Goal: Task Accomplishment & Management: Manage account settings

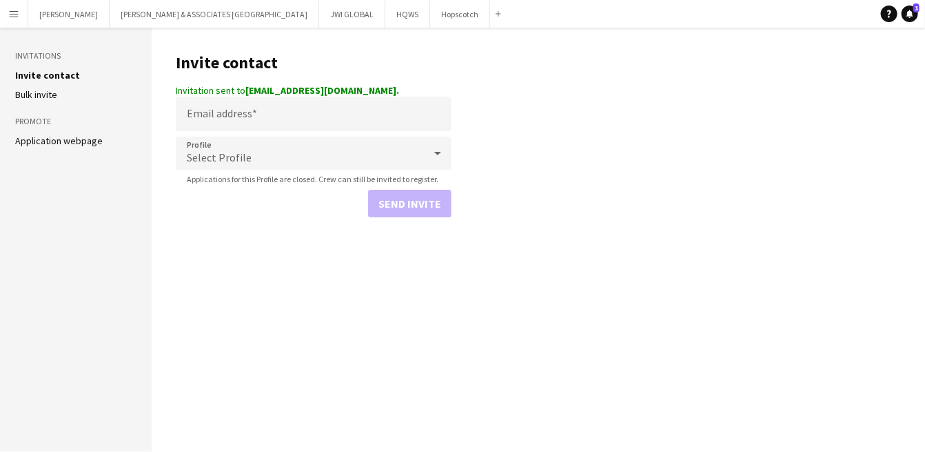
drag, startPoint x: 141, startPoint y: 36, endPoint x: 225, endPoint y: -90, distance: 151.5
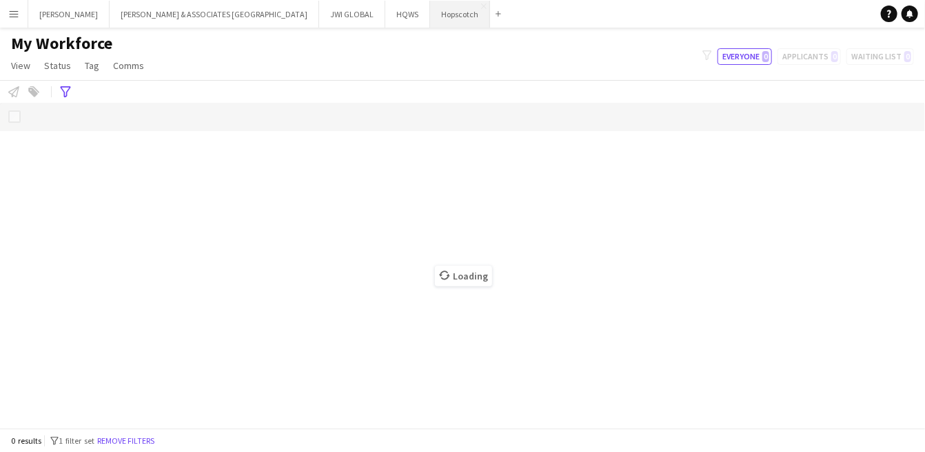
drag, startPoint x: 379, startPoint y: 17, endPoint x: 389, endPoint y: 14, distance: 10.5
click at [430, 17] on button "Hopscotch Close" at bounding box center [460, 14] width 60 height 27
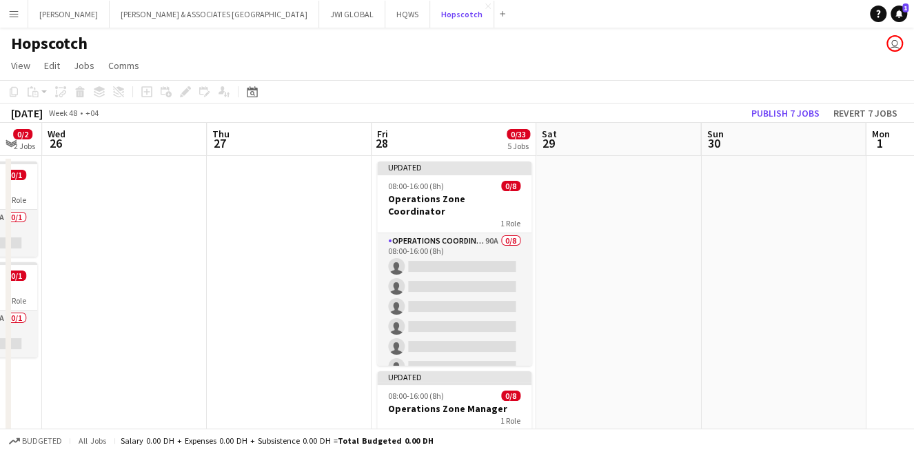
scroll to position [0, 619]
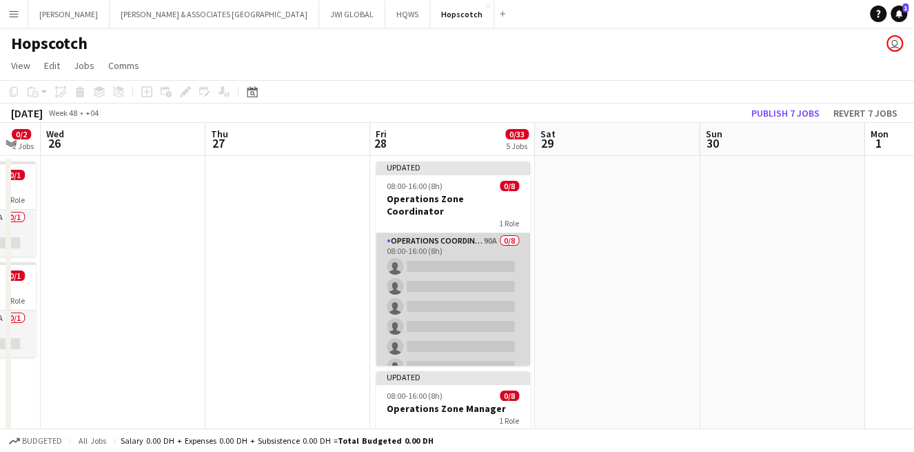
click at [440, 233] on app-card-role "Operations Coordinator 90A 0/8 08:00-16:00 (8h) single-neutral-actions single-n…" at bounding box center [453, 326] width 154 height 187
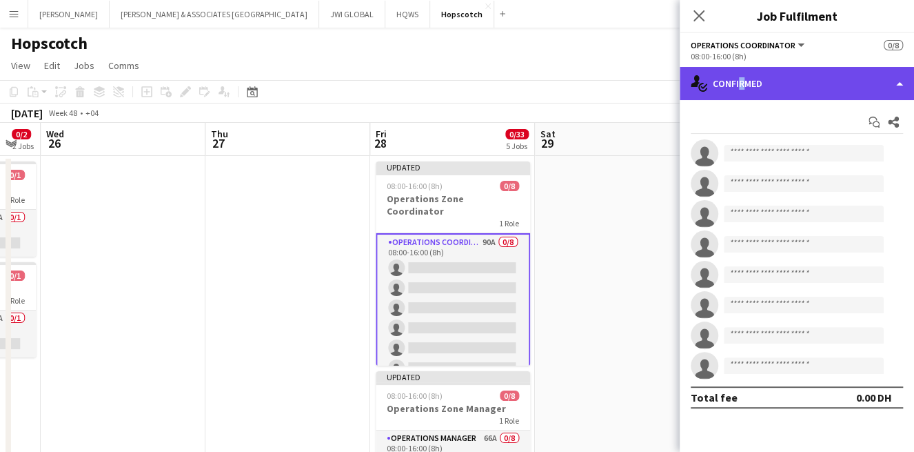
drag, startPoint x: 737, startPoint y: 93, endPoint x: 756, endPoint y: 84, distance: 21.3
click at [741, 90] on div "single-neutral-actions-check-2 Confirmed" at bounding box center [797, 83] width 234 height 33
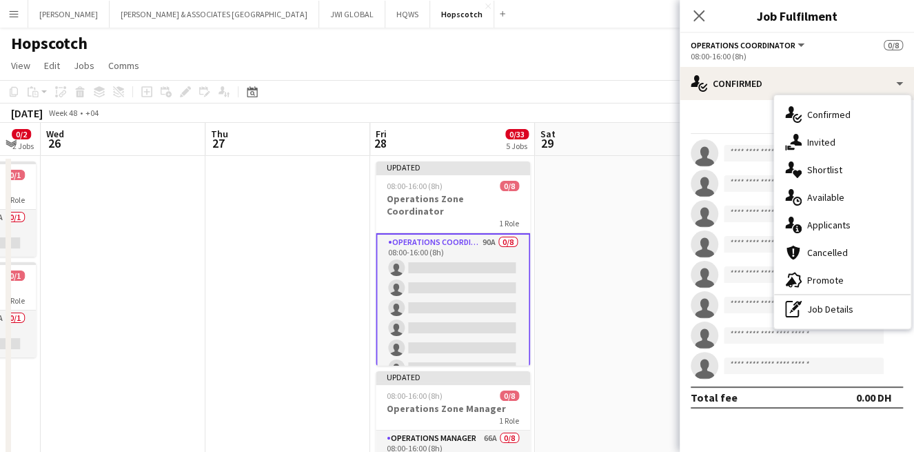
click at [801, 231] on div "single-neutral-actions-information Applicants" at bounding box center [842, 225] width 137 height 28
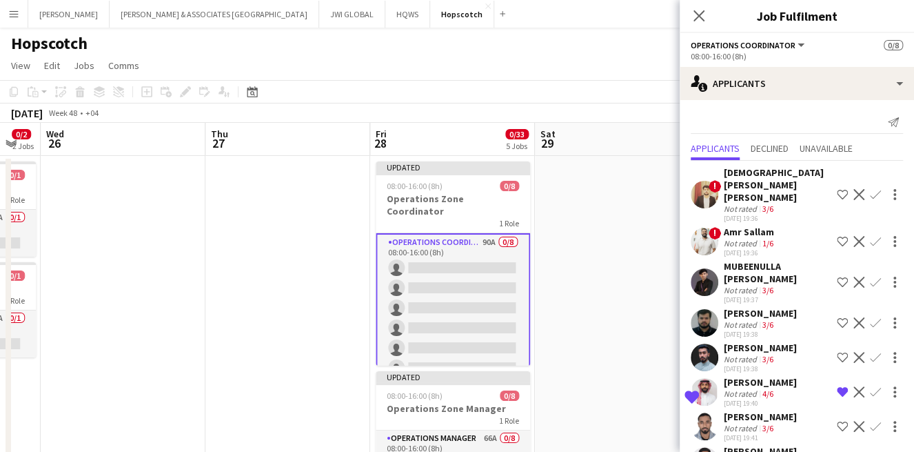
click at [745, 225] on div "Amr Sallam" at bounding box center [750, 231] width 52 height 12
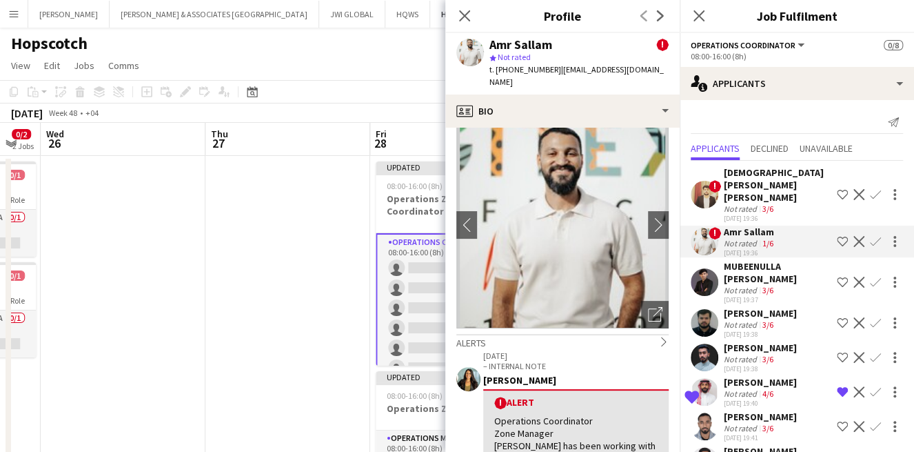
scroll to position [0, 0]
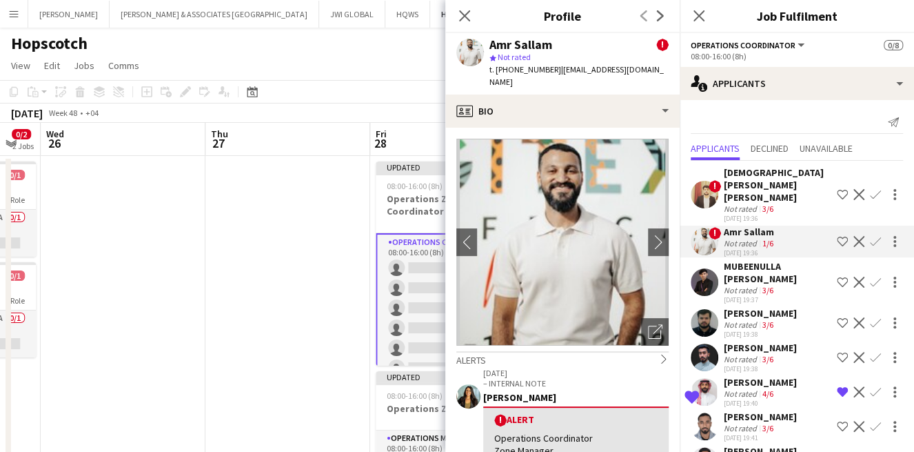
click at [837, 236] on app-icon "Shortlist crew" at bounding box center [842, 241] width 11 height 11
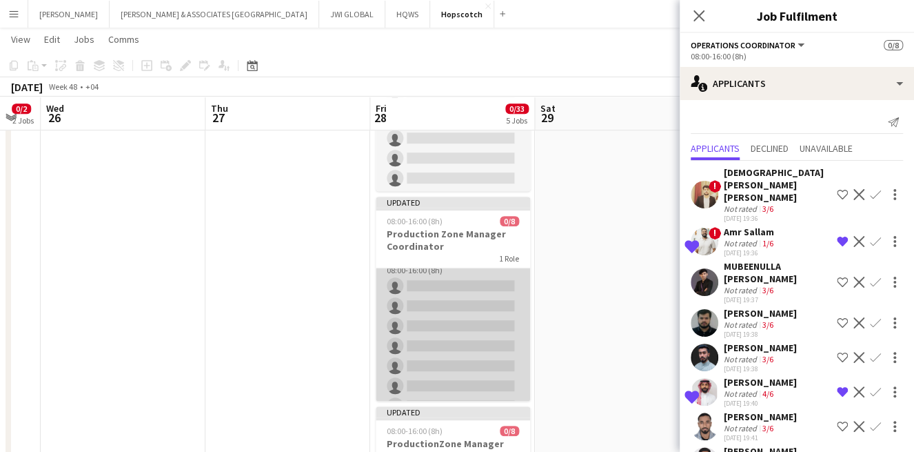
scroll to position [54, 0]
click at [454, 309] on app-card-role "Production Manager 89A 0/8 08:00-16:00 (8h) single-neutral-actions single-neutr…" at bounding box center [453, 307] width 154 height 187
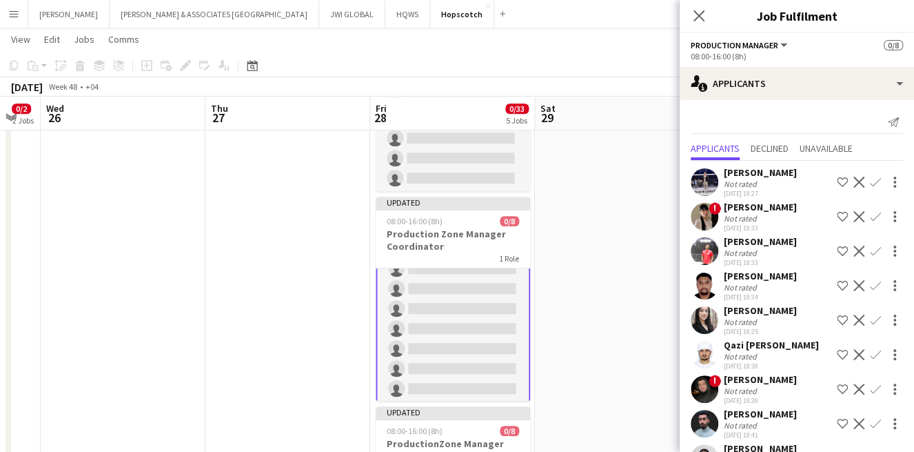
click at [756, 171] on div "Brandon Cooper" at bounding box center [760, 172] width 73 height 12
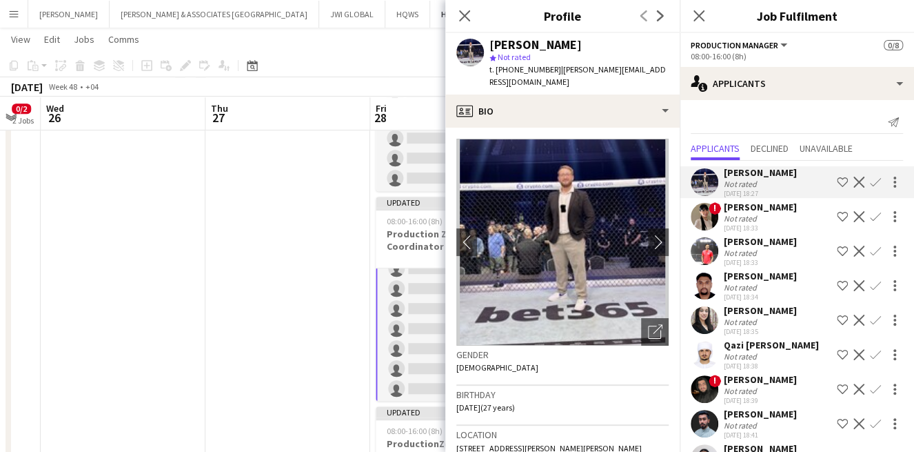
click at [661, 23] on app-icon "Next" at bounding box center [660, 16] width 17 height 17
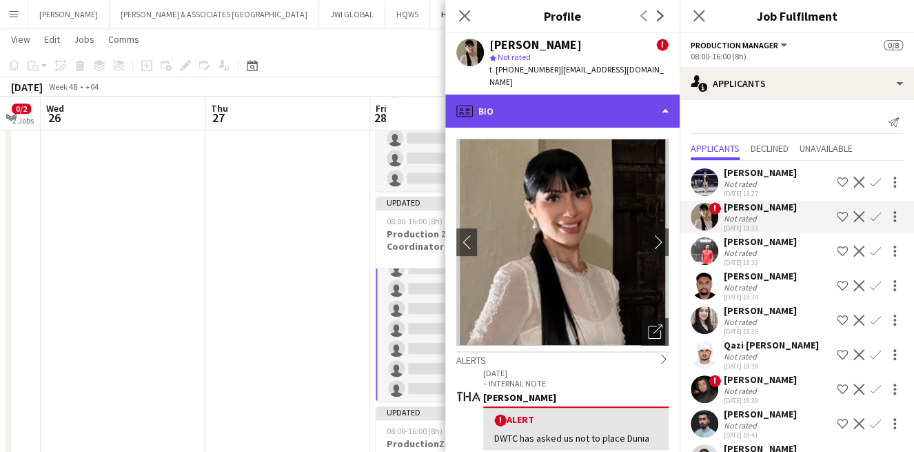
click at [614, 94] on div "profile Bio" at bounding box center [562, 110] width 234 height 33
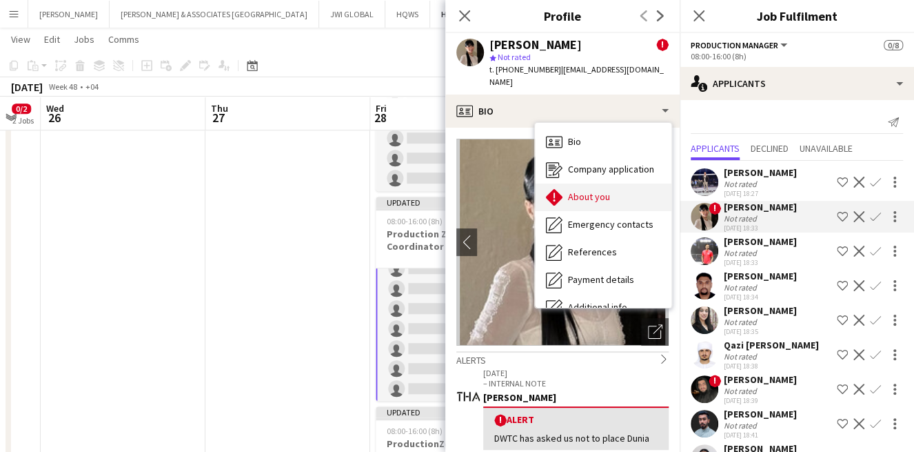
click at [589, 190] on span "About you" at bounding box center [589, 196] width 42 height 12
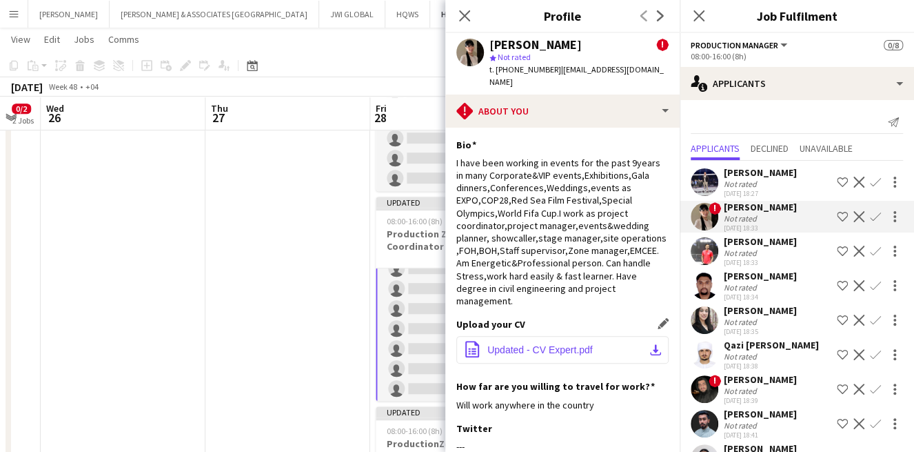
click at [510, 344] on span "Updated - CV Expert.pdf" at bounding box center [541, 349] width 106 height 11
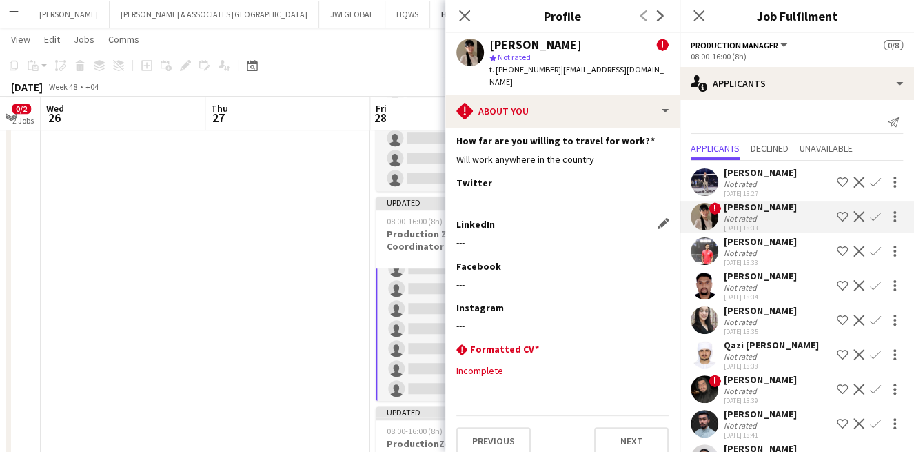
scroll to position [0, 0]
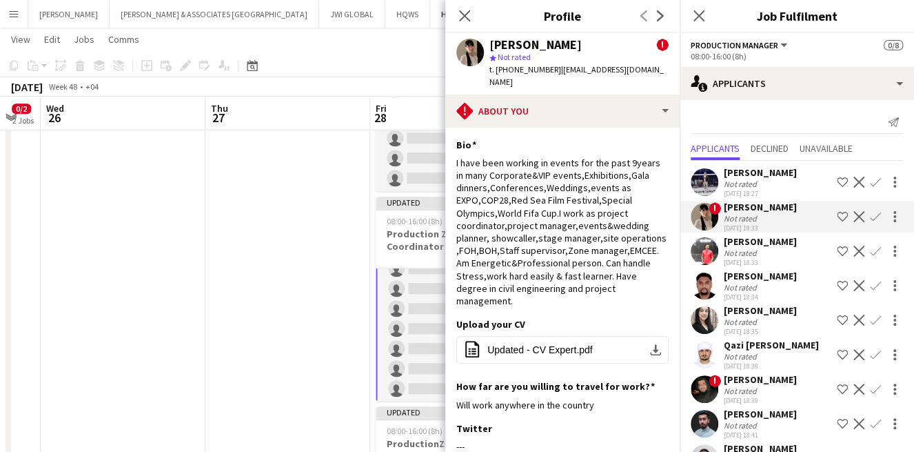
click at [875, 27] on div "Close pop-in Job Fulfilment" at bounding box center [797, 16] width 234 height 33
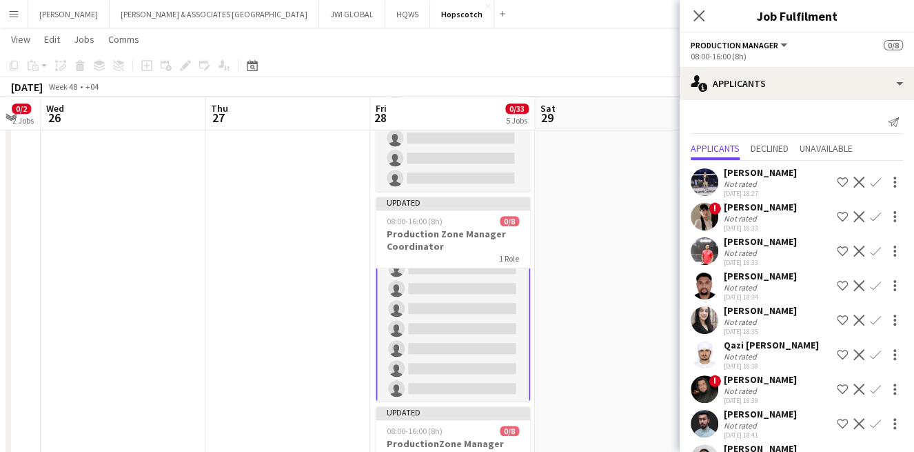
click at [837, 215] on app-icon "Shortlist crew" at bounding box center [842, 216] width 11 height 11
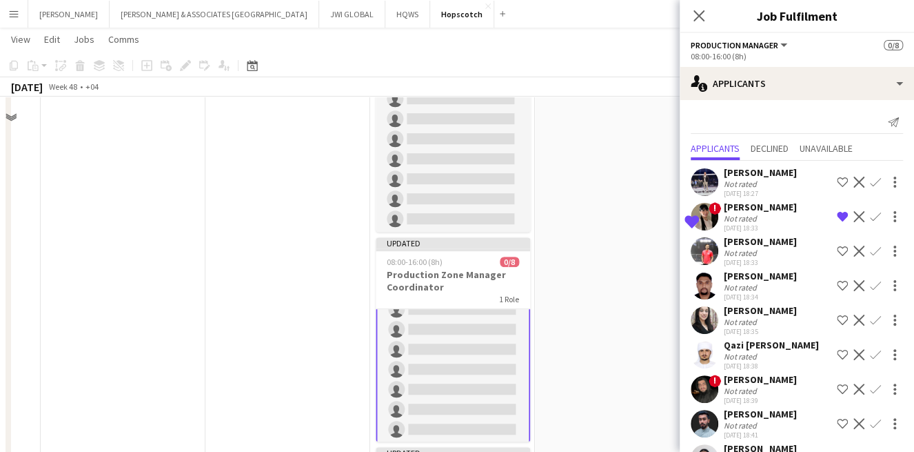
scroll to position [323, 0]
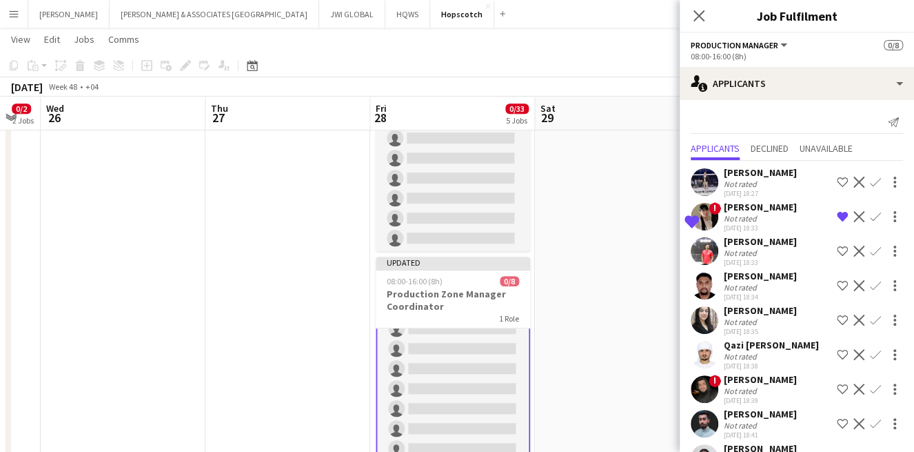
click at [797, 245] on div "Sheikh Omar Sharif" at bounding box center [760, 241] width 73 height 12
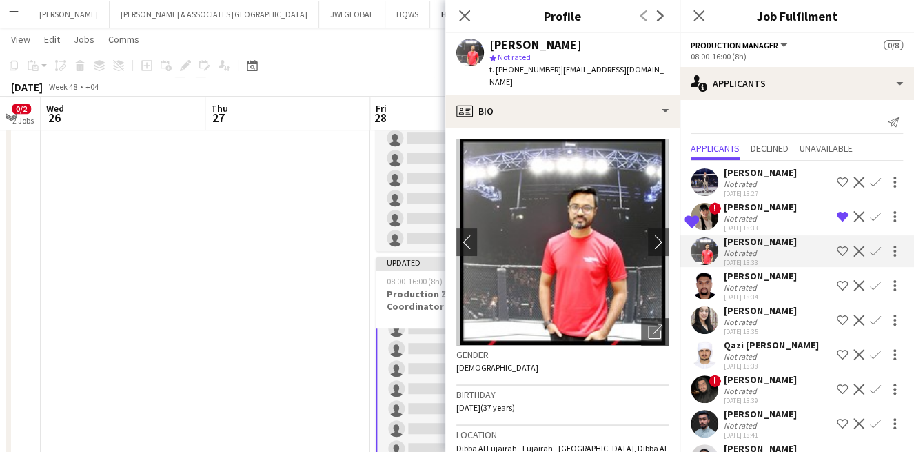
click at [745, 273] on div "Bijo Mathew" at bounding box center [760, 276] width 73 height 12
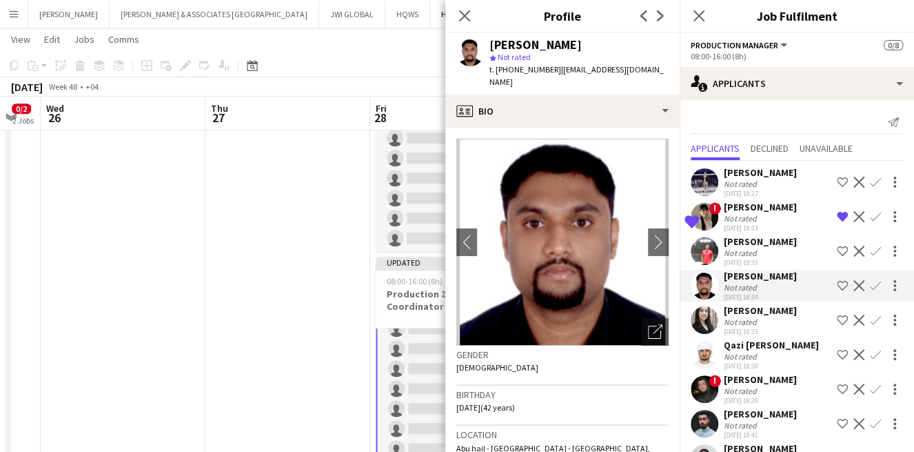
click at [721, 312] on div "Ayesha Shaikh Not rated 02-10-2025 18:35 Shortlist crew Decline Confirm" at bounding box center [797, 320] width 234 height 32
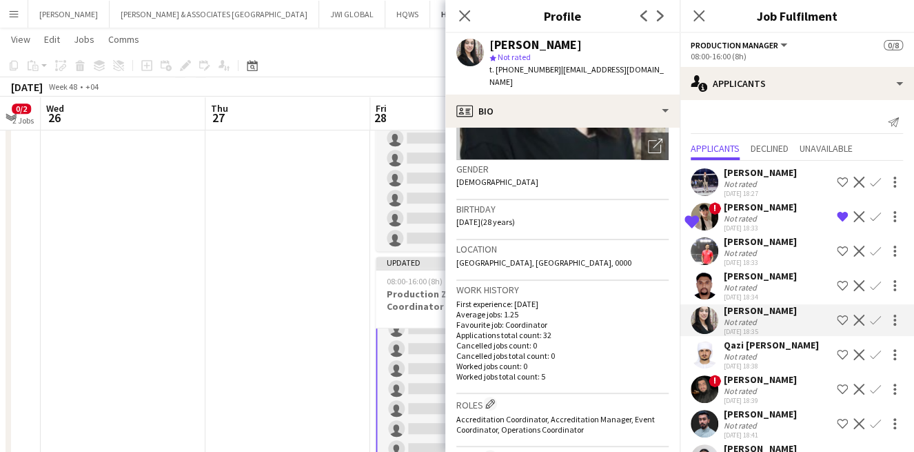
scroll to position [383, 0]
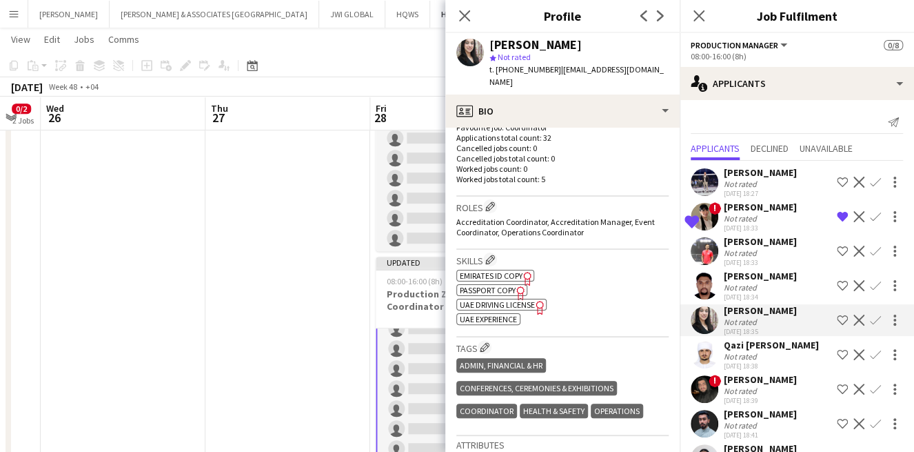
drag, startPoint x: 747, startPoint y: 344, endPoint x: 748, endPoint y: 335, distance: 9.0
click at [747, 339] on div "Qazi Omer Naweed" at bounding box center [771, 345] width 95 height 12
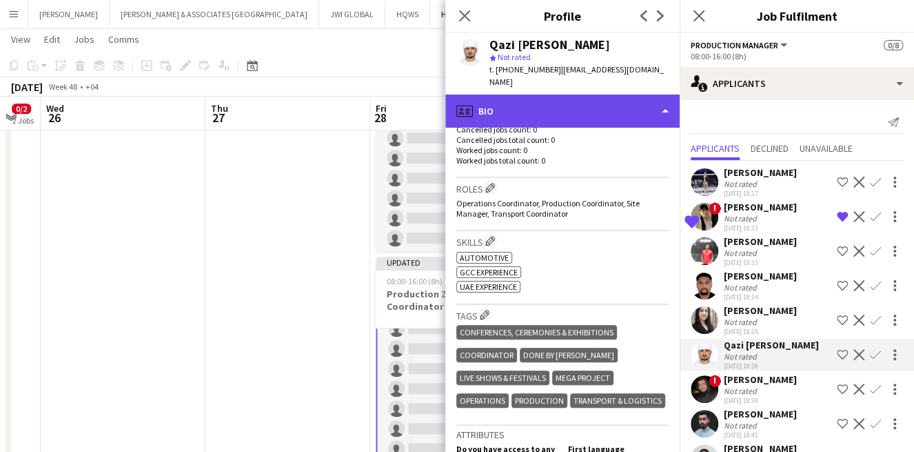
click at [608, 94] on div "profile Bio" at bounding box center [562, 110] width 234 height 33
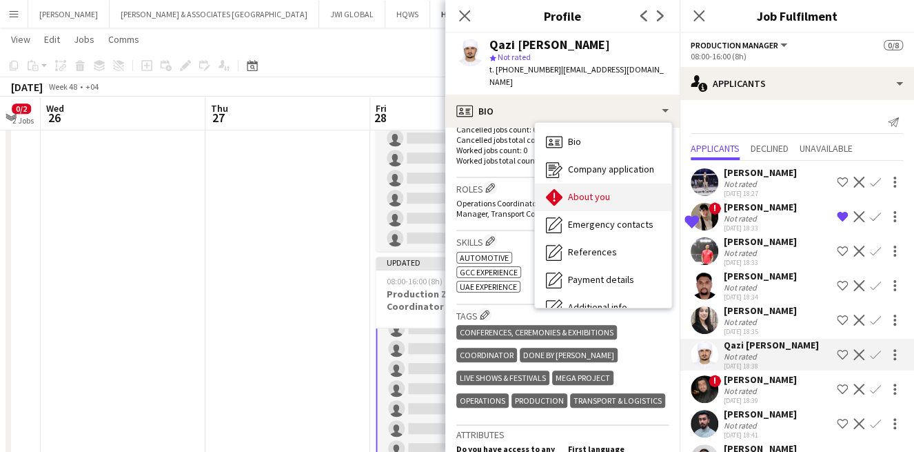
click at [579, 190] on span "About you" at bounding box center [589, 196] width 42 height 12
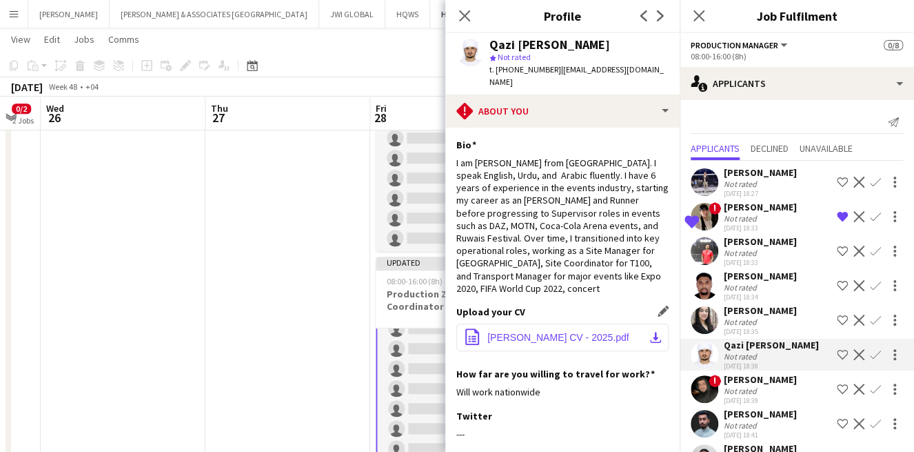
drag, startPoint x: 496, startPoint y: 317, endPoint x: 502, endPoint y: 311, distance: 8.3
click at [496, 323] on button "office-file-sheet Qazi Omer CV - 2025.pdf download-bottom" at bounding box center [563, 337] width 212 height 28
click at [499, 332] on span "Qazi Omer CV - 2025.pdf" at bounding box center [558, 337] width 141 height 11
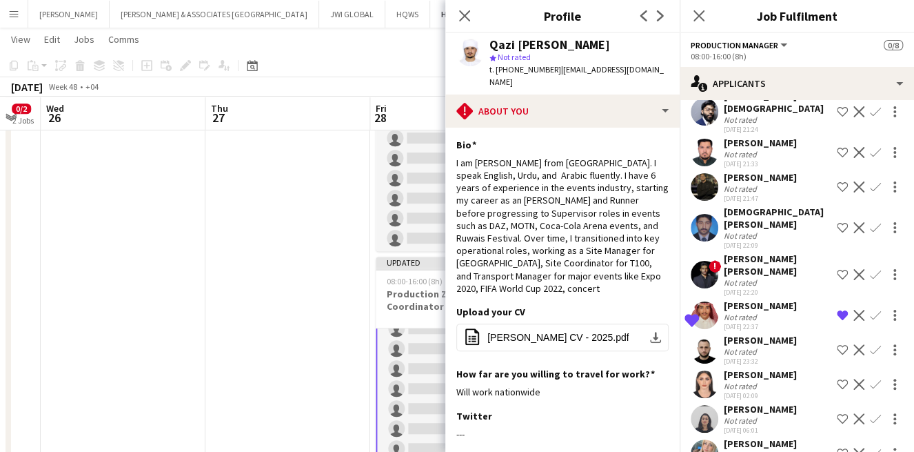
scroll to position [2616, 0]
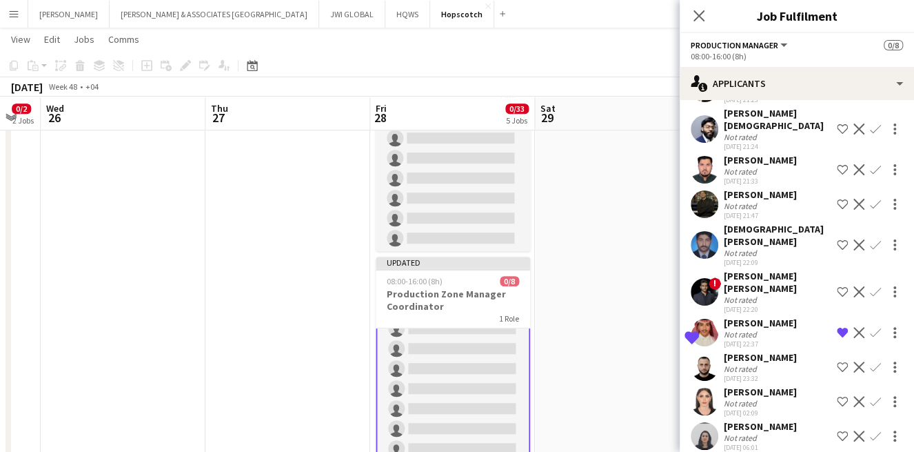
click at [739, 363] on div "Not rated" at bounding box center [742, 368] width 36 height 10
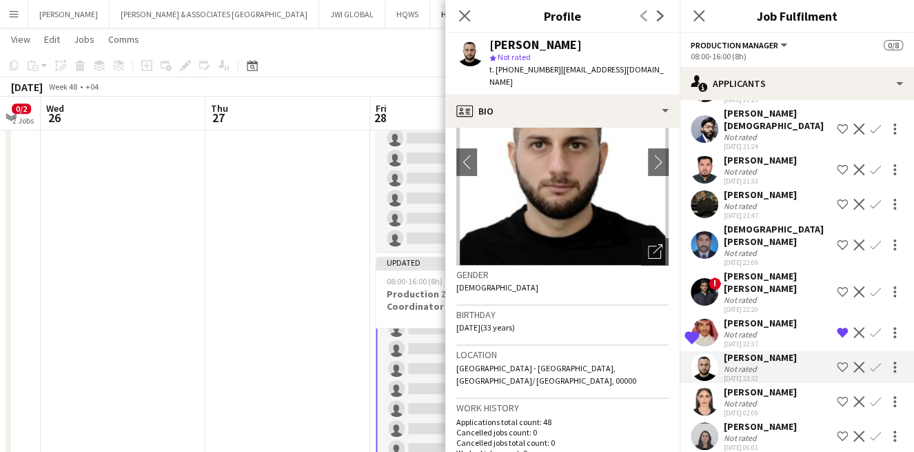
scroll to position [0, 0]
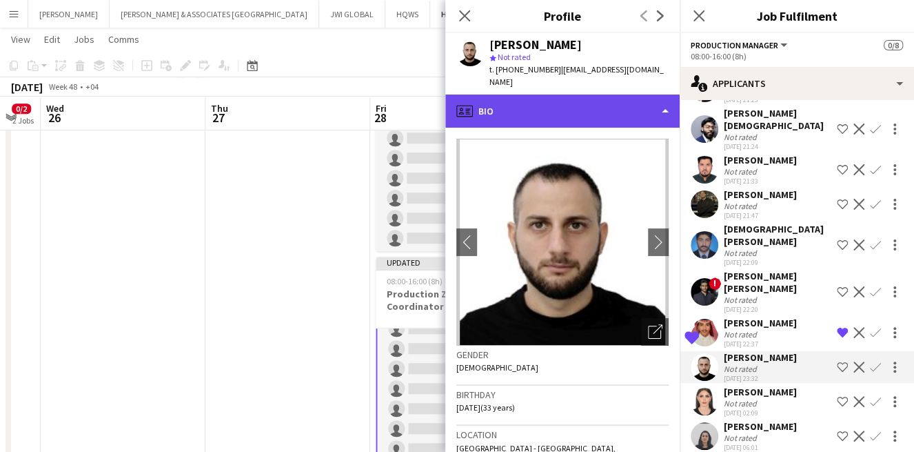
click at [588, 101] on div "profile Bio" at bounding box center [562, 110] width 234 height 33
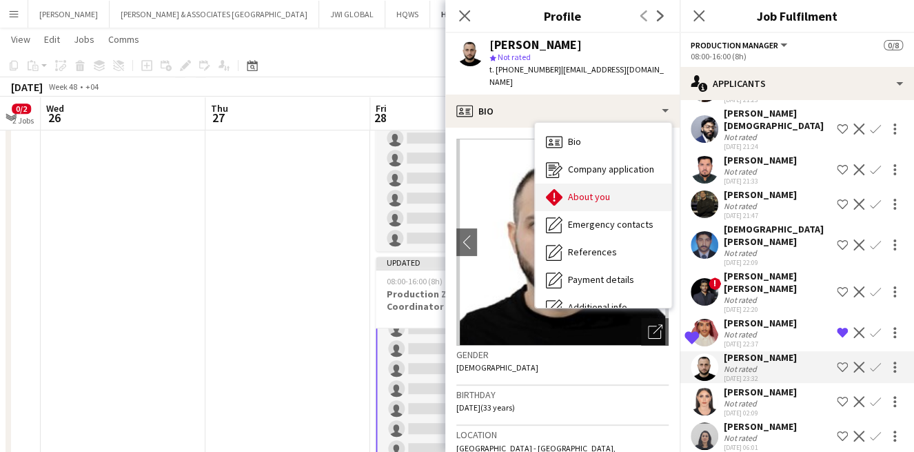
click at [579, 190] on span "About you" at bounding box center [589, 196] width 42 height 12
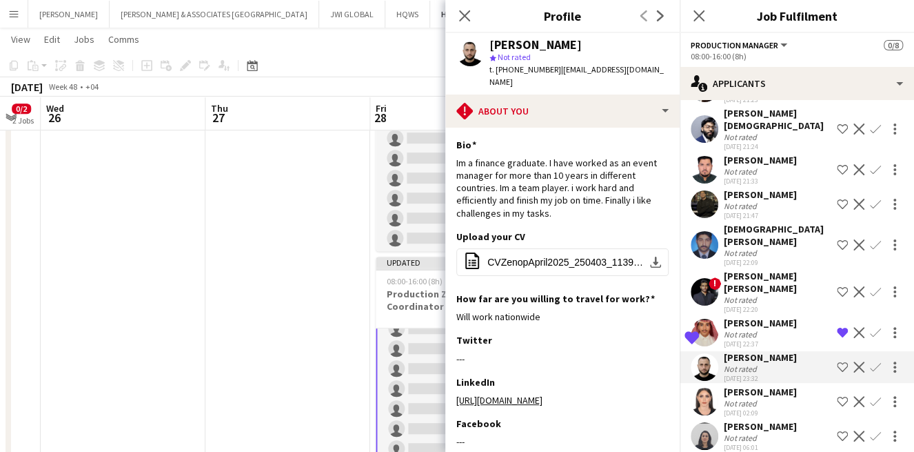
click at [712, 353] on app-user-avatar at bounding box center [705, 367] width 28 height 28
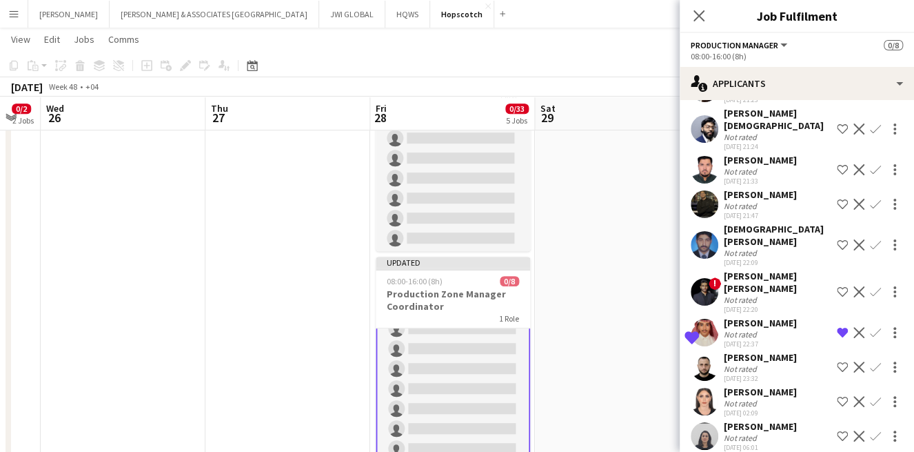
click at [712, 353] on app-user-avatar at bounding box center [705, 367] width 28 height 28
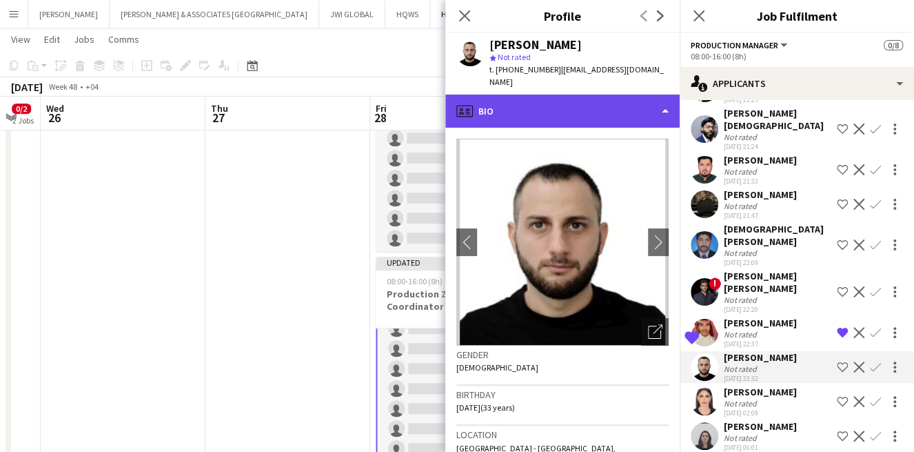
drag, startPoint x: 625, startPoint y: 101, endPoint x: 623, endPoint y: 110, distance: 9.1
click at [623, 110] on div "profile Bio" at bounding box center [562, 110] width 234 height 33
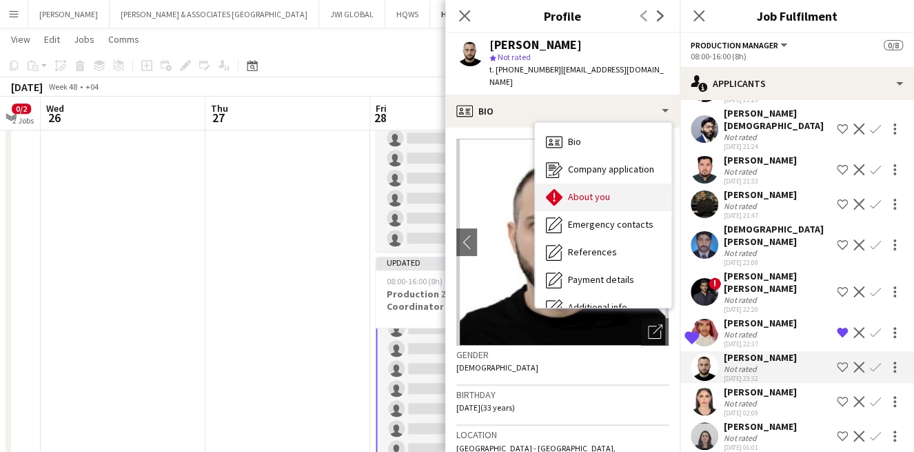
click at [600, 190] on span "About you" at bounding box center [589, 196] width 42 height 12
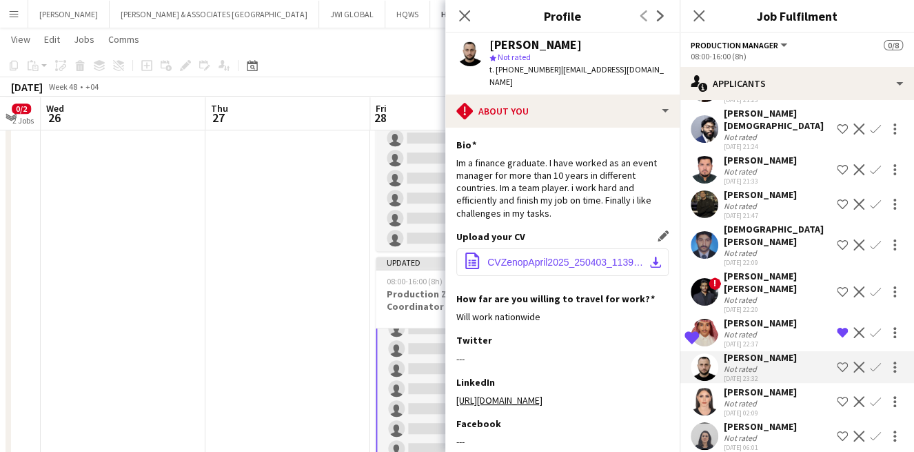
click at [566, 257] on span "CVZenopApril2025_250403_113904.pdf" at bounding box center [566, 262] width 156 height 11
click at [736, 385] on div "Alaa Khader" at bounding box center [760, 391] width 73 height 12
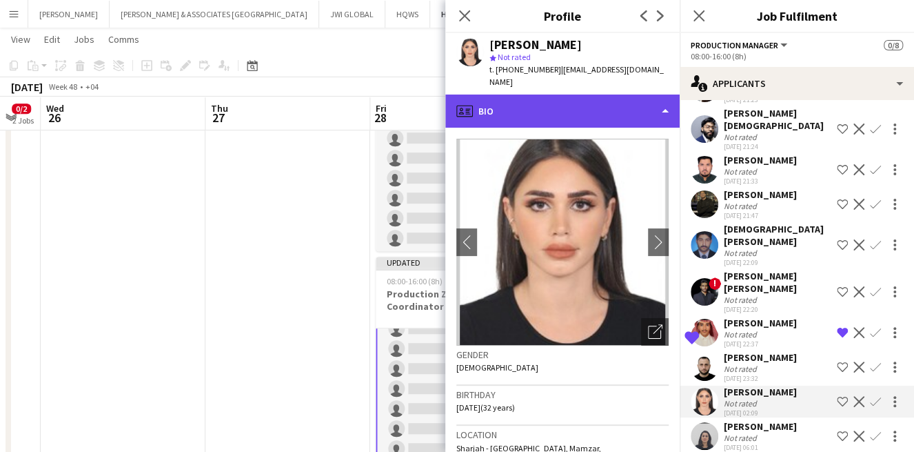
click at [571, 97] on div "profile Bio" at bounding box center [562, 110] width 234 height 33
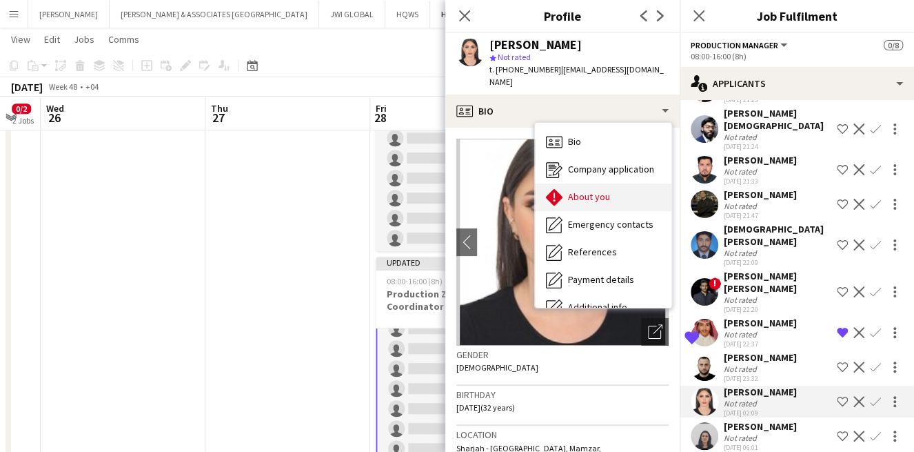
click at [610, 190] on div "About you About you" at bounding box center [603, 197] width 137 height 28
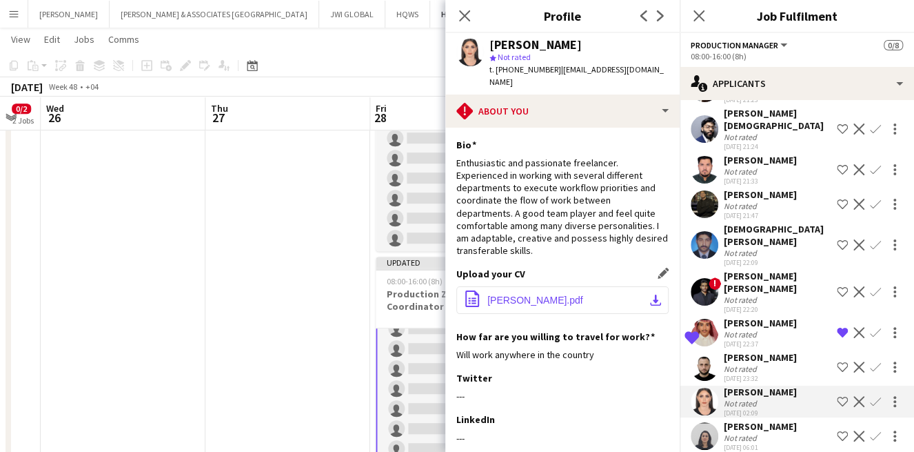
click at [534, 294] on span "Alaa hisham.pdf" at bounding box center [536, 299] width 96 height 11
click at [793, 420] on div "Fatma Triki Not rated 03-10-2025 06:01 Shortlist crew Decline Confirm" at bounding box center [797, 436] width 234 height 32
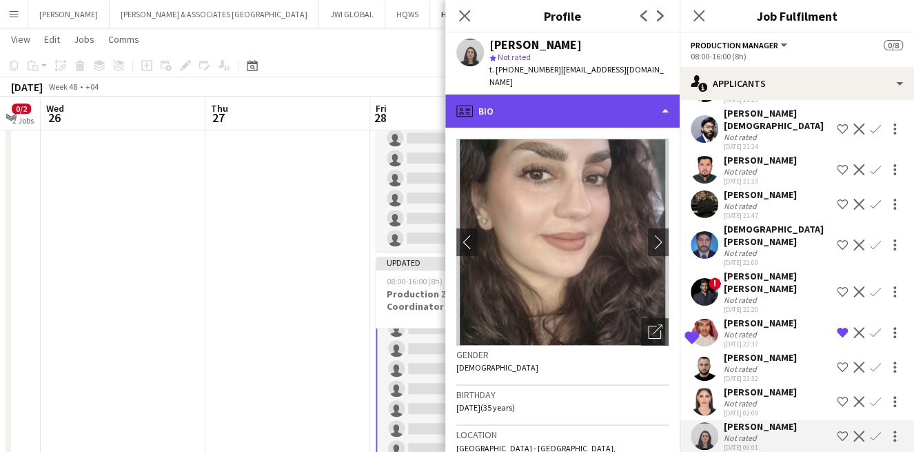
click at [609, 94] on div "profile Bio" at bounding box center [562, 110] width 234 height 33
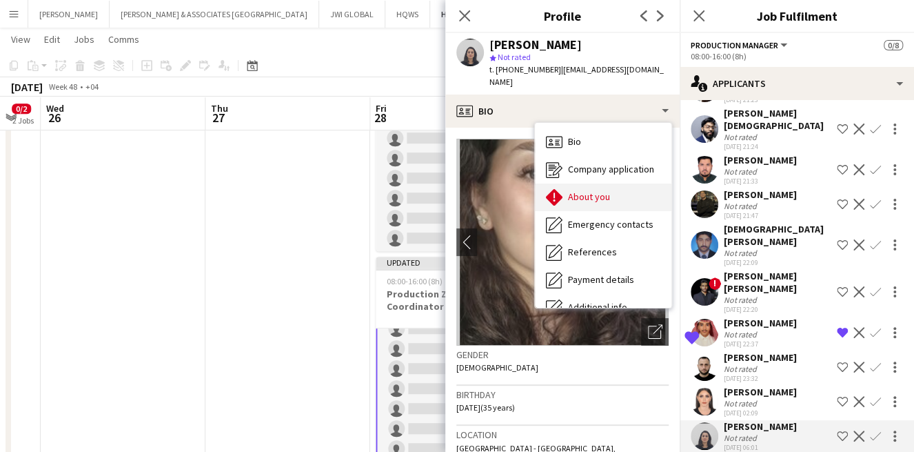
click at [624, 185] on div "About you About you" at bounding box center [603, 197] width 137 height 28
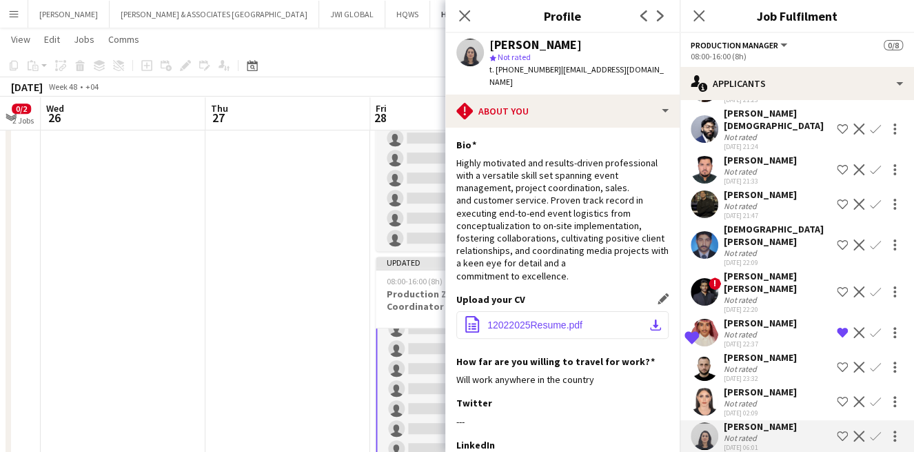
click at [587, 311] on button "office-file-sheet 12022025Resume.pdf download-bottom" at bounding box center [563, 325] width 212 height 28
click at [768, 420] on div "Fatma Triki" at bounding box center [760, 426] width 73 height 12
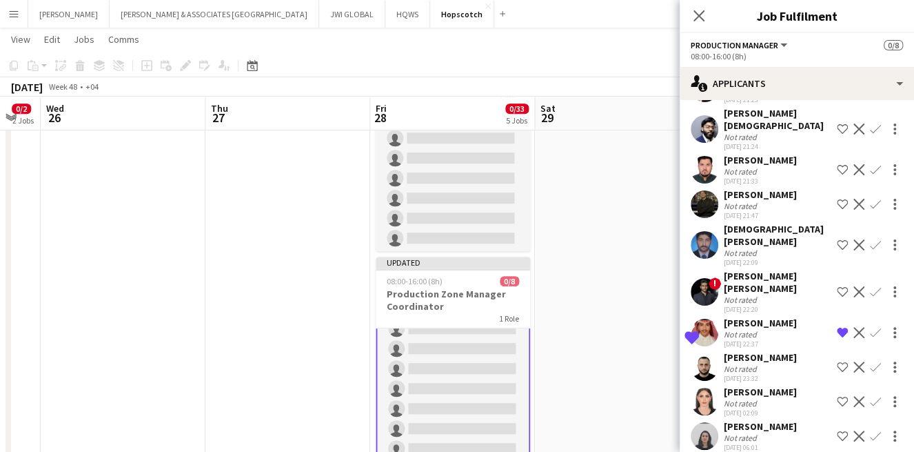
click at [770, 420] on div "Fatma Triki" at bounding box center [760, 426] width 73 height 12
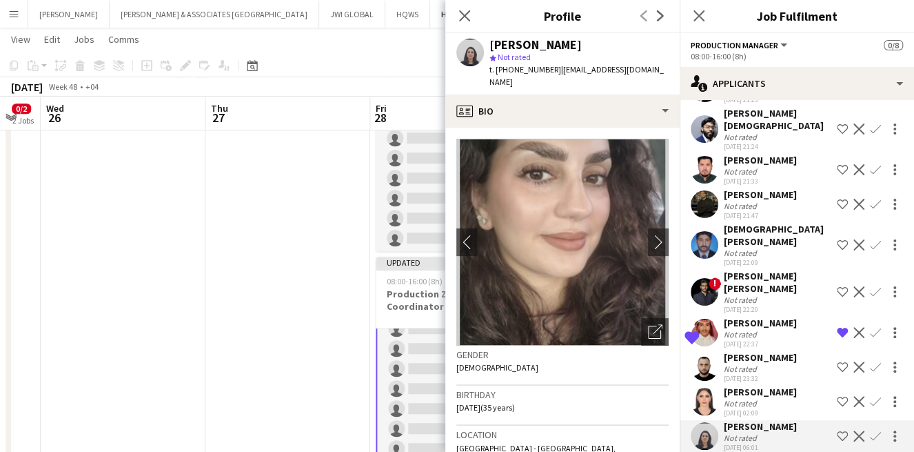
click at [816, 428] on div "Fatma Triki Not rated 03-10-2025 06:01 Shortlist crew Decline Confirm" at bounding box center [797, 436] width 234 height 32
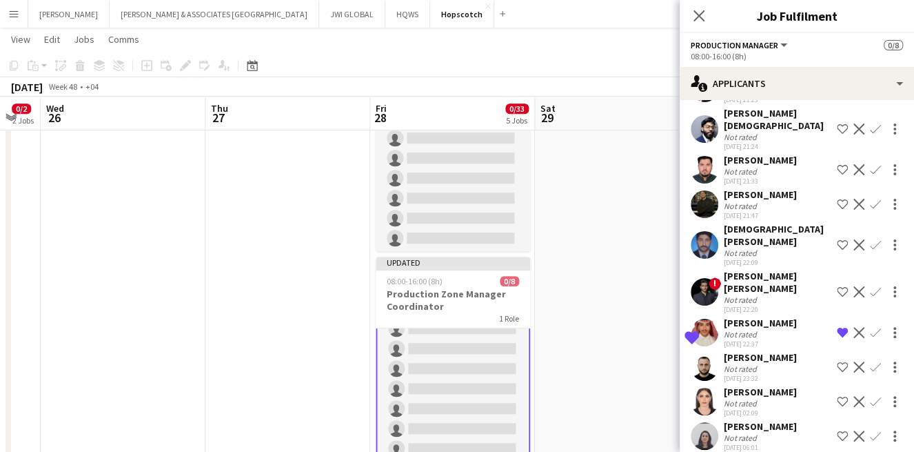
click at [816, 428] on div "Fatma Triki Not rated 03-10-2025 06:01 Shortlist crew Decline Confirm" at bounding box center [797, 436] width 234 height 32
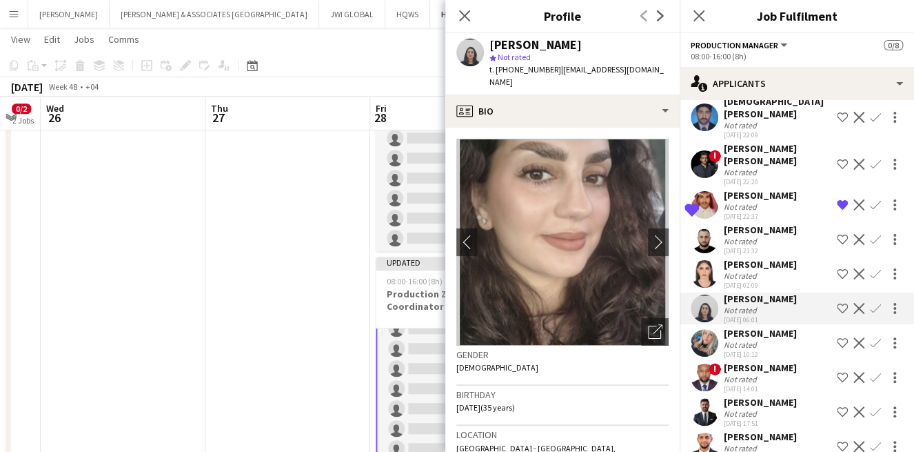
scroll to position [2871, 0]
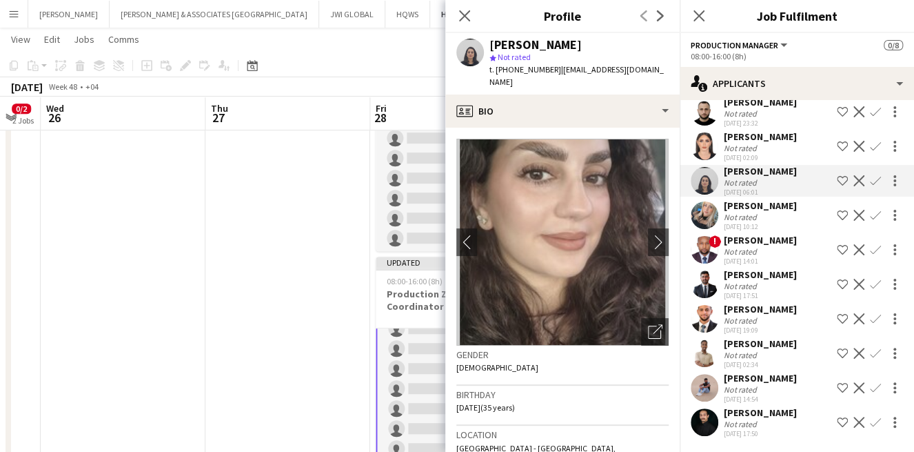
click at [792, 212] on div "Not rated" at bounding box center [760, 217] width 73 height 10
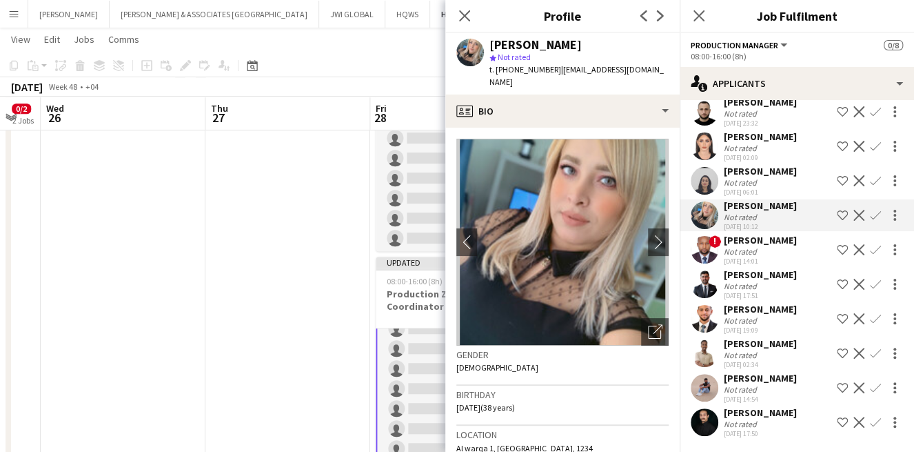
drag, startPoint x: 741, startPoint y: 241, endPoint x: 748, endPoint y: 241, distance: 7.6
click at [742, 241] on div "Josephus Kilale Mkombola" at bounding box center [760, 240] width 73 height 12
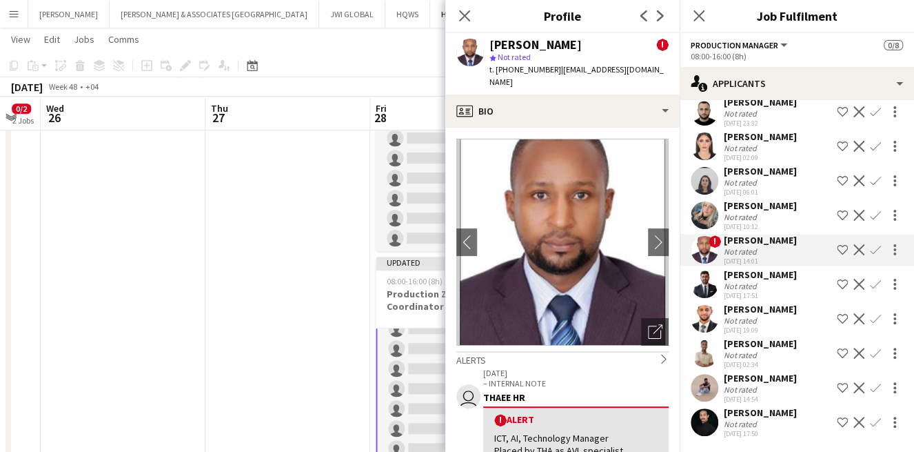
click at [748, 284] on div "Not rated" at bounding box center [742, 286] width 36 height 10
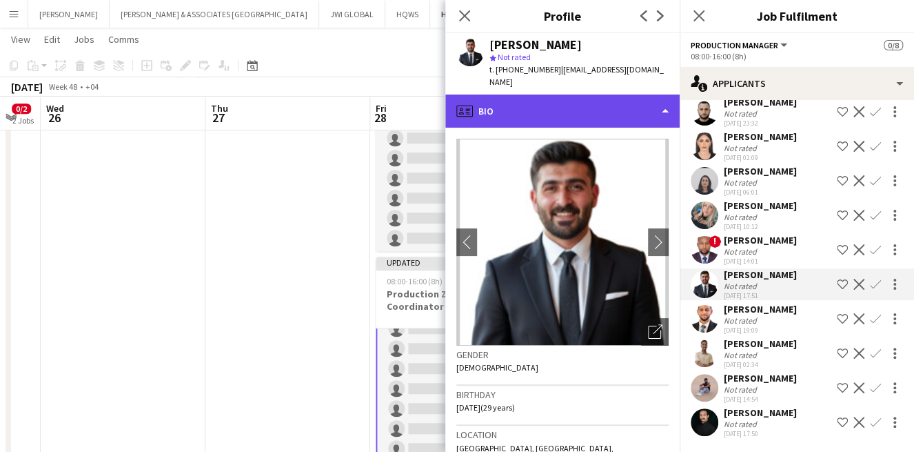
click at [547, 97] on div "profile Bio" at bounding box center [562, 110] width 234 height 33
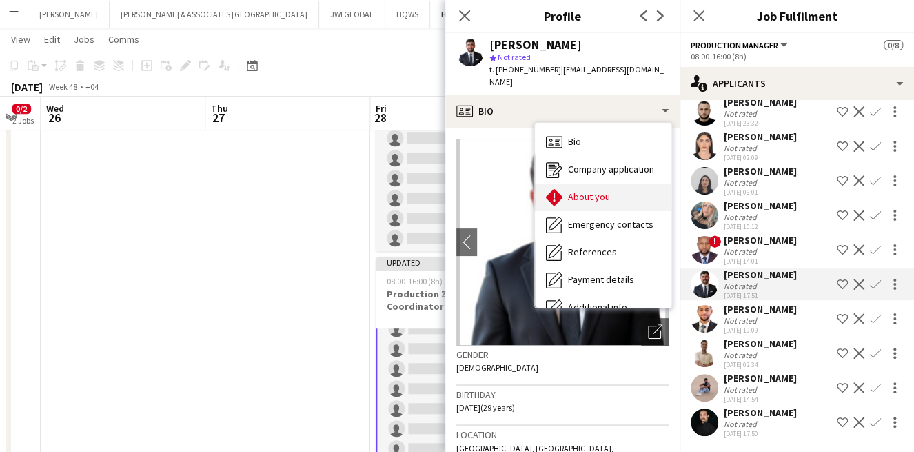
click at [609, 191] on div "About you About you" at bounding box center [603, 197] width 137 height 28
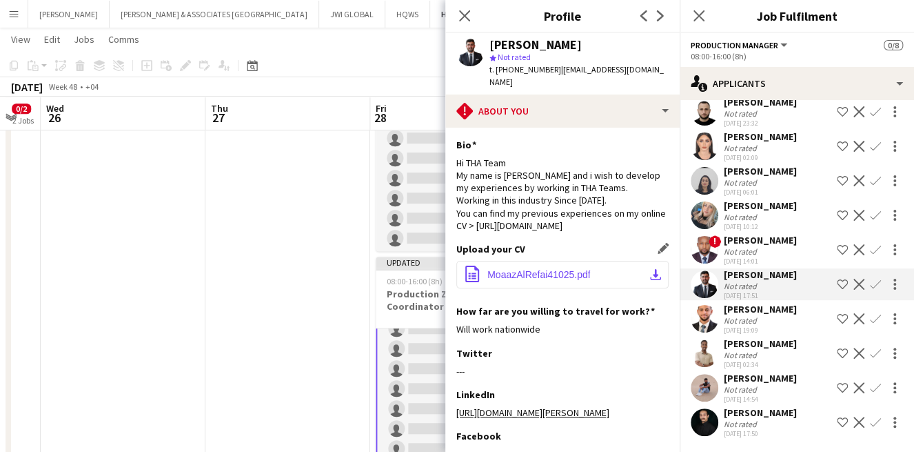
click at [579, 269] on span "MoaazAlRefai41025.pdf" at bounding box center [539, 274] width 103 height 11
click at [780, 310] on div "Wessam Alasmar" at bounding box center [760, 309] width 73 height 12
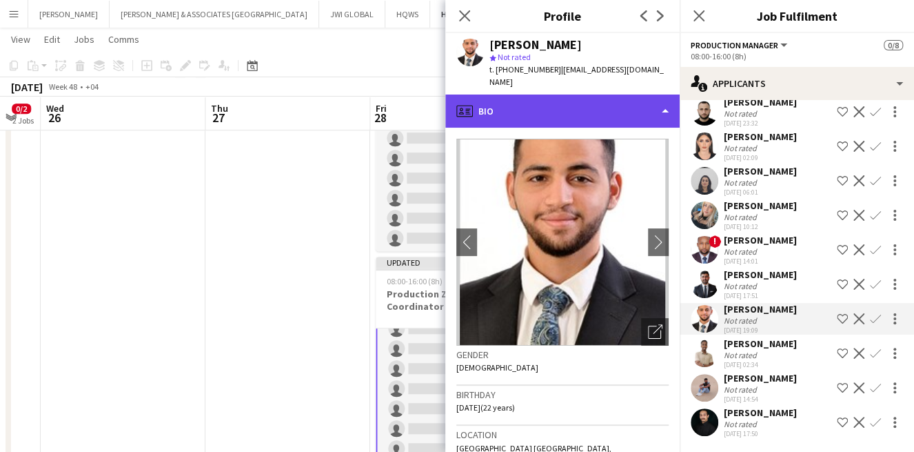
click at [615, 106] on div "profile Bio" at bounding box center [562, 110] width 234 height 33
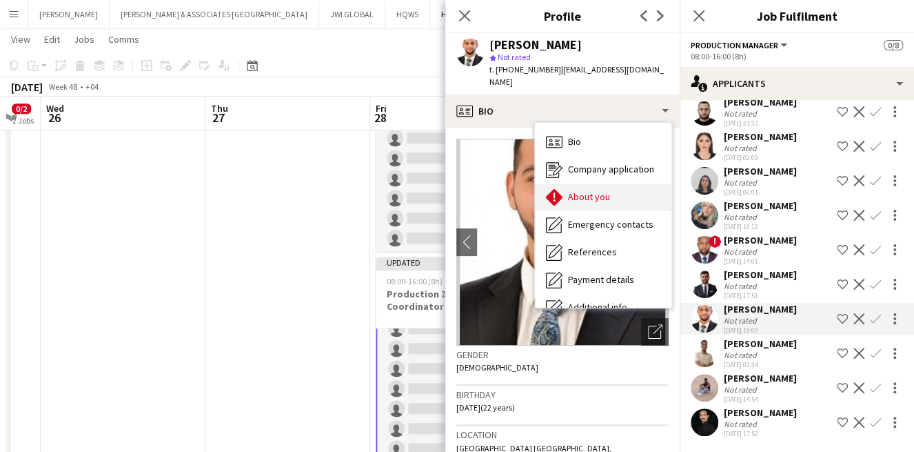
click at [611, 183] on div "About you About you" at bounding box center [603, 197] width 137 height 28
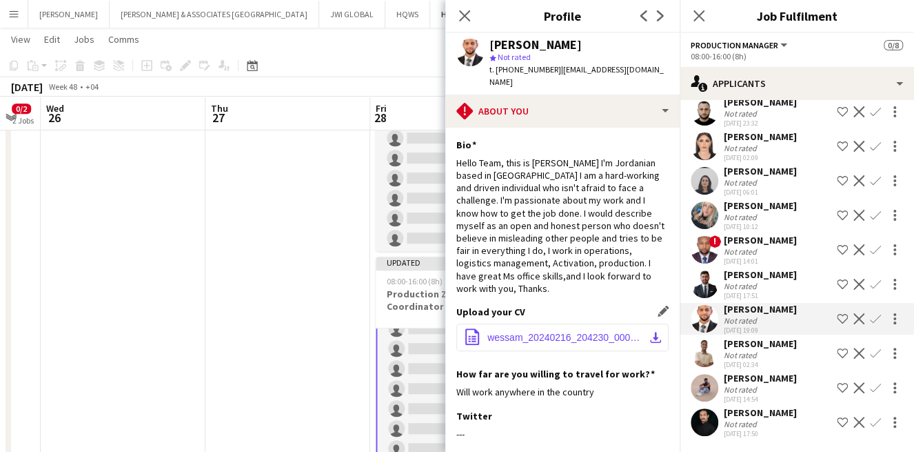
click at [633, 328] on button "office-file-sheet wessam_20240216_204230_0000.pdf download-bottom" at bounding box center [563, 337] width 212 height 28
click at [734, 343] on div "Abdulrazak Ali" at bounding box center [760, 343] width 73 height 12
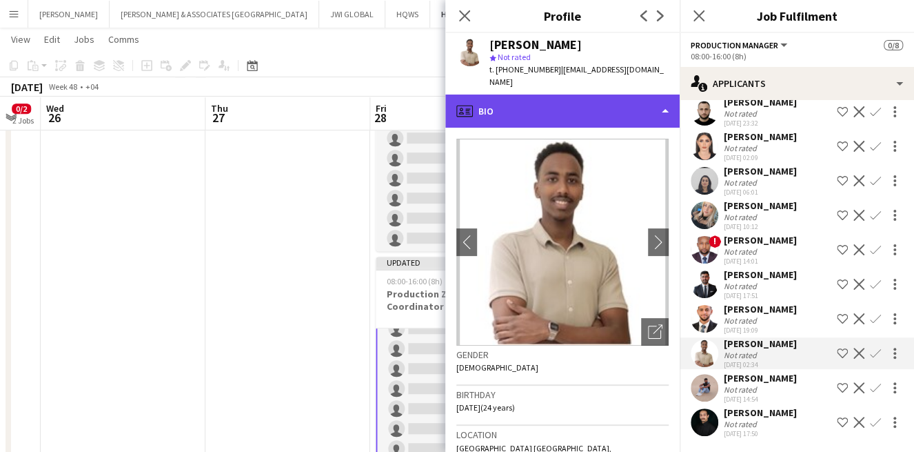
click at [557, 100] on div "profile Bio" at bounding box center [562, 110] width 234 height 33
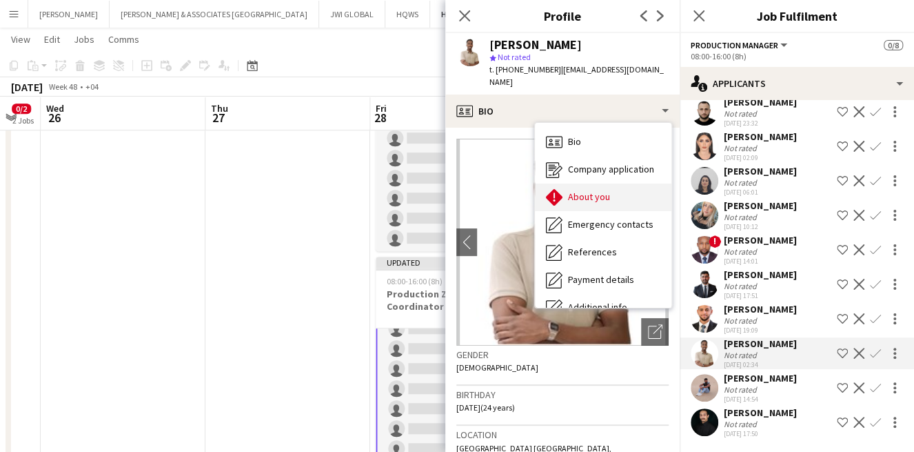
click at [596, 190] on span "About you" at bounding box center [589, 196] width 42 height 12
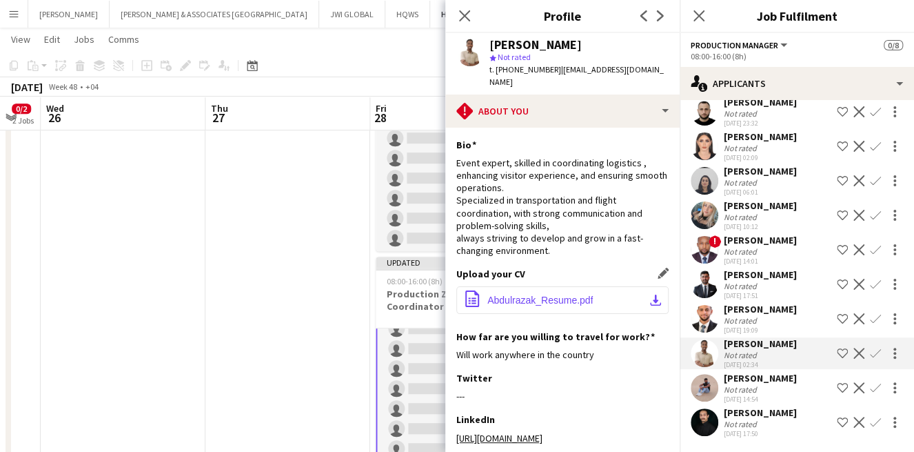
click at [563, 286] on button "office-file-sheet Abdulrazak_Resume.pdf download-bottom" at bounding box center [563, 300] width 212 height 28
click at [758, 385] on div "Not rated" at bounding box center [742, 389] width 36 height 10
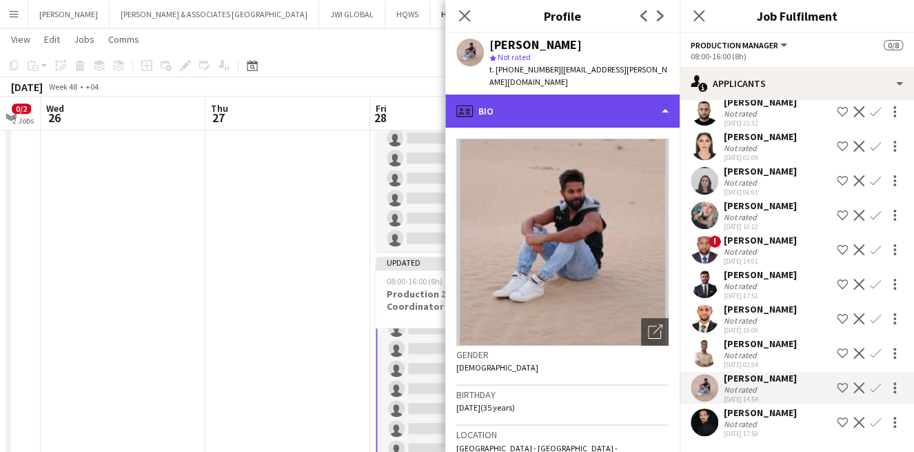
click at [579, 94] on div "profile Bio" at bounding box center [562, 110] width 234 height 33
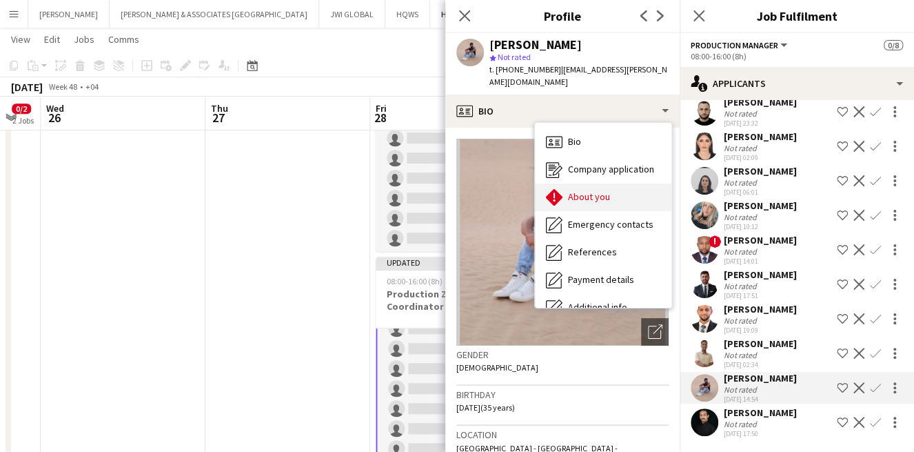
click at [588, 183] on div "About you About you" at bounding box center [603, 197] width 137 height 28
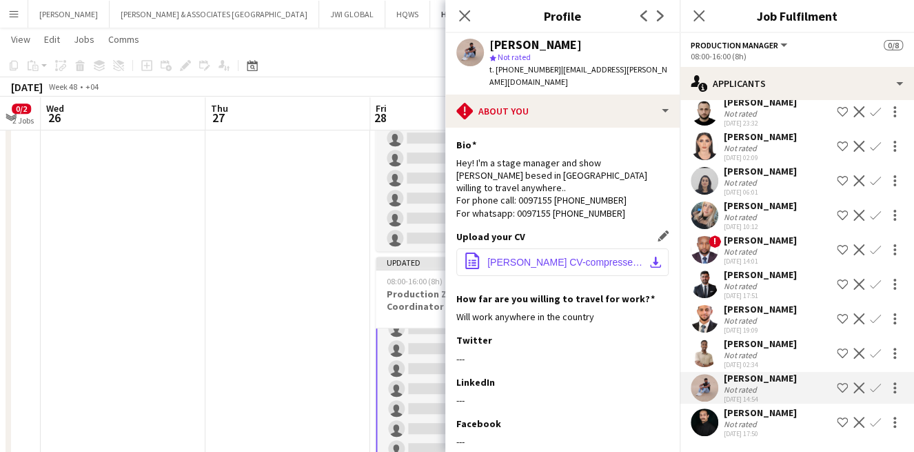
click at [516, 257] on span "Alejandro CV-compressed.pdf" at bounding box center [566, 262] width 156 height 11
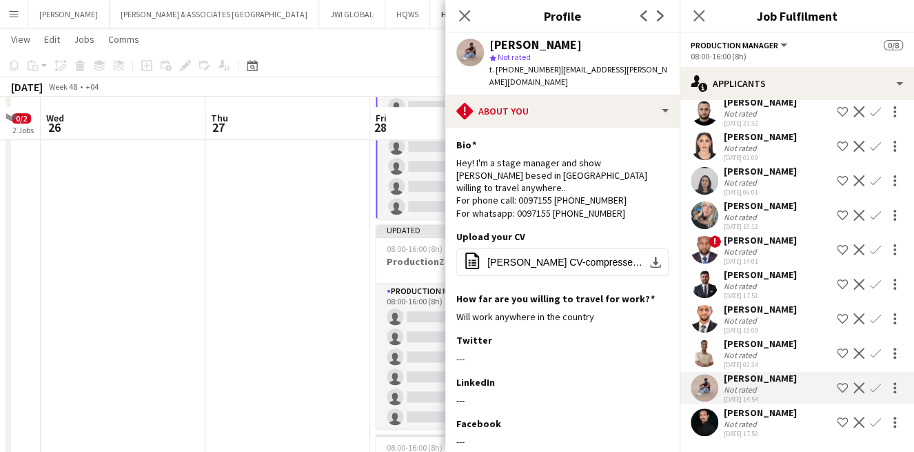
scroll to position [579, 0]
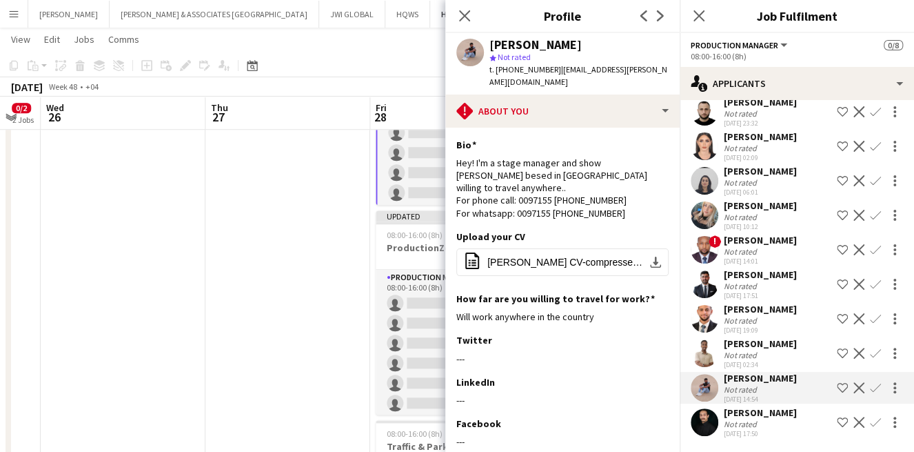
click at [770, 410] on div "Mohamad Salim" at bounding box center [760, 412] width 73 height 12
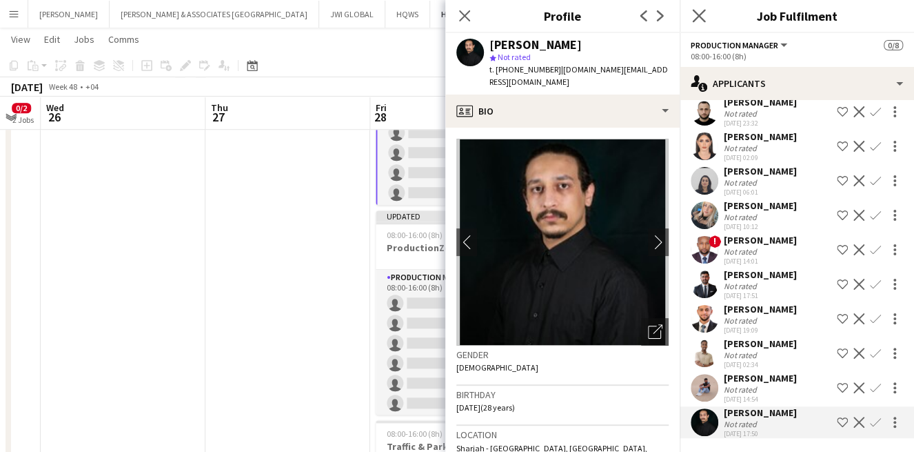
click at [706, 15] on app-icon "Close pop-in" at bounding box center [700, 16] width 20 height 20
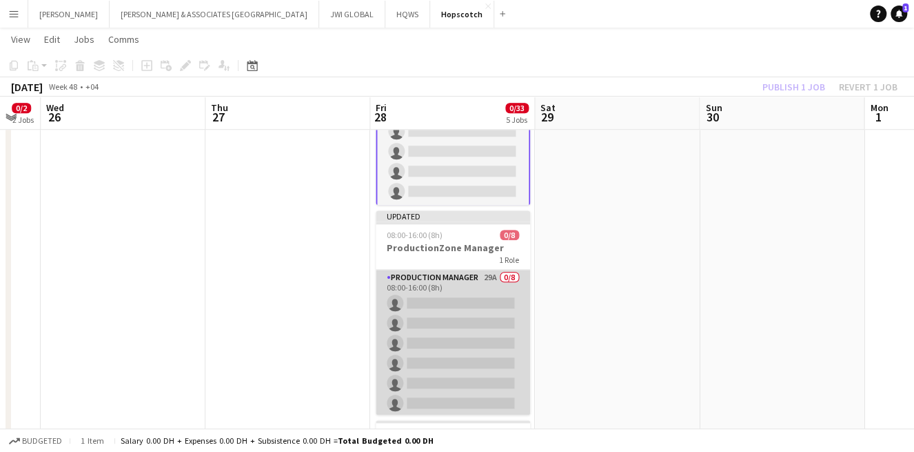
click at [457, 314] on app-card-role "Production Manager 29A 0/8 08:00-16:00 (8h) single-neutral-actions single-neutr…" at bounding box center [453, 363] width 154 height 187
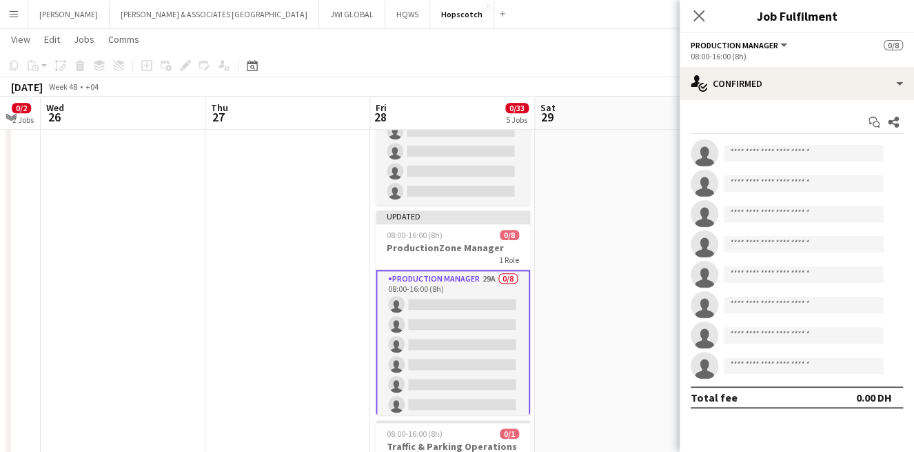
scroll to position [54, 0]
click at [457, 261] on div "1 Role" at bounding box center [453, 259] width 154 height 11
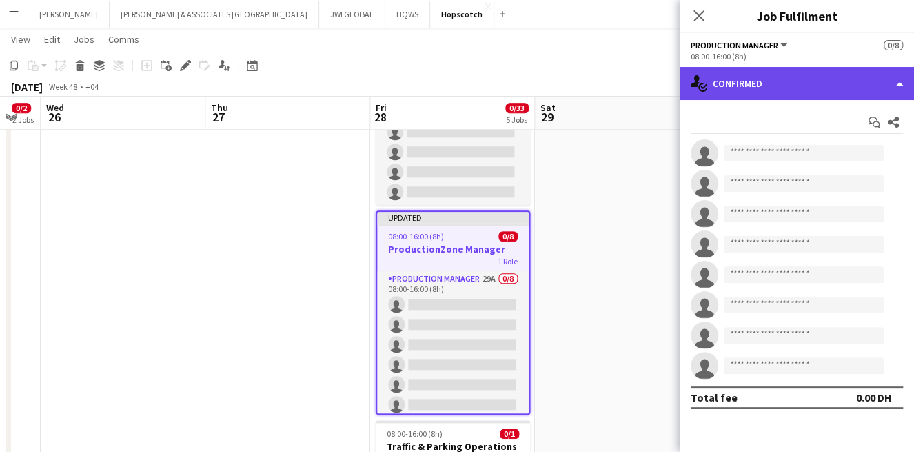
drag, startPoint x: 763, startPoint y: 74, endPoint x: 765, endPoint y: 86, distance: 11.9
click at [764, 81] on div "single-neutral-actions-check-2 Confirmed" at bounding box center [797, 83] width 234 height 33
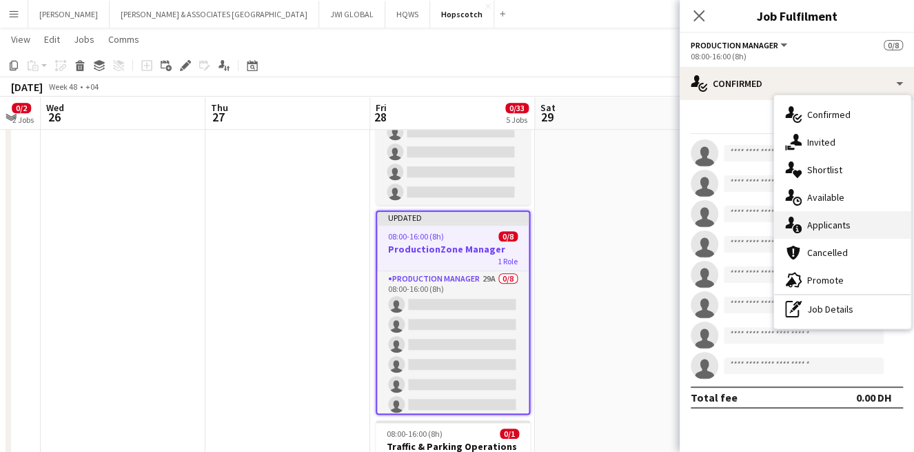
click at [847, 223] on span "Applicants" at bounding box center [829, 225] width 43 height 12
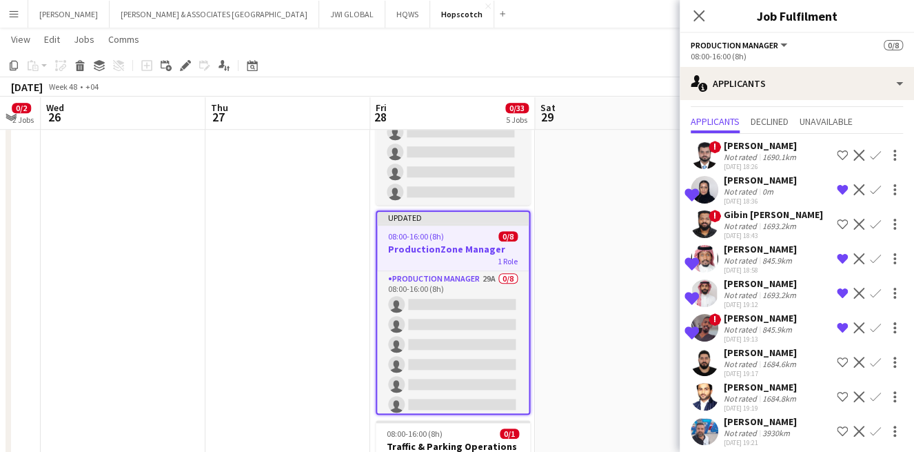
scroll to position [0, 0]
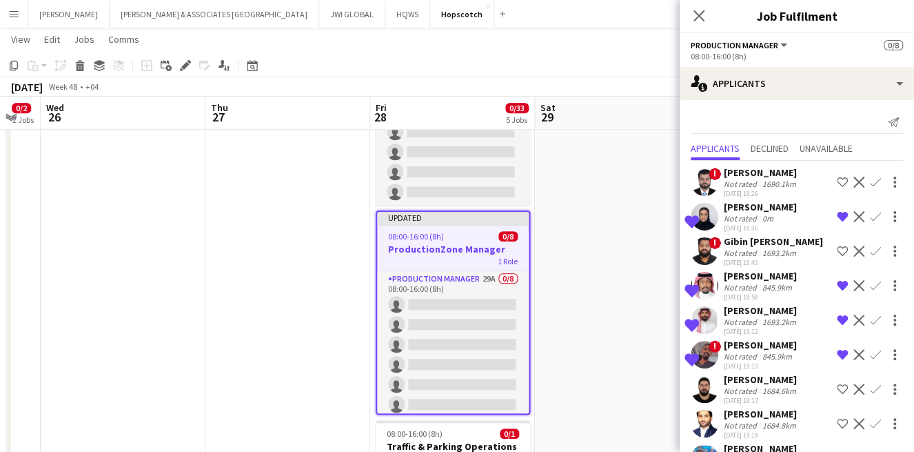
click at [774, 168] on div "Rohit Dabhade" at bounding box center [761, 172] width 75 height 12
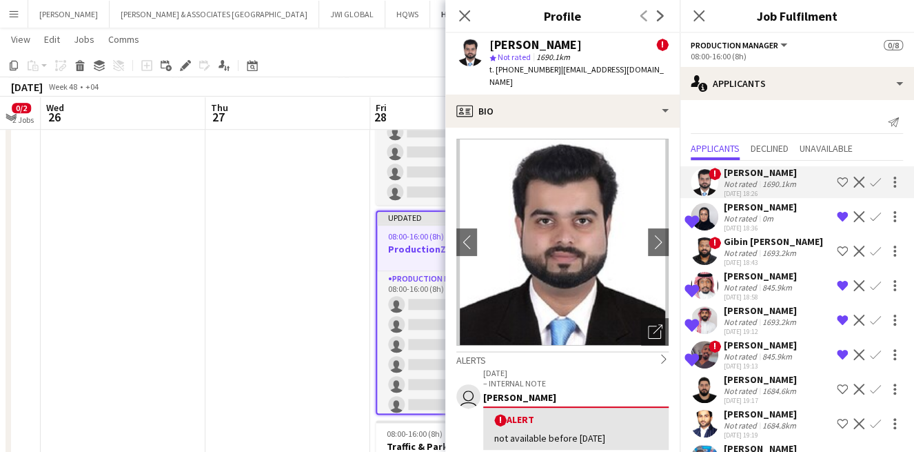
click at [775, 211] on div "Reuof Almutawa" at bounding box center [760, 207] width 73 height 12
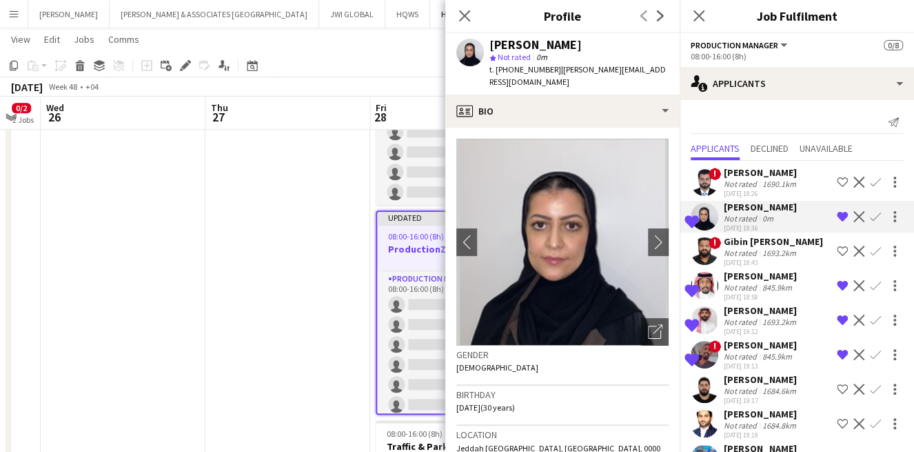
click at [754, 248] on div "Not rated" at bounding box center [742, 253] width 36 height 10
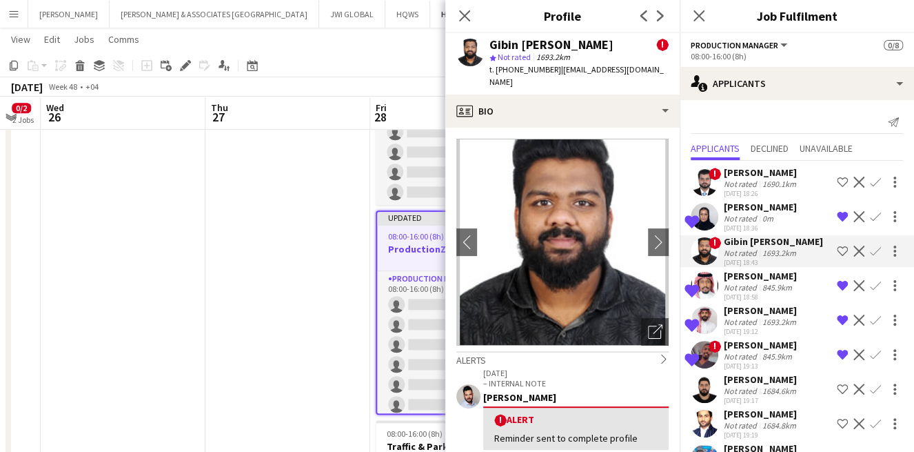
click at [755, 294] on div "02-10-2025 18:58" at bounding box center [760, 296] width 73 height 9
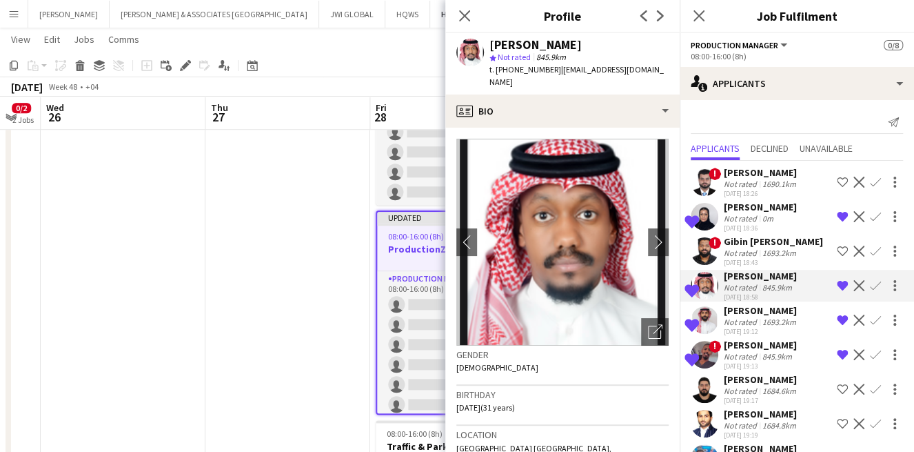
click at [755, 323] on div "Not rated" at bounding box center [742, 322] width 36 height 10
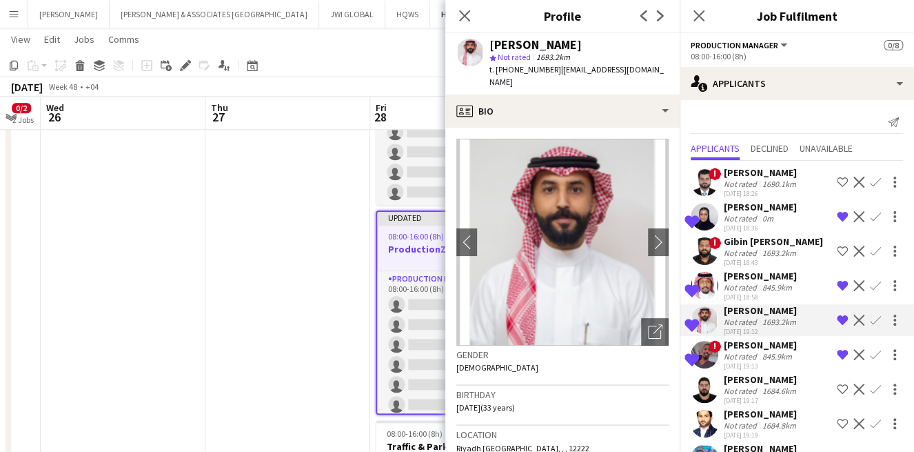
click at [759, 341] on div "Mohamed Azmi" at bounding box center [760, 345] width 73 height 12
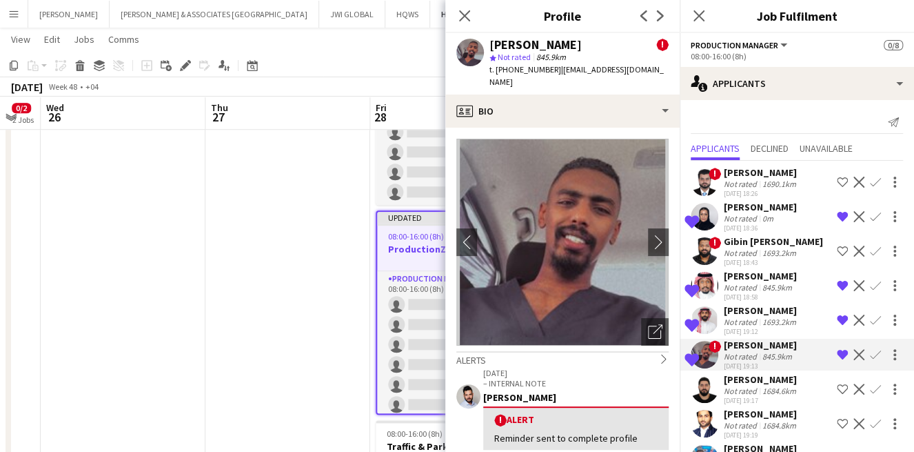
click at [752, 374] on div "Ali Sohanaki" at bounding box center [761, 379] width 75 height 12
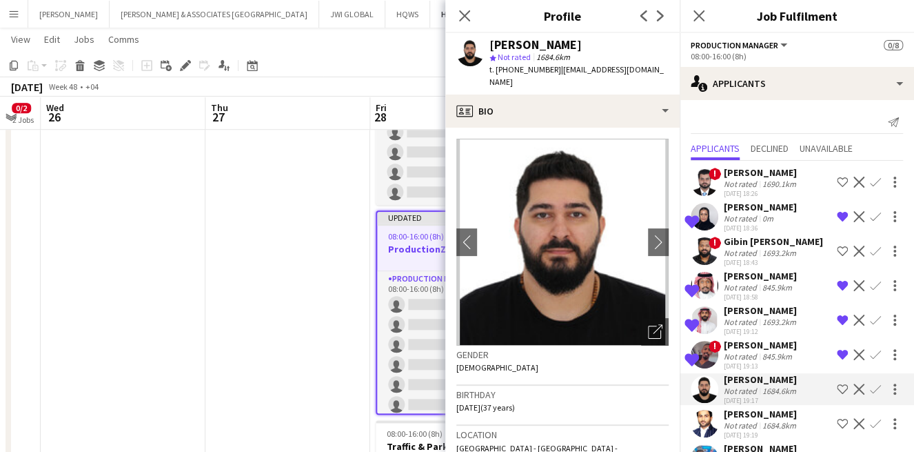
click at [763, 411] on div "Saurabh Punewar" at bounding box center [761, 414] width 75 height 12
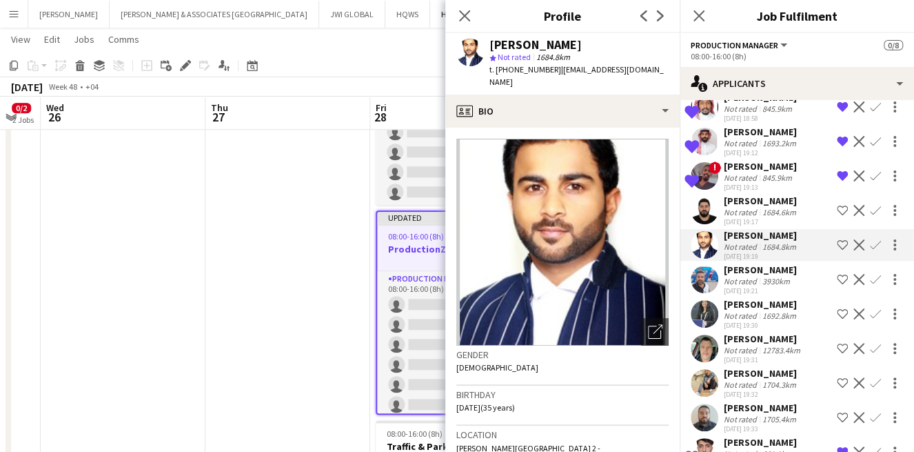
scroll to position [255, 0]
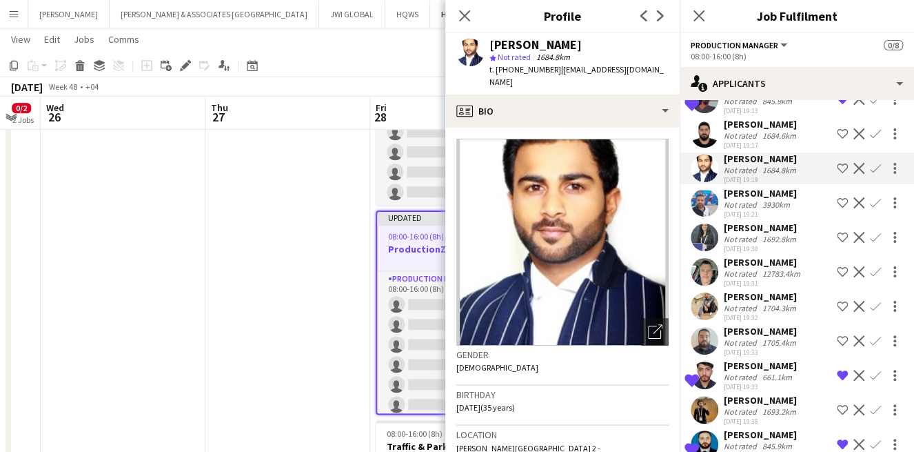
click at [756, 201] on div "Not rated" at bounding box center [742, 204] width 36 height 10
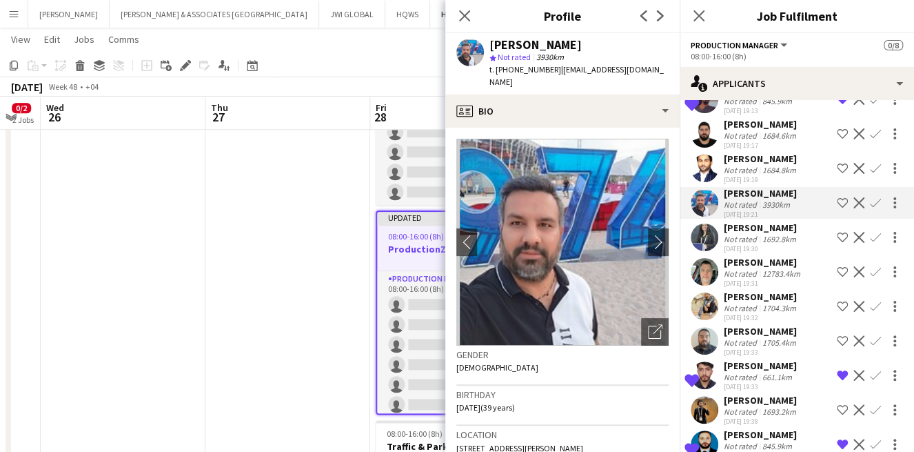
click at [750, 247] on div "02-10-2025 19:30" at bounding box center [761, 248] width 75 height 9
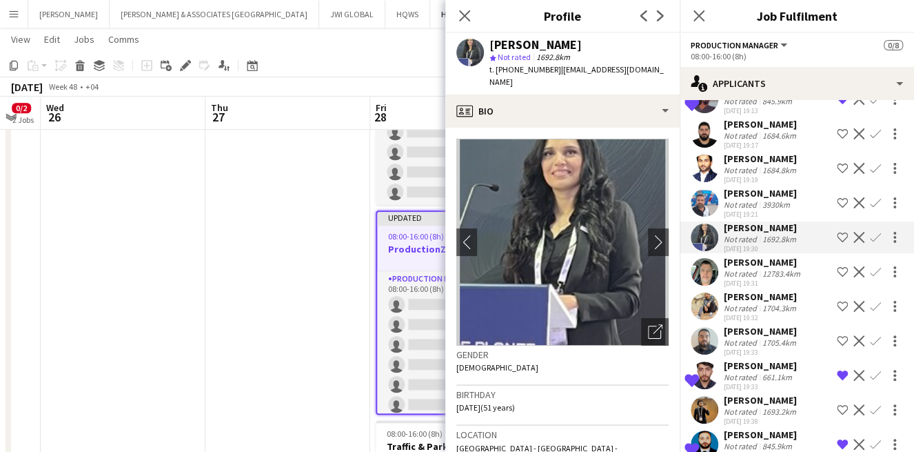
click at [748, 262] on div "Matt Cox" at bounding box center [763, 262] width 79 height 12
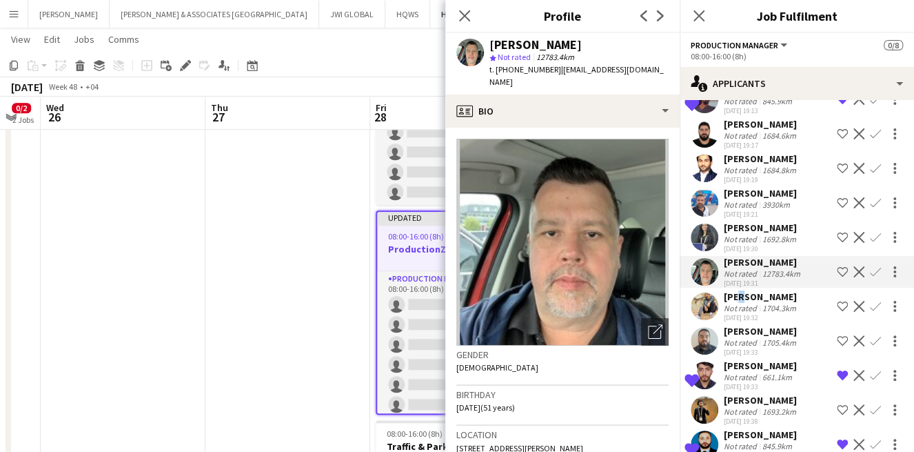
click at [736, 297] on div "Rahif Ahmed" at bounding box center [761, 296] width 75 height 12
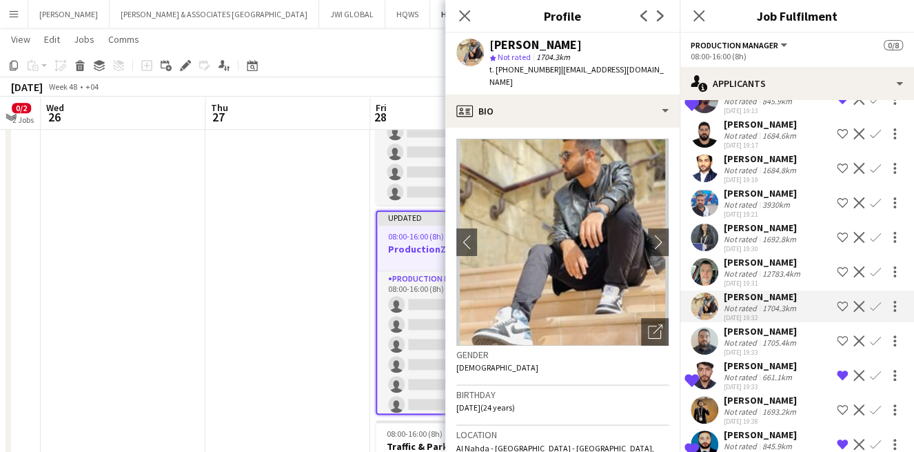
click at [732, 337] on div "Not rated" at bounding box center [742, 342] width 36 height 10
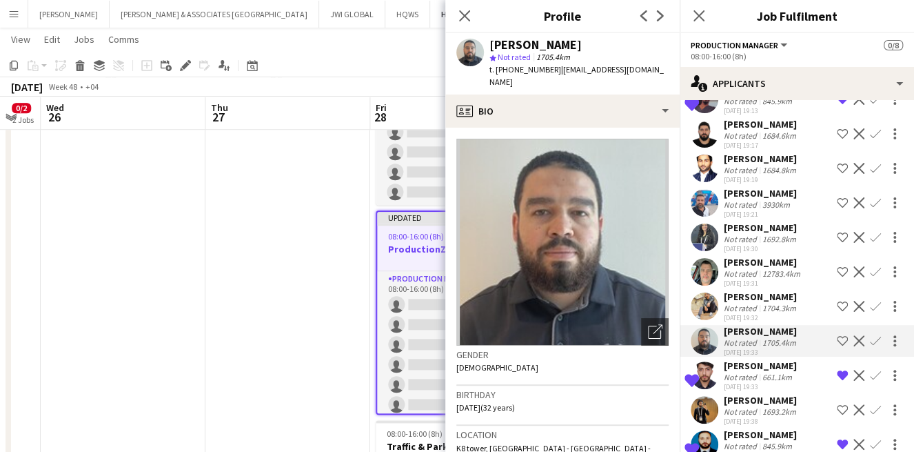
click at [734, 373] on div "Not rated" at bounding box center [742, 377] width 36 height 10
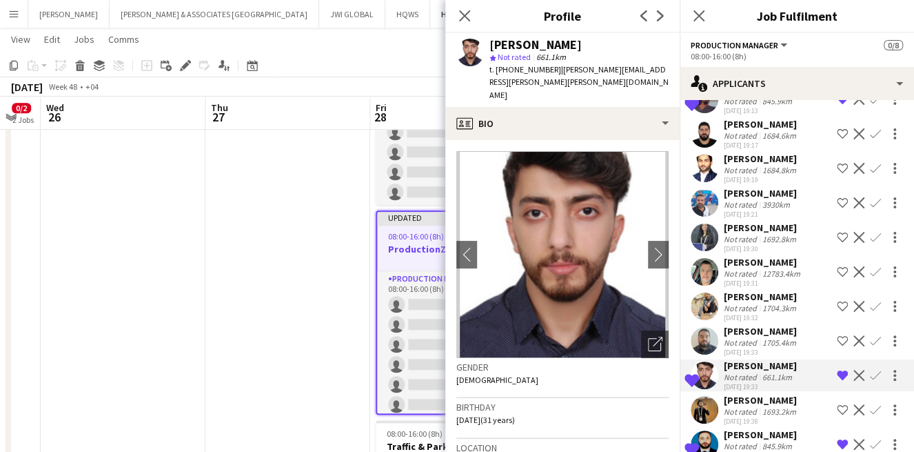
click at [736, 407] on div "Not rated" at bounding box center [742, 411] width 36 height 10
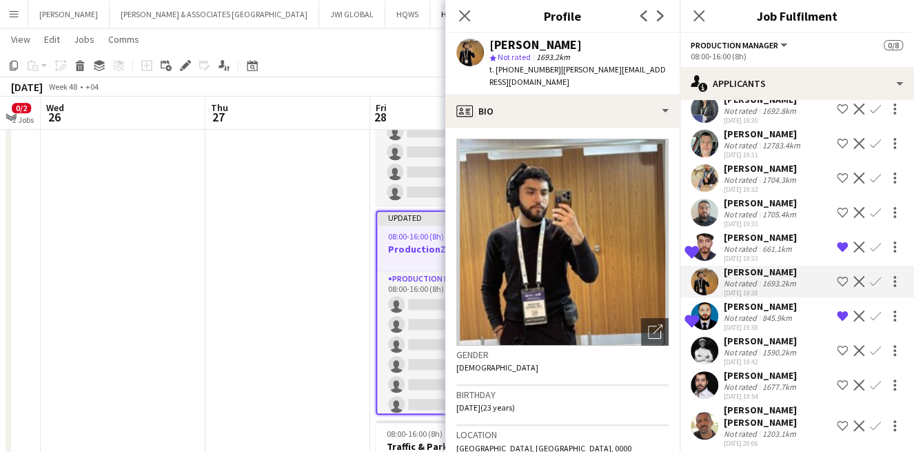
scroll to position [510, 0]
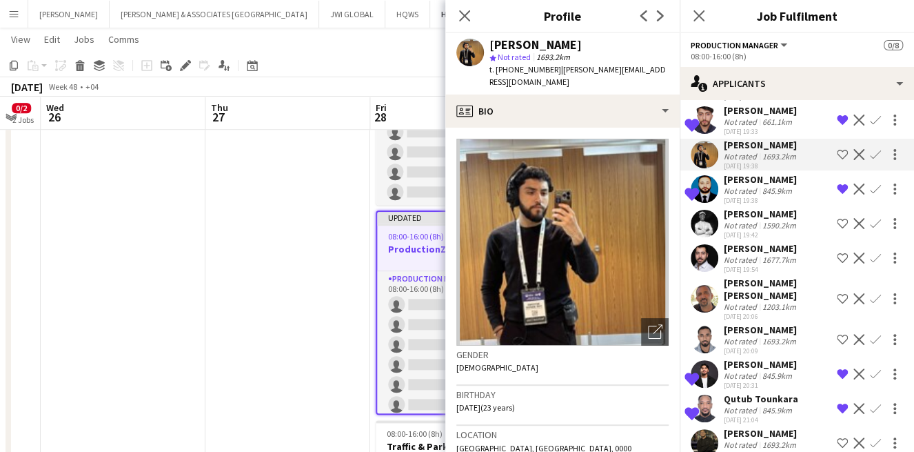
click at [739, 192] on div "Not rated" at bounding box center [742, 190] width 36 height 10
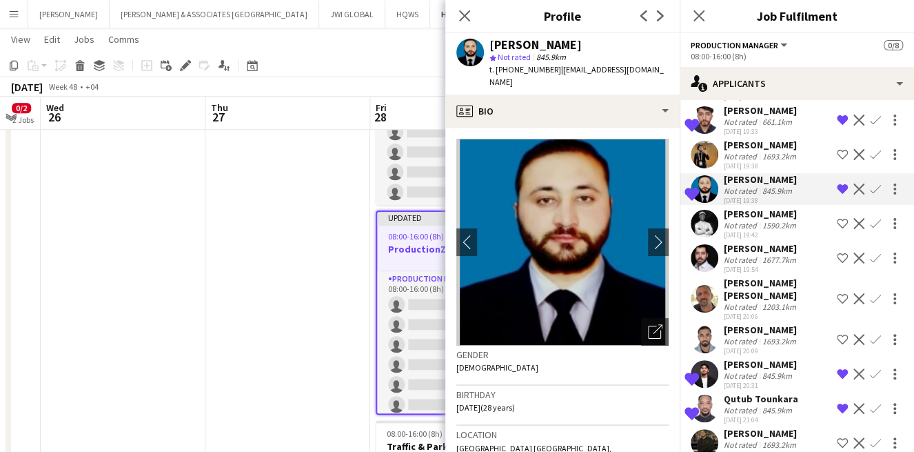
click at [739, 221] on div "Not rated" at bounding box center [742, 225] width 36 height 10
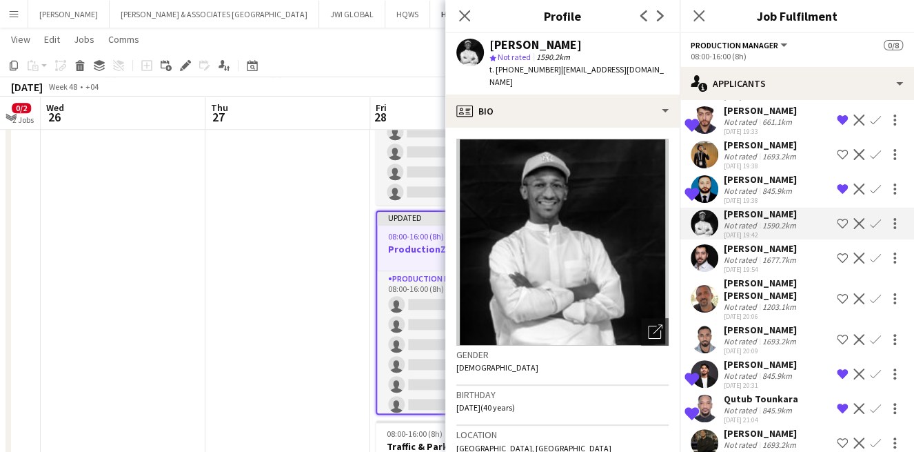
click at [769, 159] on div "1693.2km" at bounding box center [779, 156] width 39 height 10
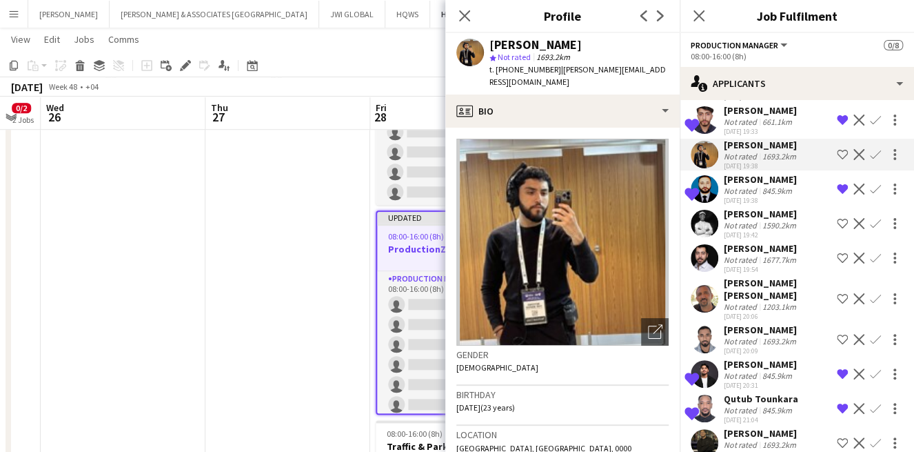
click at [731, 208] on div "rami gingari" at bounding box center [761, 214] width 75 height 12
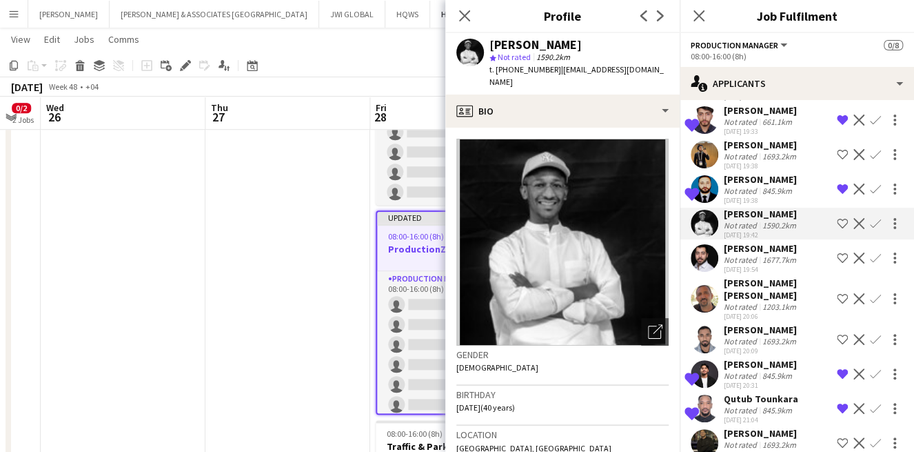
click at [756, 158] on div "Not rated" at bounding box center [742, 156] width 36 height 10
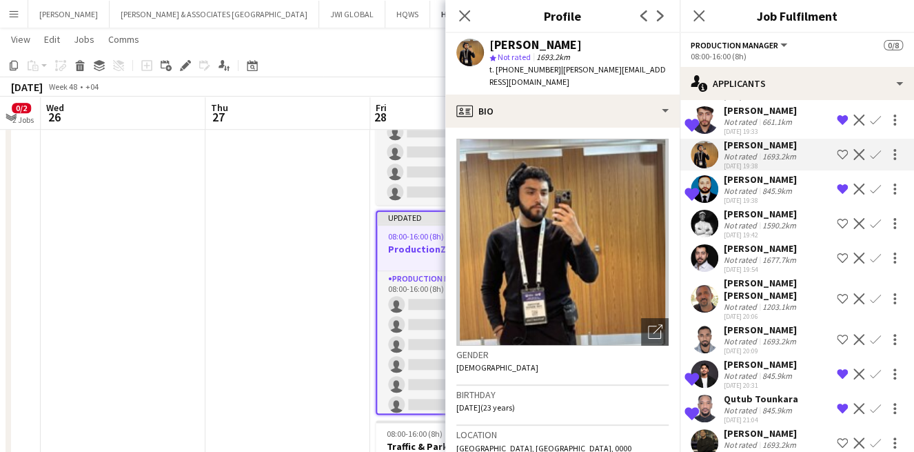
click at [766, 187] on div "845.9km" at bounding box center [777, 190] width 35 height 10
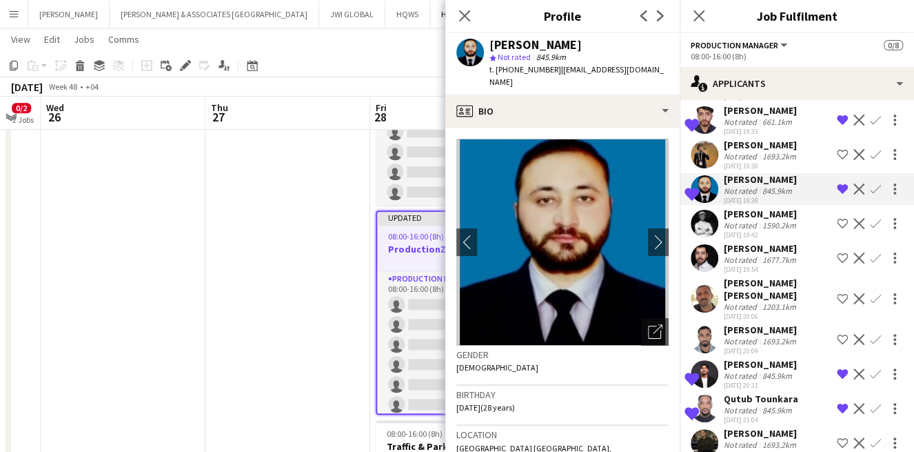
click at [760, 230] on div "02-10-2025 19:42" at bounding box center [761, 234] width 75 height 9
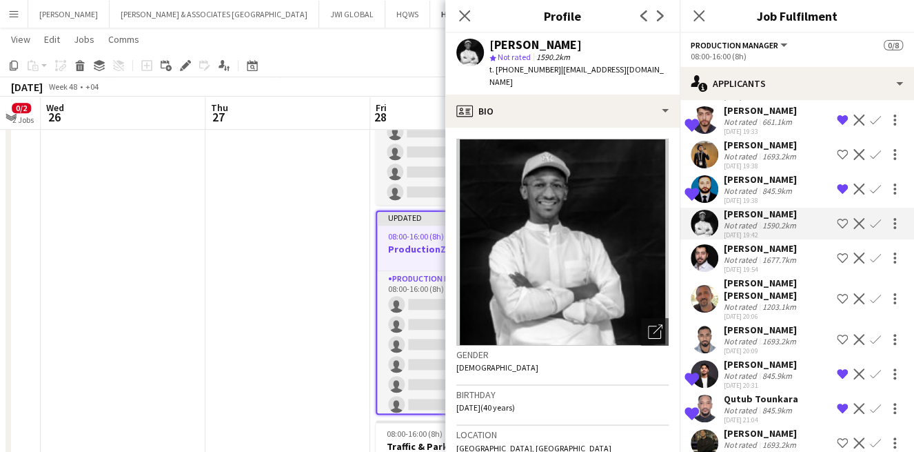
click at [775, 247] on div "Mohammad Alkhasawneh" at bounding box center [761, 248] width 75 height 12
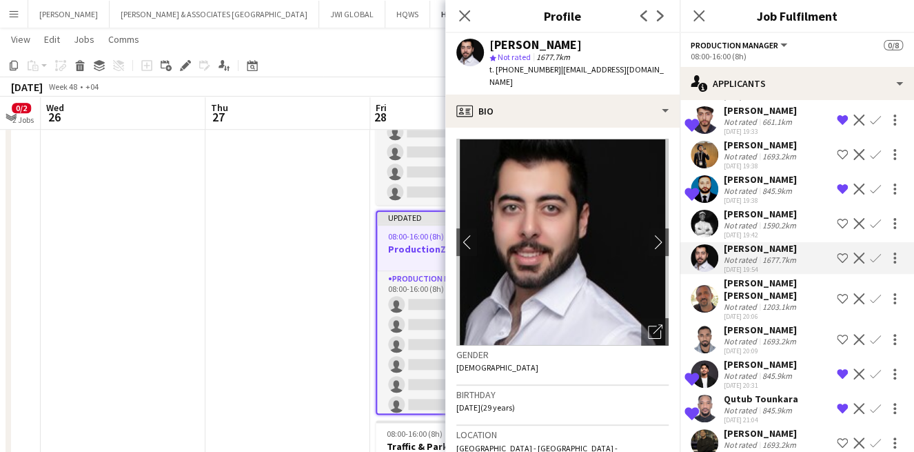
click at [777, 301] on div "Mohammad alayyan Ismail" at bounding box center [778, 289] width 108 height 25
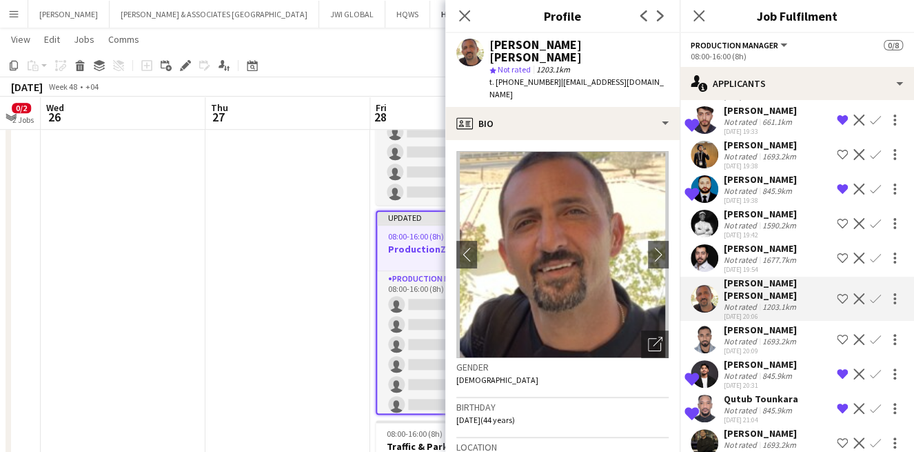
click at [776, 335] on div "Amro Alkhawad" at bounding box center [761, 329] width 75 height 12
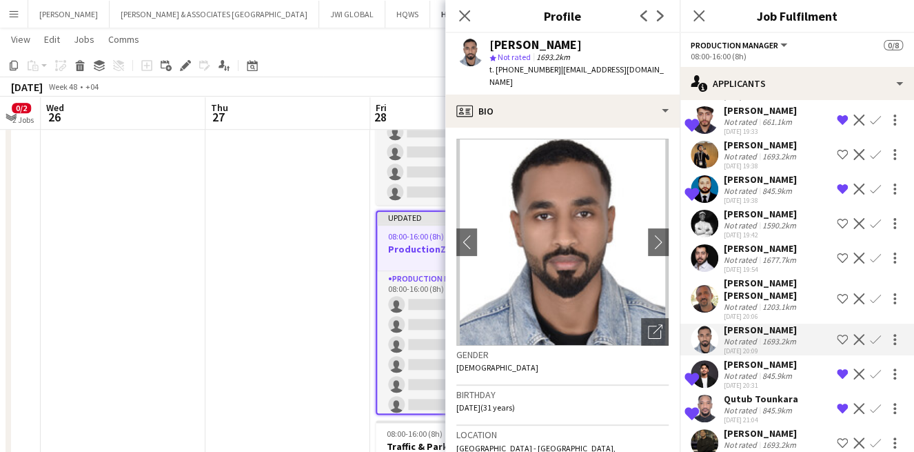
click at [792, 390] on div "02-10-2025 20:31" at bounding box center [760, 385] width 73 height 9
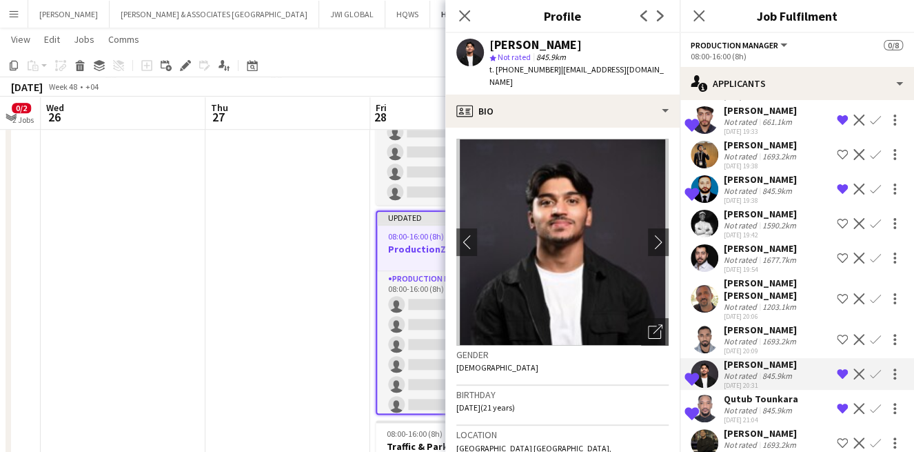
click at [801, 421] on div "Shortlisted Qutub Tounkara Not rated 845.9km 02-10-2025 21:04 Remove crew from …" at bounding box center [797, 408] width 234 height 32
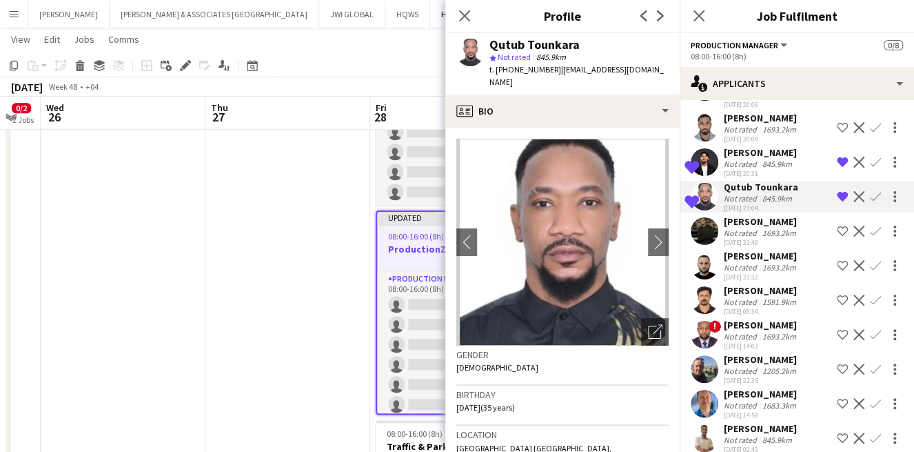
scroll to position [787, 0]
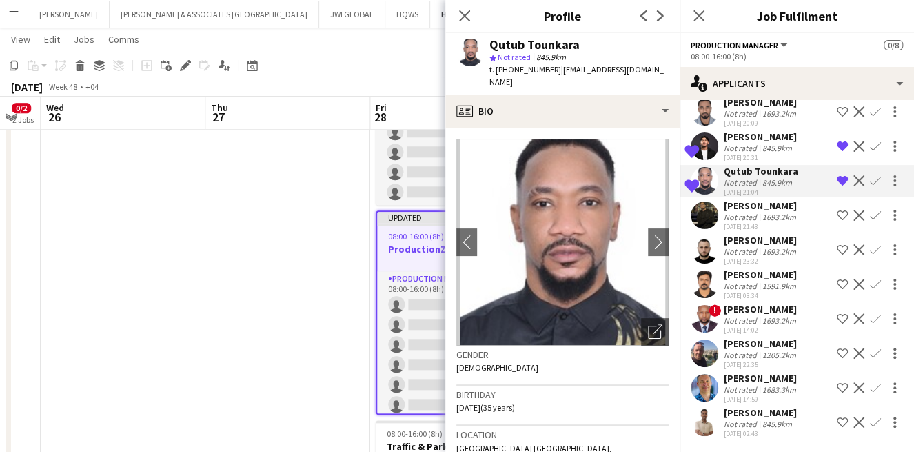
click at [780, 419] on div "845.9km" at bounding box center [777, 424] width 35 height 10
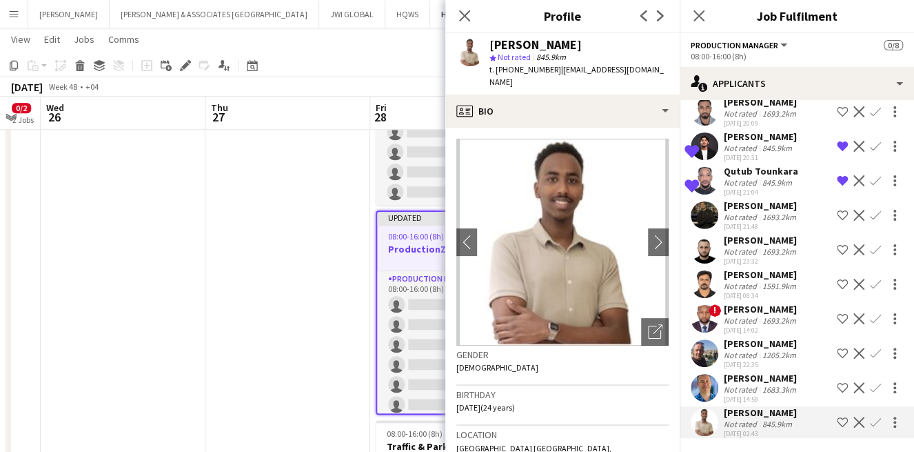
click at [741, 372] on div "Tom Walter" at bounding box center [761, 378] width 75 height 12
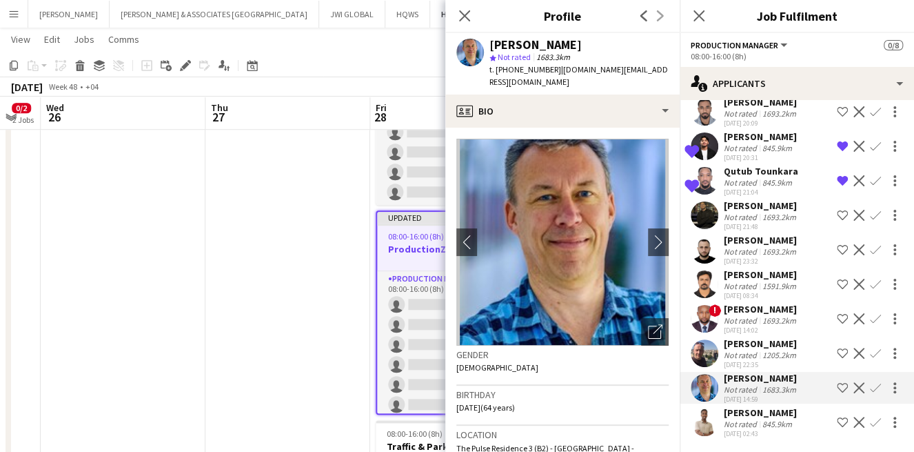
click at [782, 350] on div "1205.2km" at bounding box center [779, 355] width 39 height 10
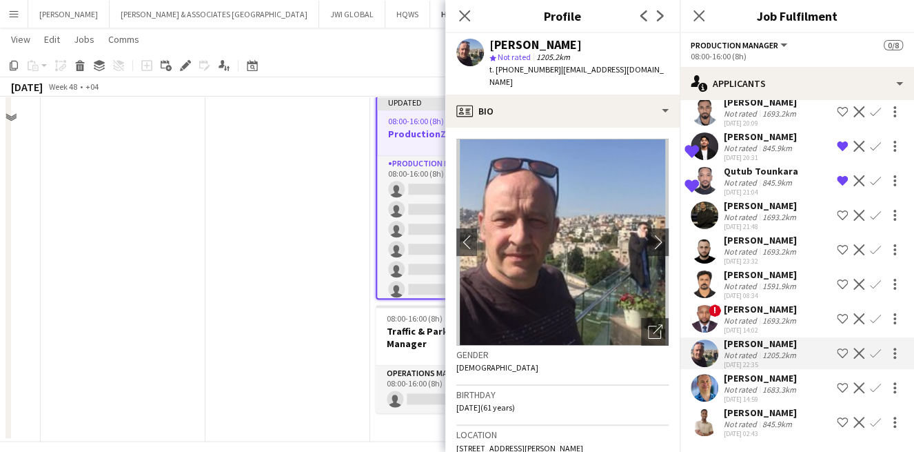
scroll to position [706, 0]
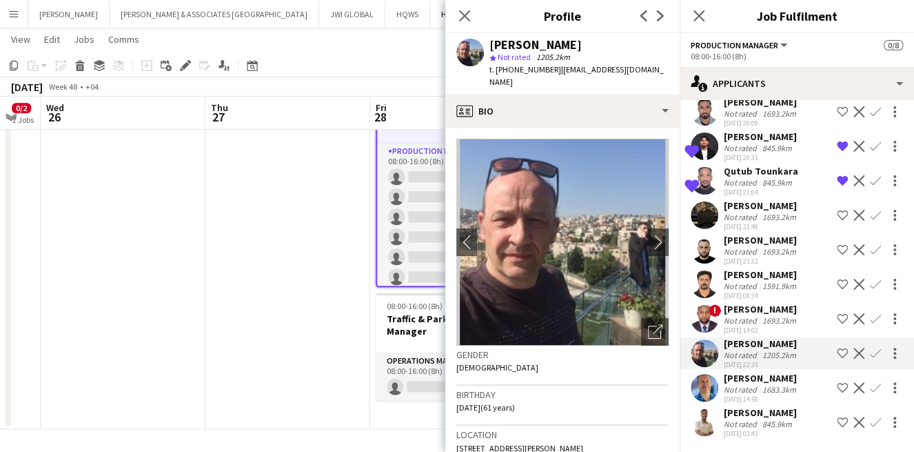
click at [756, 419] on div "Not rated" at bounding box center [742, 424] width 36 height 10
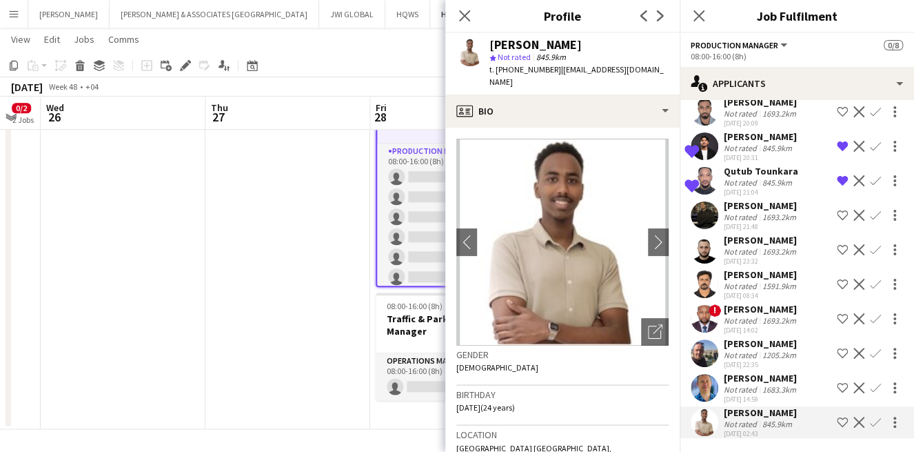
click at [464, 28] on div "Close pop-in" at bounding box center [464, 16] width 39 height 32
click at [465, 13] on icon "Close pop-in" at bounding box center [464, 15] width 13 height 13
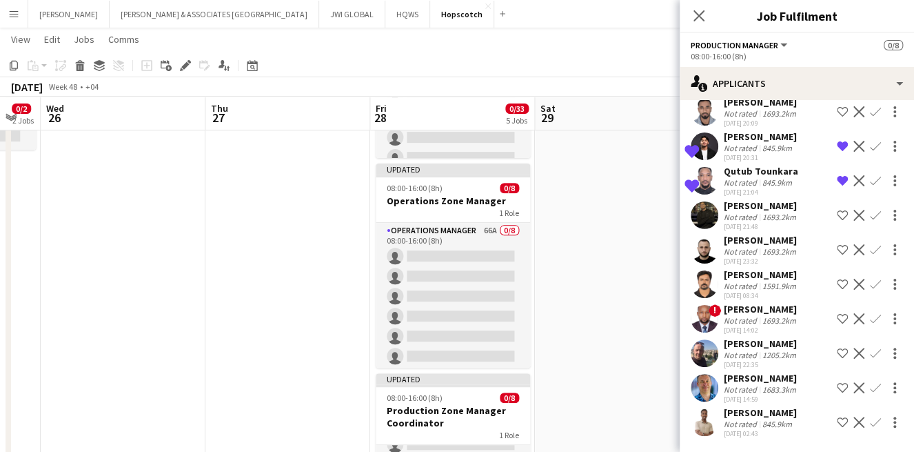
scroll to position [68, 0]
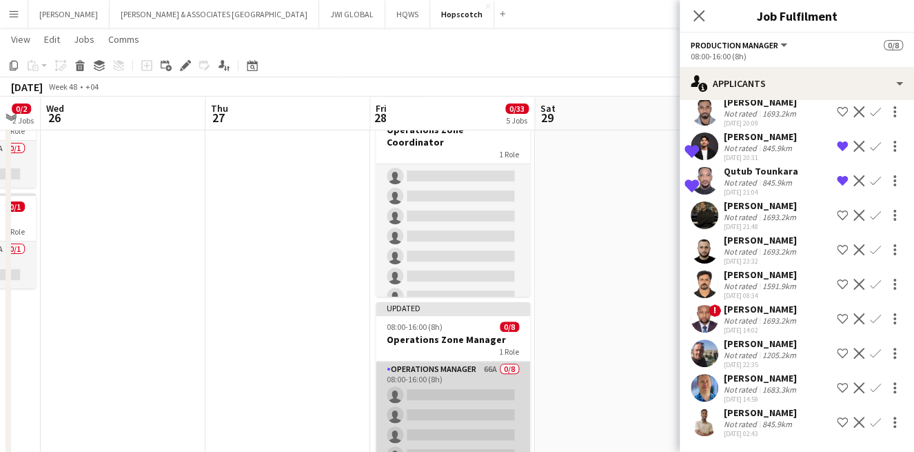
click at [459, 377] on app-card-role "Operations Manager 66A 0/8 08:00-16:00 (8h) single-neutral-actions single-neutr…" at bounding box center [453, 454] width 154 height 187
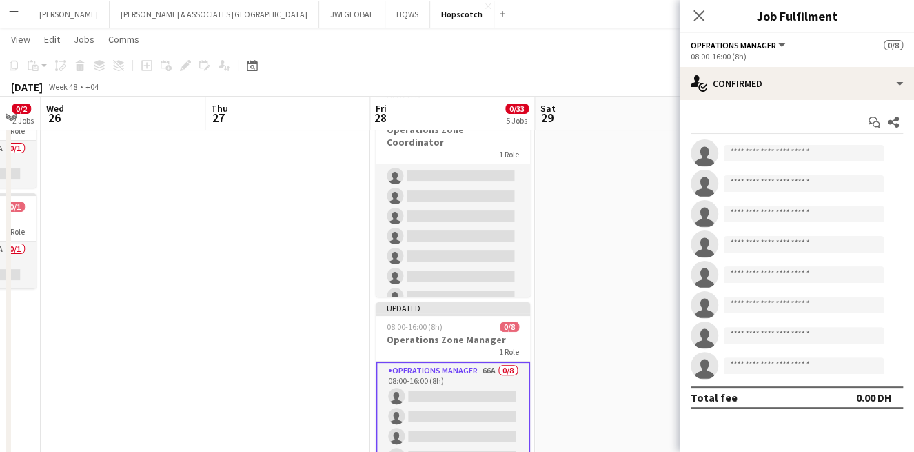
click at [707, 63] on app-options-switcher "Operations Manager All roles Operations Manager 0/8 08:00-16:00 (8h)" at bounding box center [797, 50] width 234 height 34
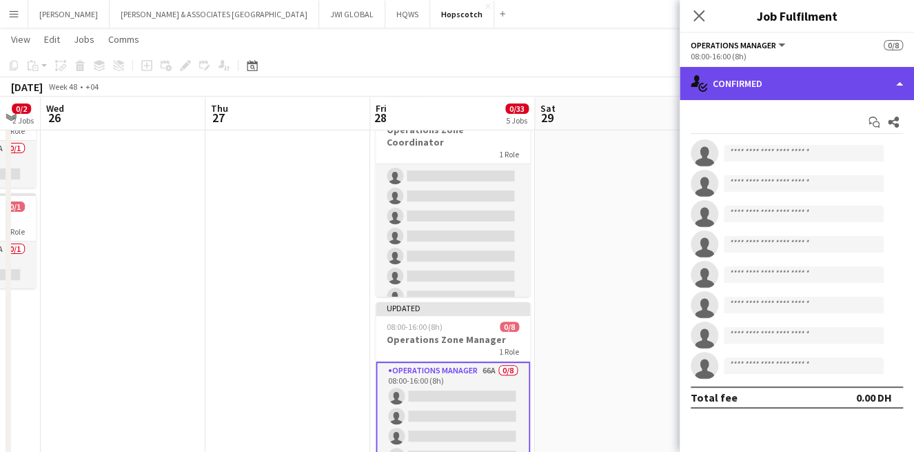
click at [717, 85] on div "single-neutral-actions-check-2 Confirmed" at bounding box center [797, 83] width 234 height 33
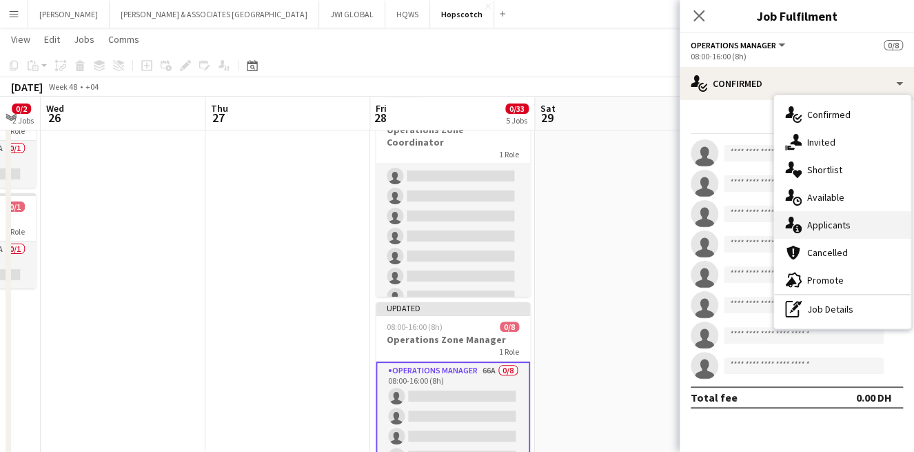
click at [847, 225] on span "Applicants" at bounding box center [829, 225] width 43 height 12
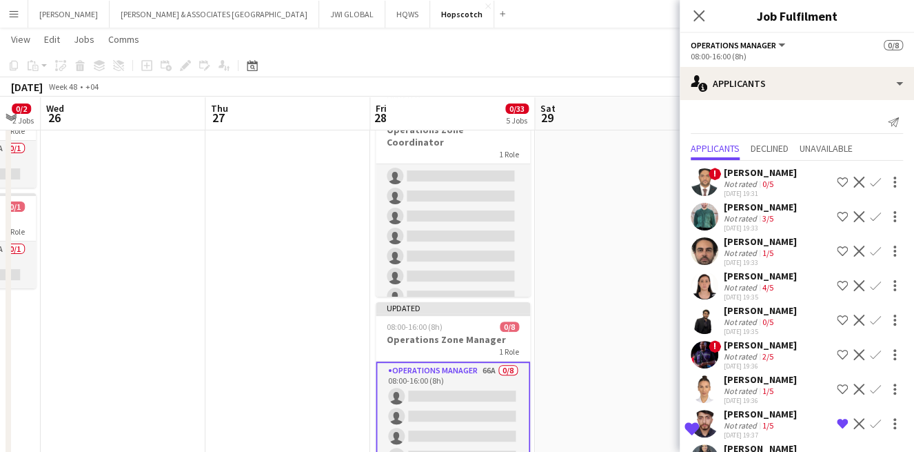
click at [774, 189] on div "02-10-2025 19:31" at bounding box center [760, 193] width 73 height 9
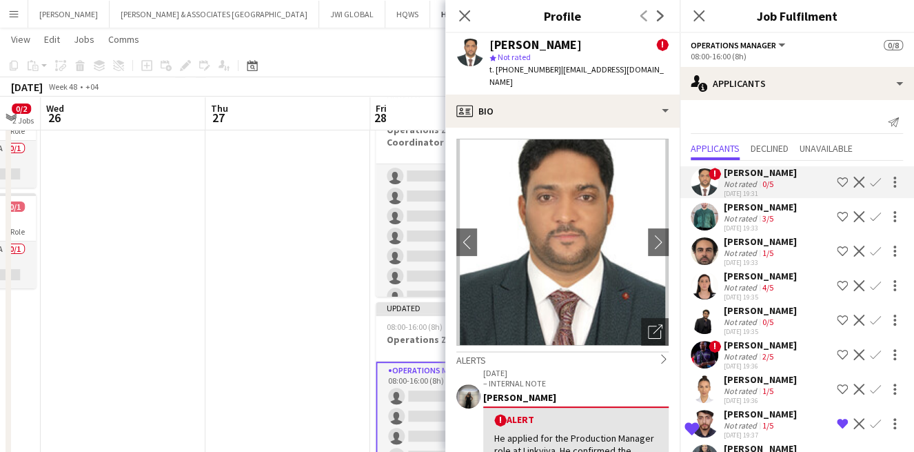
click at [876, 146] on div "Applicants Declined Unavailable" at bounding box center [797, 149] width 212 height 21
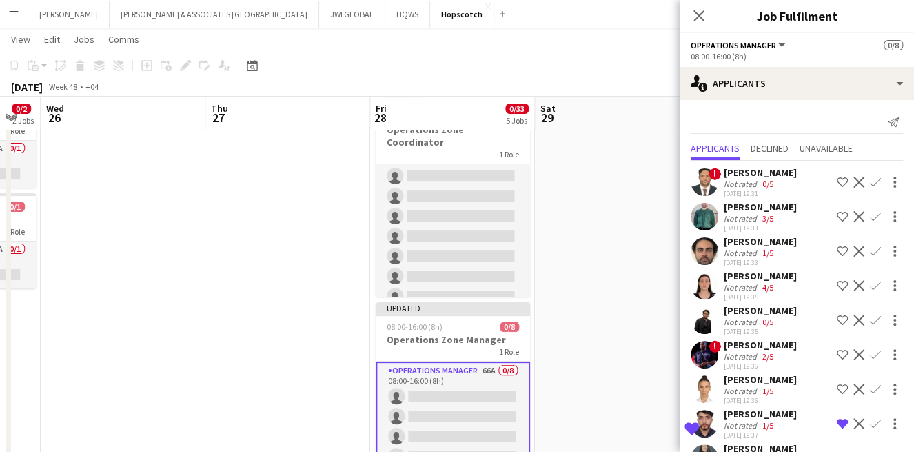
click at [788, 247] on div "Bruno Barrote Not rated 1/5 02-10-2025 19:33 Shortlist crew Decline Confirm" at bounding box center [797, 251] width 234 height 32
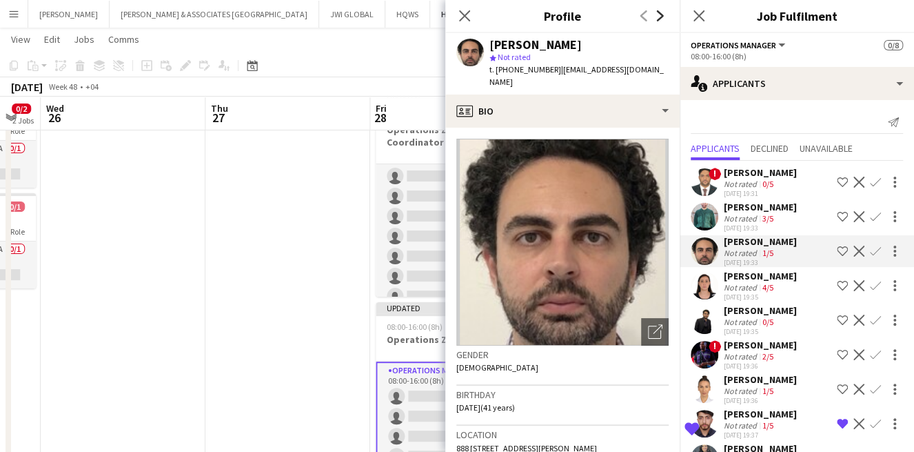
click at [662, 17] on icon at bounding box center [660, 15] width 7 height 11
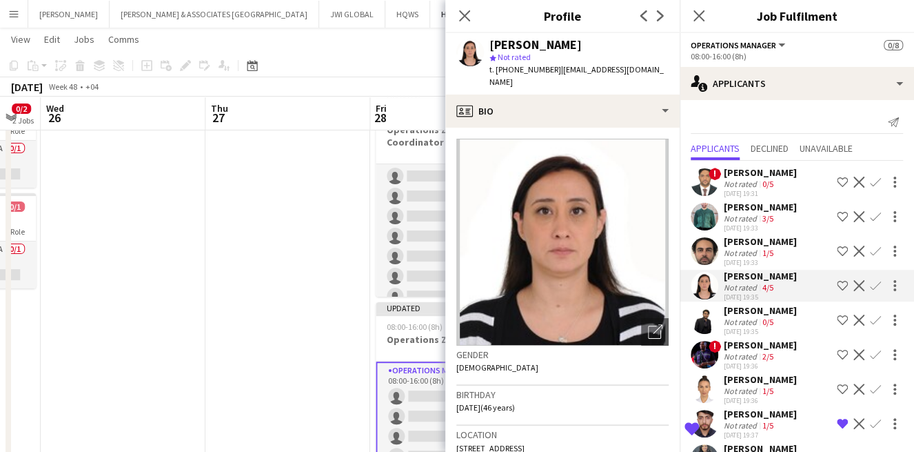
click at [788, 177] on div "MOHAMMAD ASHRAF" at bounding box center [760, 172] width 73 height 12
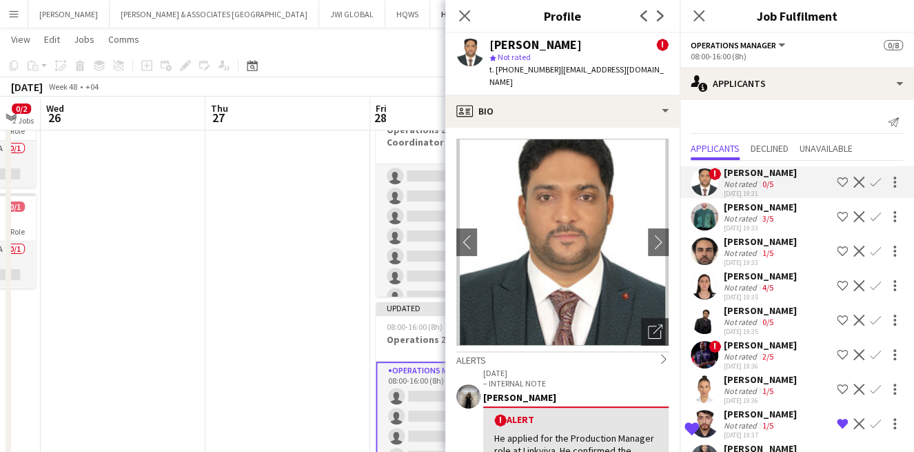
click at [854, 181] on app-icon "Decline" at bounding box center [859, 182] width 11 height 11
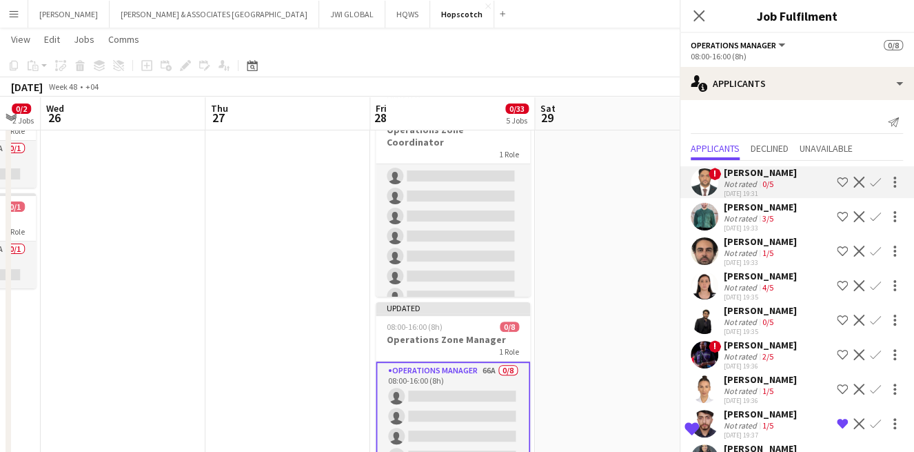
scroll to position [0, 0]
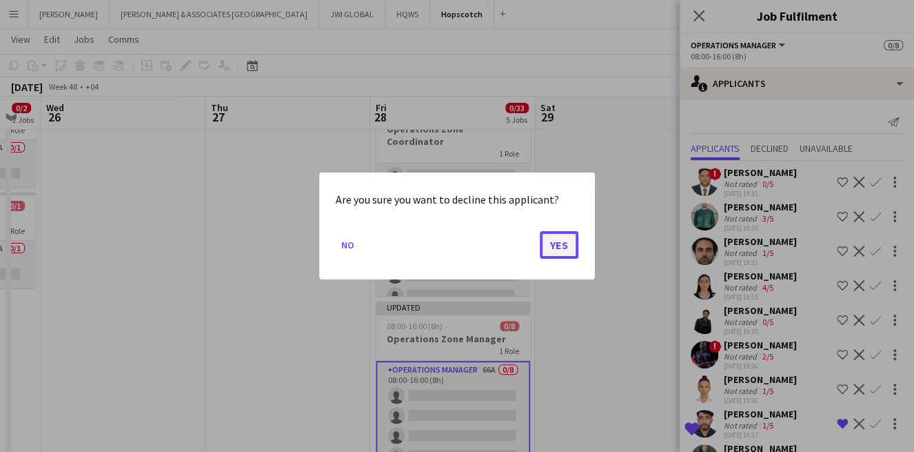
click at [563, 241] on button "Yes" at bounding box center [559, 245] width 39 height 28
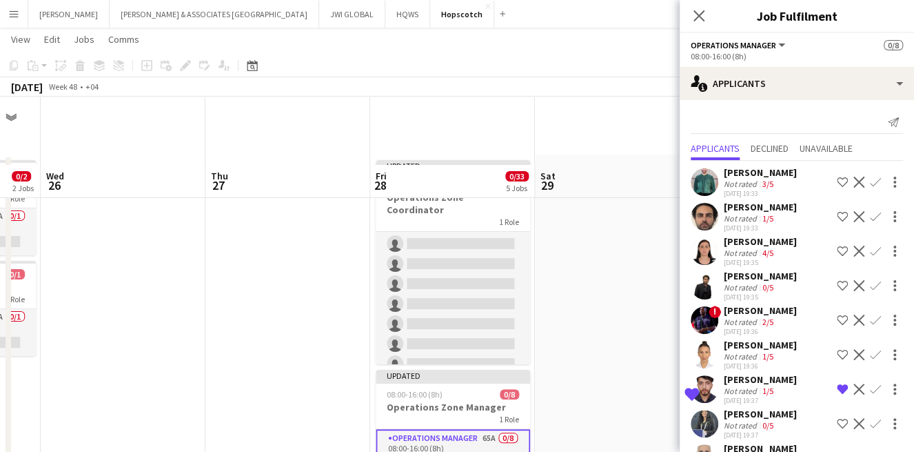
scroll to position [68, 0]
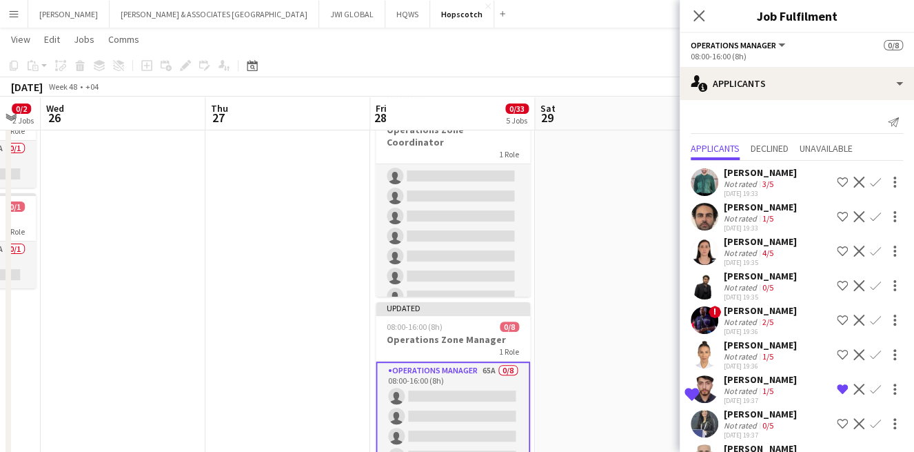
click at [797, 185] on div "Not rated 3/5" at bounding box center [760, 184] width 73 height 10
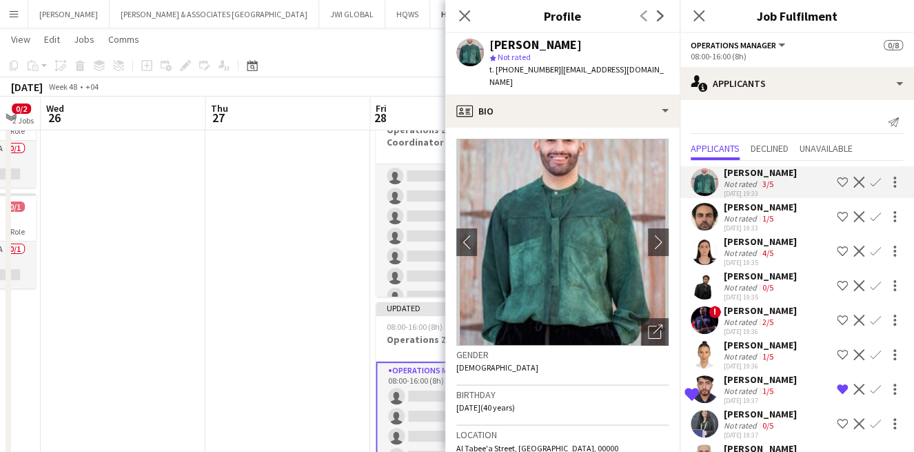
click at [854, 185] on app-icon "Decline" at bounding box center [859, 182] width 11 height 11
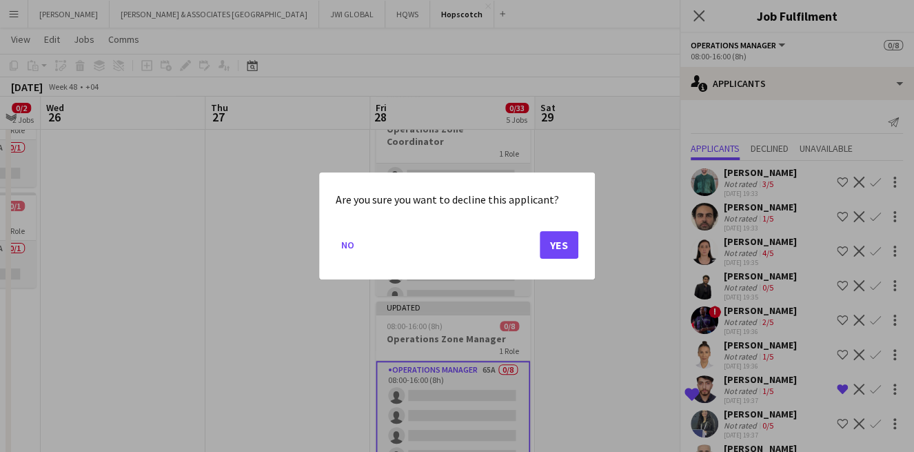
scroll to position [0, 0]
click at [569, 245] on button "Yes" at bounding box center [559, 245] width 39 height 28
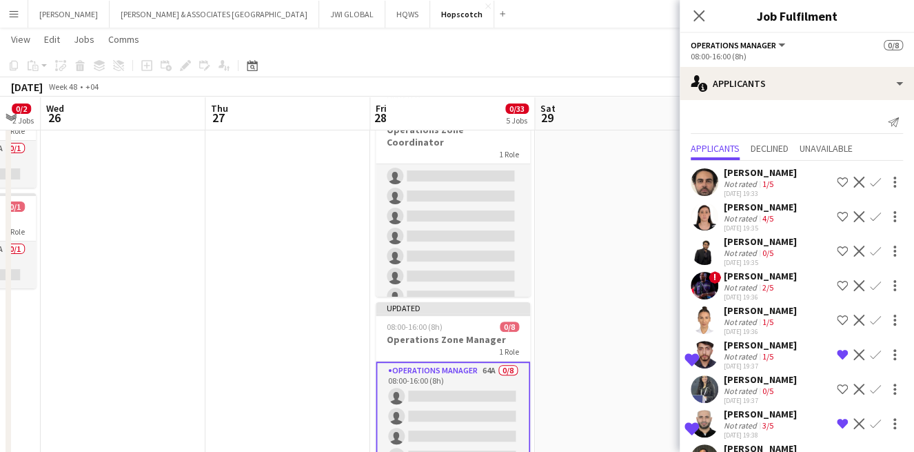
click at [803, 183] on div "Bruno Barrote Not rated 1/5 02-10-2025 19:33 Shortlist crew Decline Confirm" at bounding box center [797, 182] width 234 height 32
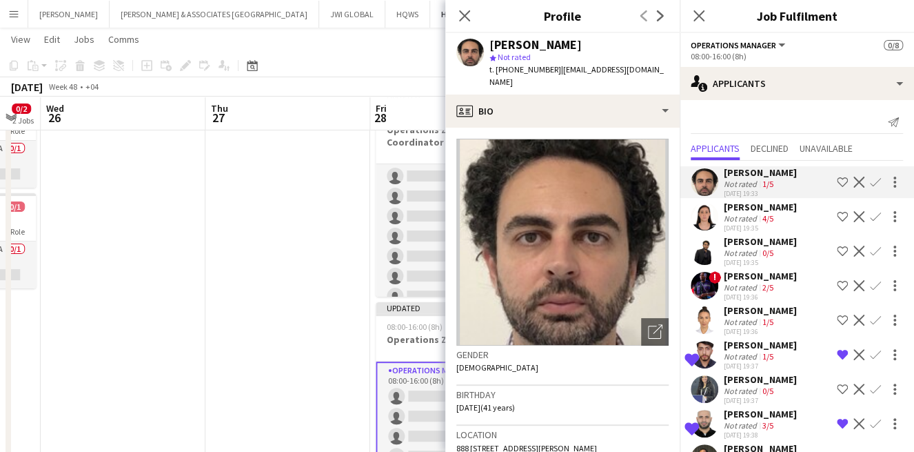
click at [854, 185] on app-icon "Decline" at bounding box center [859, 182] width 11 height 11
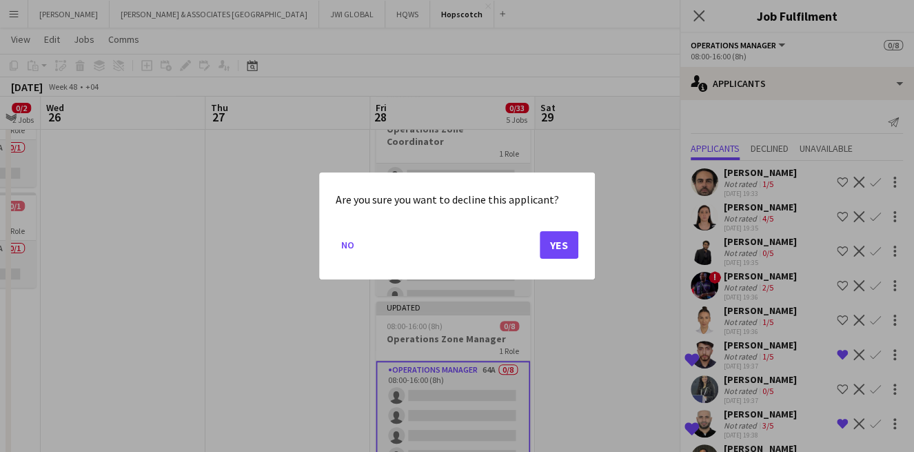
scroll to position [0, 0]
click at [551, 245] on button "Yes" at bounding box center [559, 245] width 39 height 28
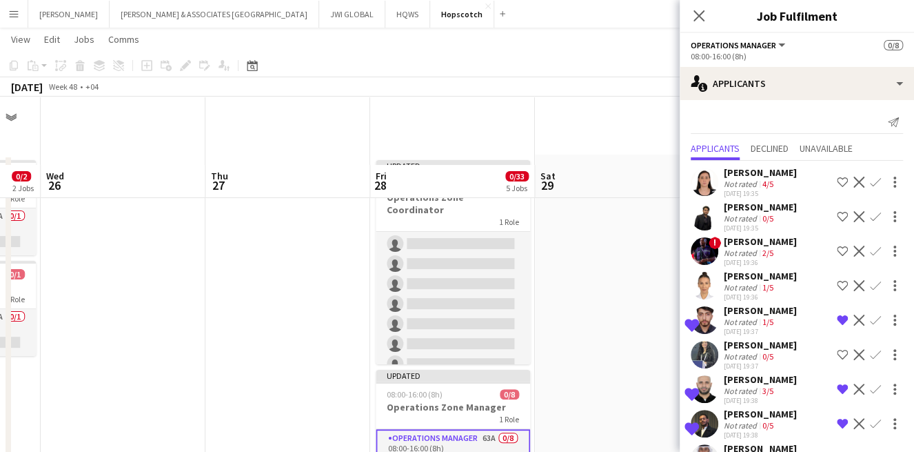
scroll to position [68, 0]
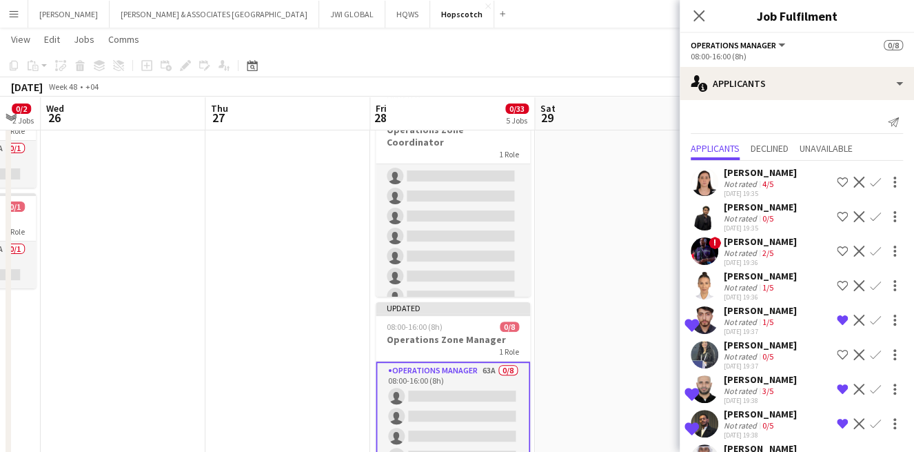
click at [783, 189] on div "02-10-2025 19:35" at bounding box center [760, 193] width 73 height 9
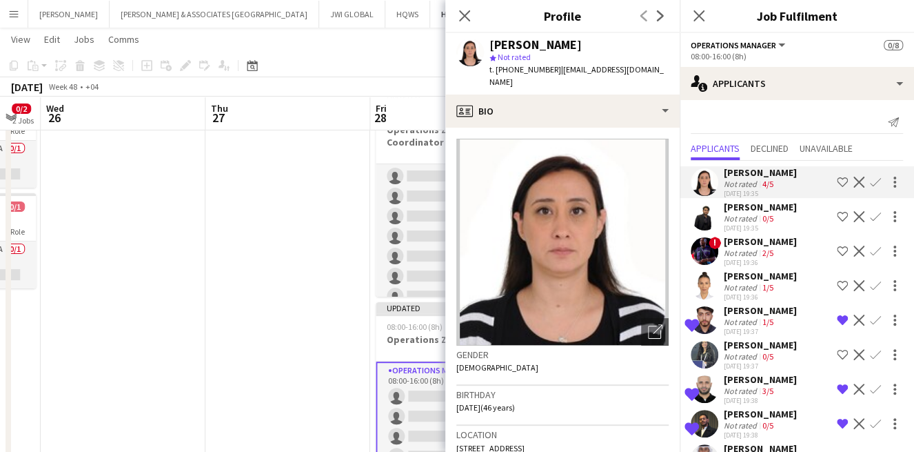
click at [854, 180] on app-icon "Decline" at bounding box center [859, 182] width 11 height 11
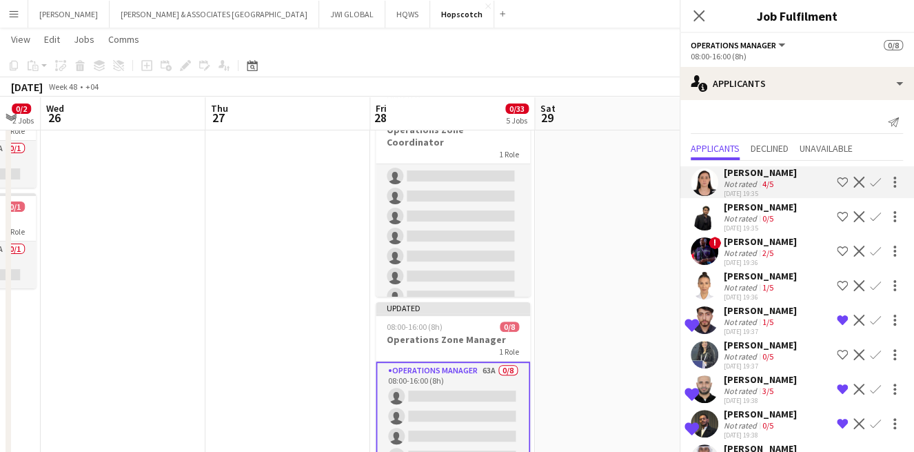
scroll to position [0, 0]
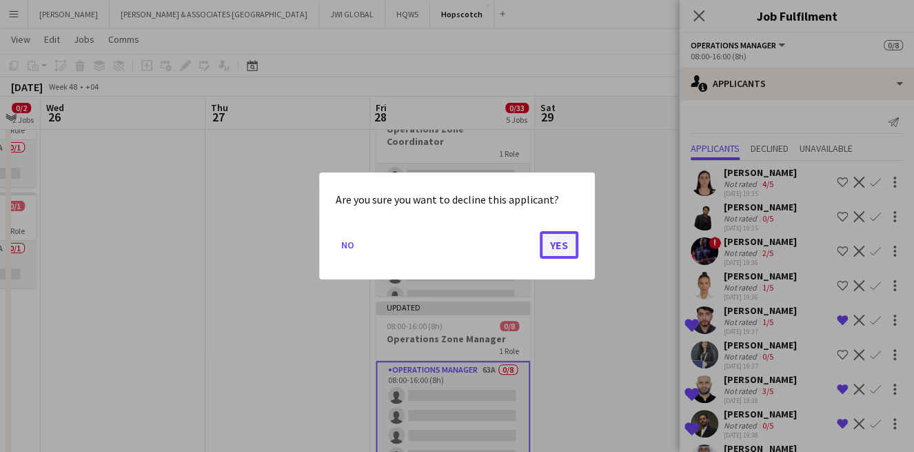
click at [553, 255] on button "Yes" at bounding box center [559, 245] width 39 height 28
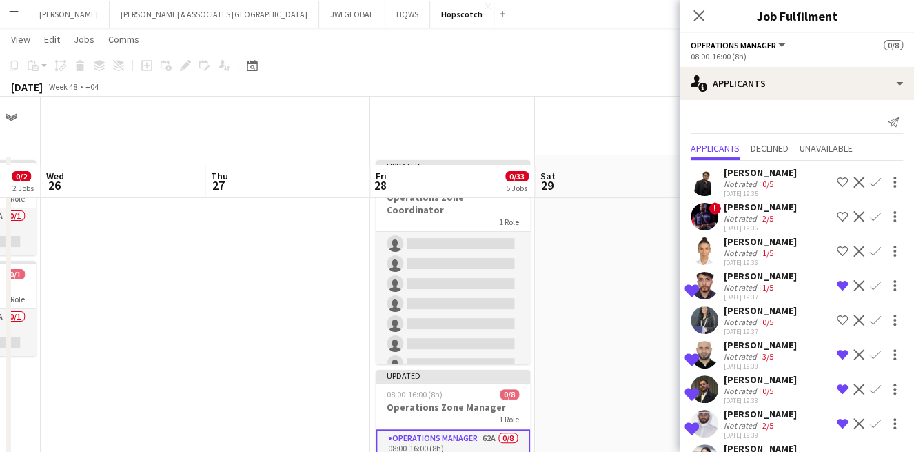
scroll to position [68, 0]
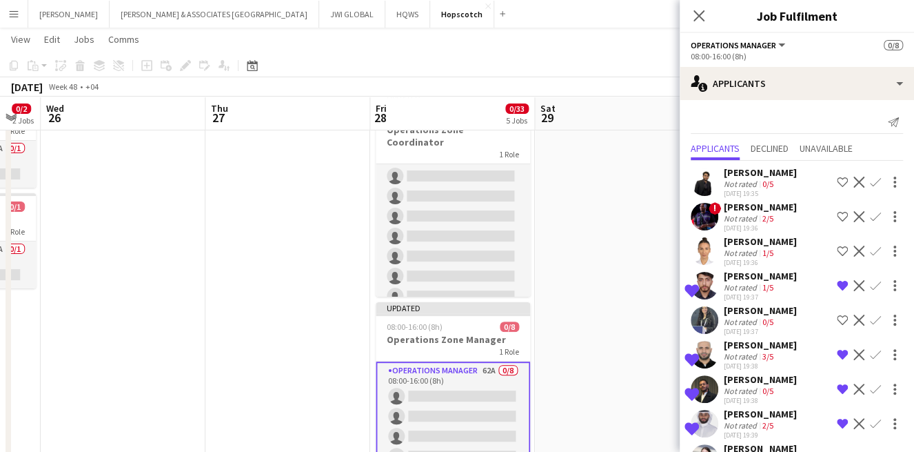
click at [763, 174] on div "Mazen Khan" at bounding box center [760, 172] width 73 height 12
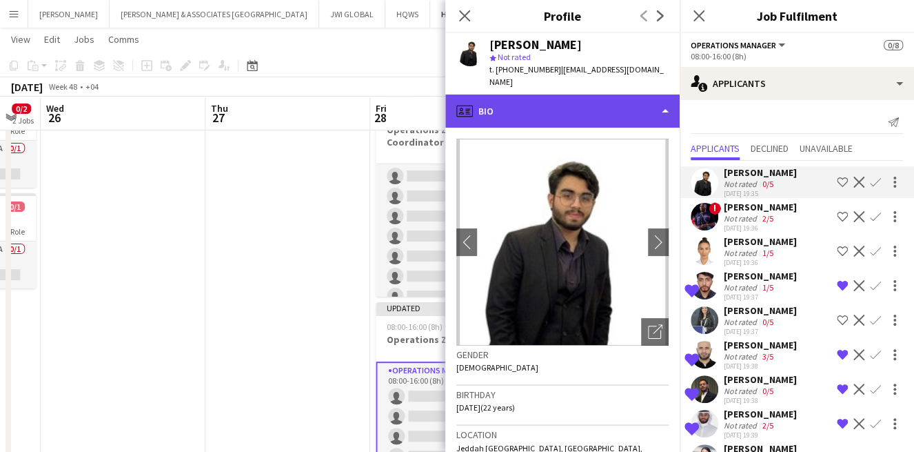
click at [568, 96] on div "profile Bio" at bounding box center [562, 110] width 234 height 33
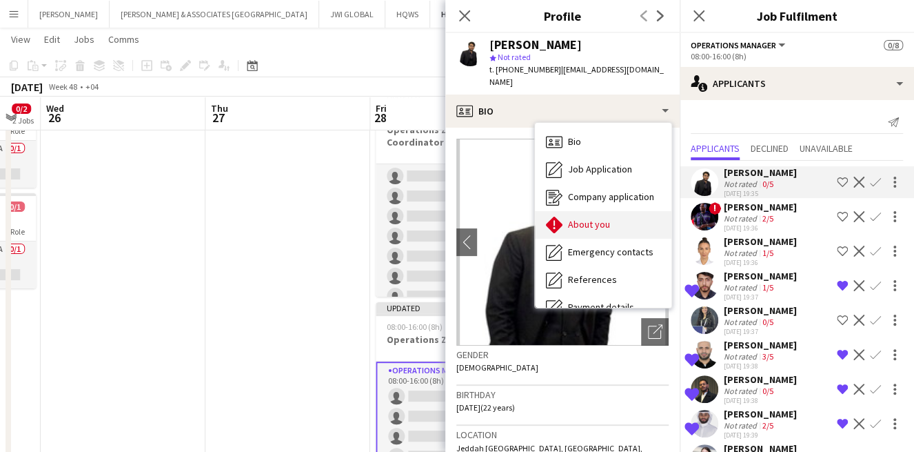
click at [621, 211] on div "About you About you" at bounding box center [603, 225] width 137 height 28
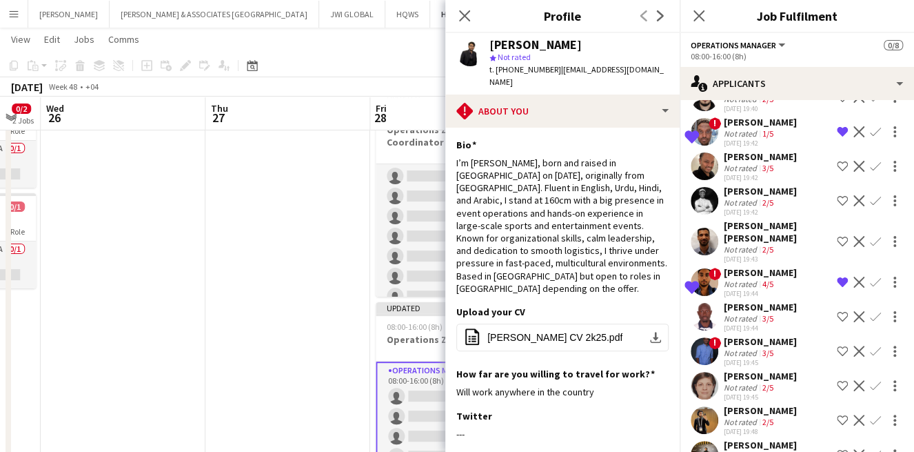
scroll to position [383, 0]
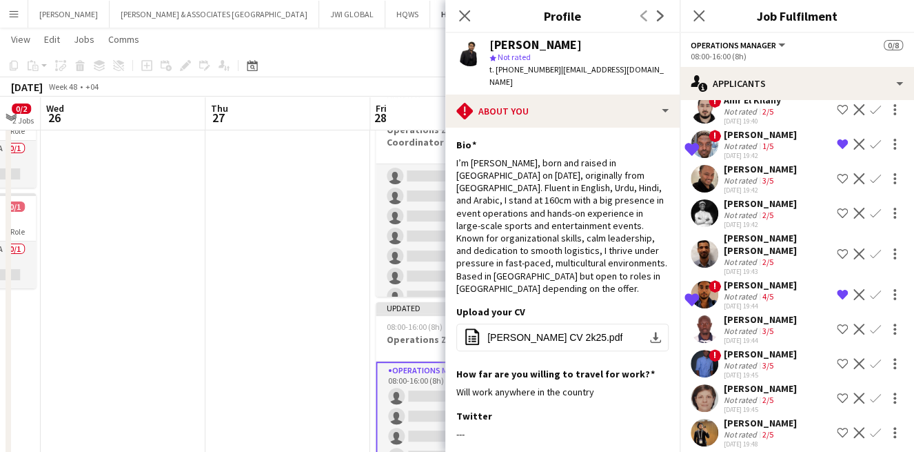
click at [763, 325] on app-skills-label "3/5" at bounding box center [768, 330] width 11 height 10
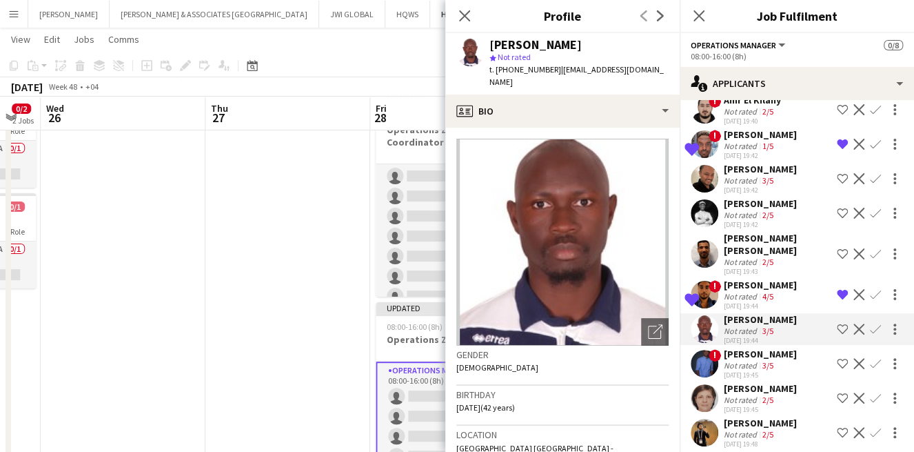
click at [745, 354] on div "bassem Ashraf" at bounding box center [760, 354] width 73 height 12
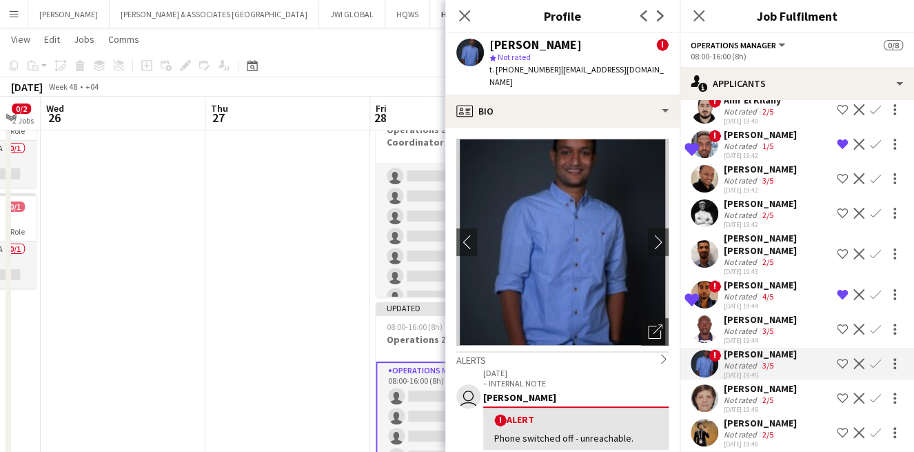
click at [739, 397] on div "Not rated" at bounding box center [742, 399] width 36 height 10
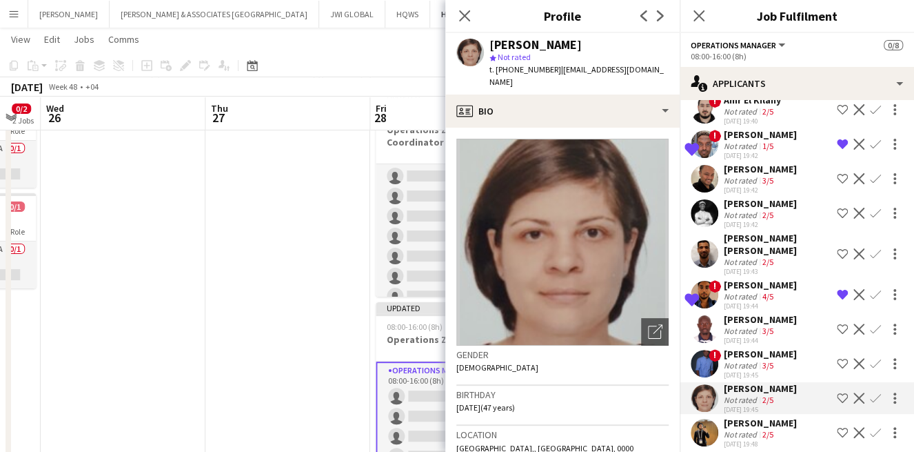
click at [739, 437] on div "Not rated" at bounding box center [742, 434] width 36 height 10
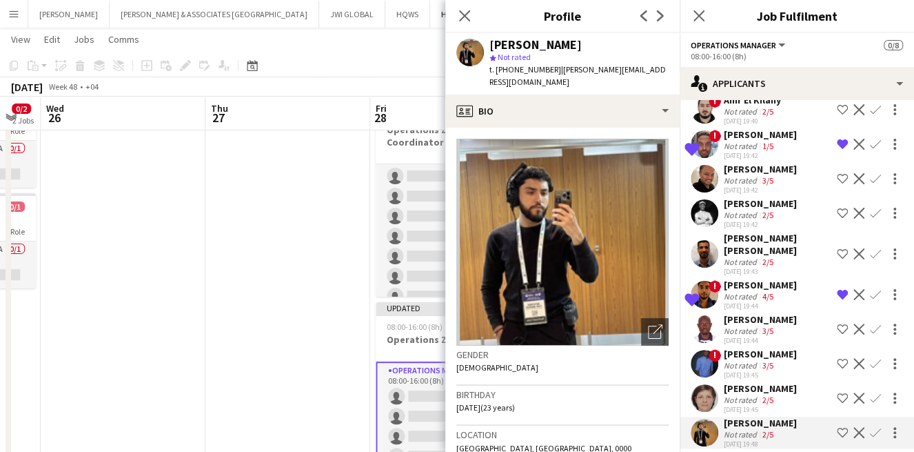
scroll to position [510, 0]
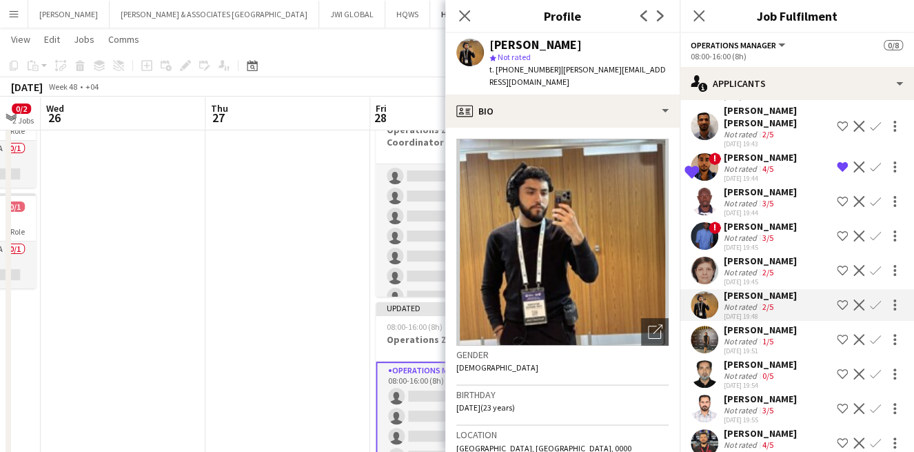
click at [765, 334] on div "Salima Sad" at bounding box center [760, 329] width 73 height 12
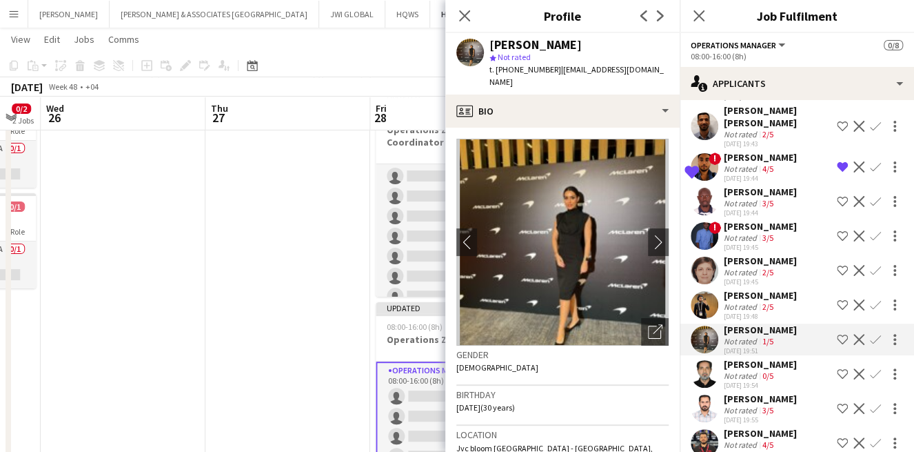
click at [753, 362] on div "Bashar Dardari" at bounding box center [760, 364] width 73 height 12
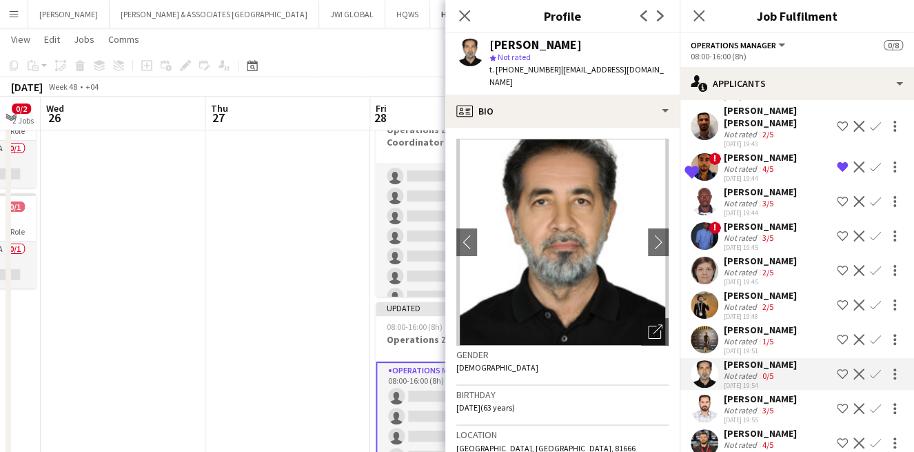
click at [732, 418] on div "02-10-2025 19:55" at bounding box center [760, 419] width 73 height 9
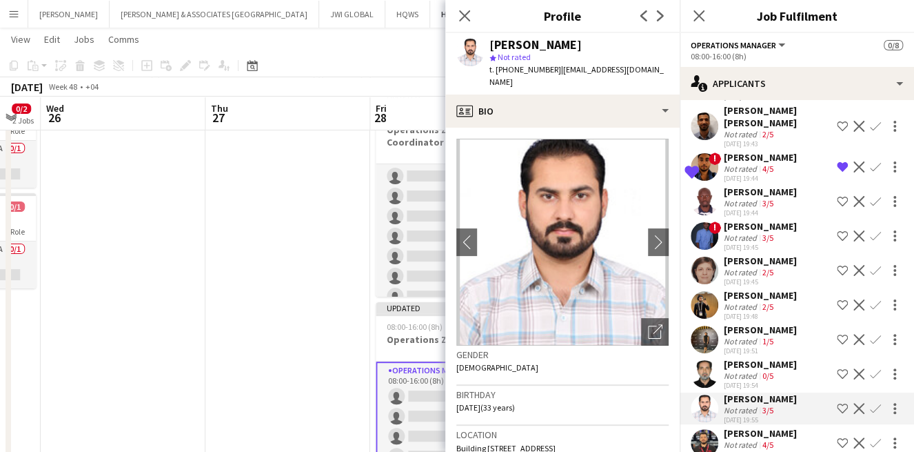
click at [759, 336] on div "Not rated 1/5" at bounding box center [760, 341] width 73 height 10
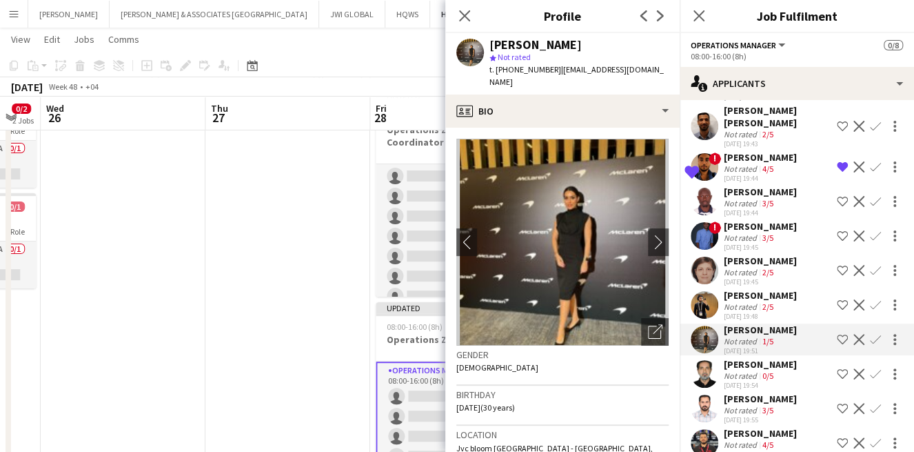
click at [720, 416] on div "Sohail Nisar Not rated 3/5 02-10-2025 19:55 Shortlist crew Decline Confirm" at bounding box center [797, 408] width 234 height 32
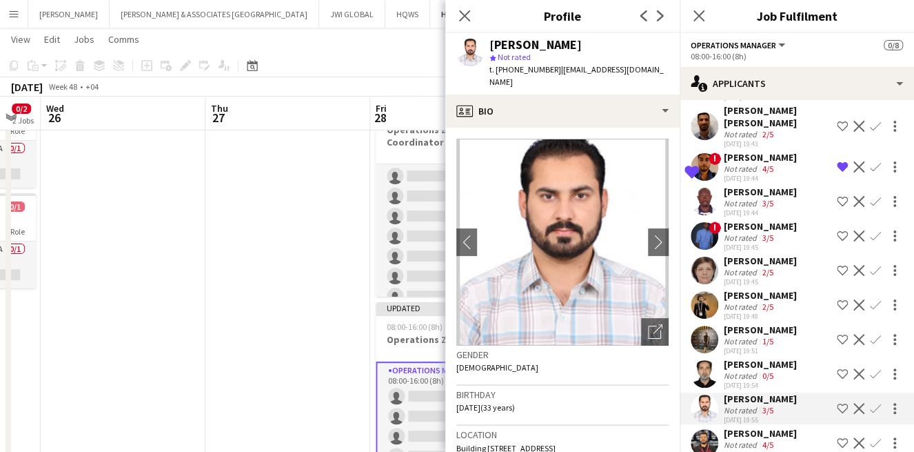
click at [727, 437] on div "Ali Aliyev" at bounding box center [760, 433] width 73 height 12
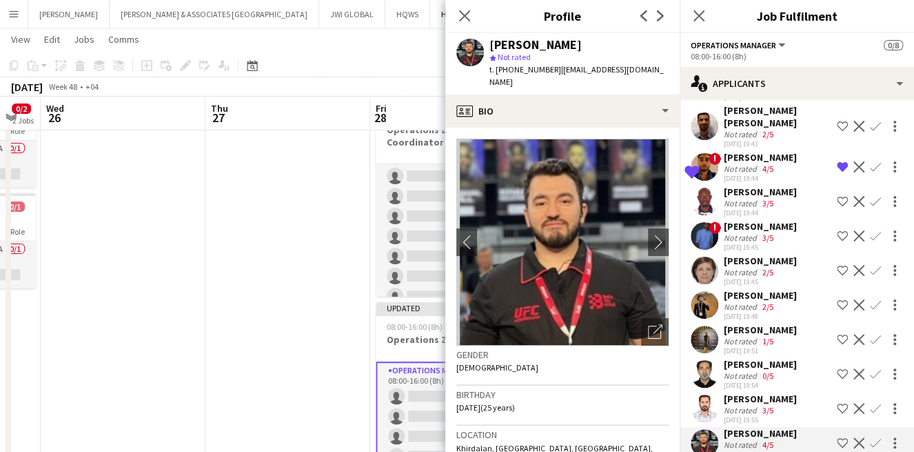
scroll to position [638, 0]
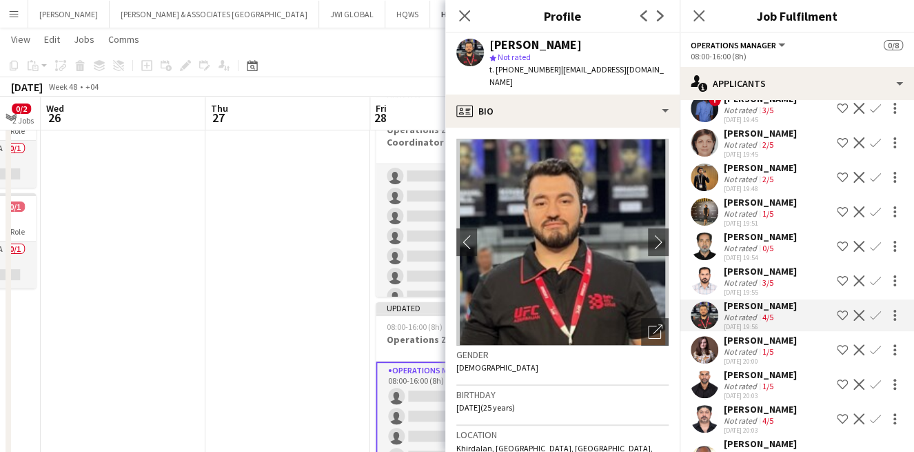
click at [766, 336] on div "Madina Jabarli" at bounding box center [760, 340] width 73 height 12
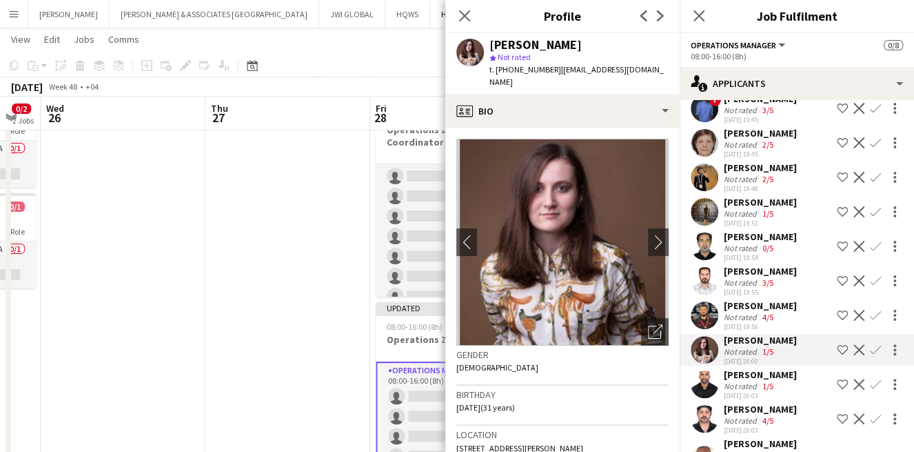
click at [741, 379] on div "Joginder singh Chauhan" at bounding box center [760, 374] width 73 height 12
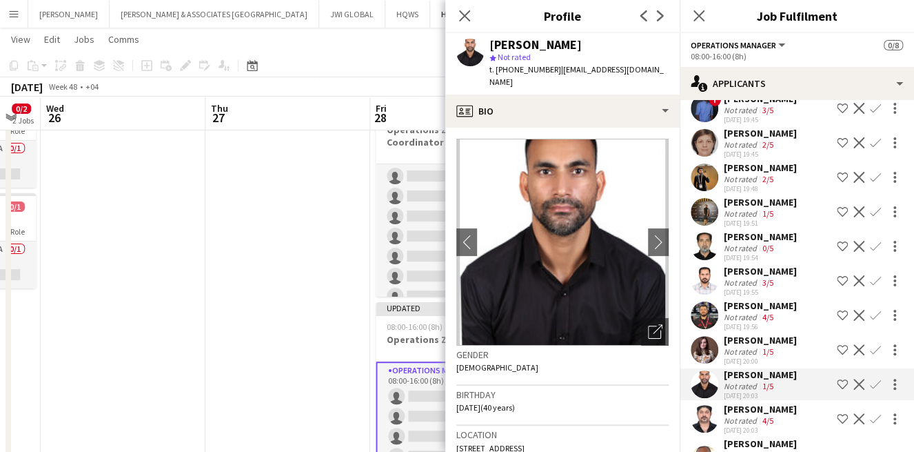
drag, startPoint x: 716, startPoint y: 425, endPoint x: 711, endPoint y: 433, distance: 9.9
drag, startPoint x: 711, startPoint y: 433, endPoint x: 736, endPoint y: 427, distance: 25.6
click at [734, 415] on div "Syed Shehryar Sikander" at bounding box center [760, 409] width 73 height 12
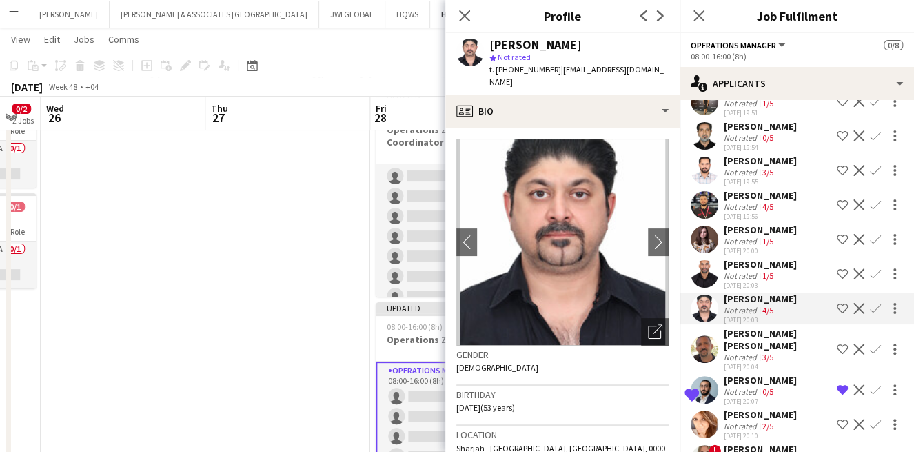
scroll to position [766, 0]
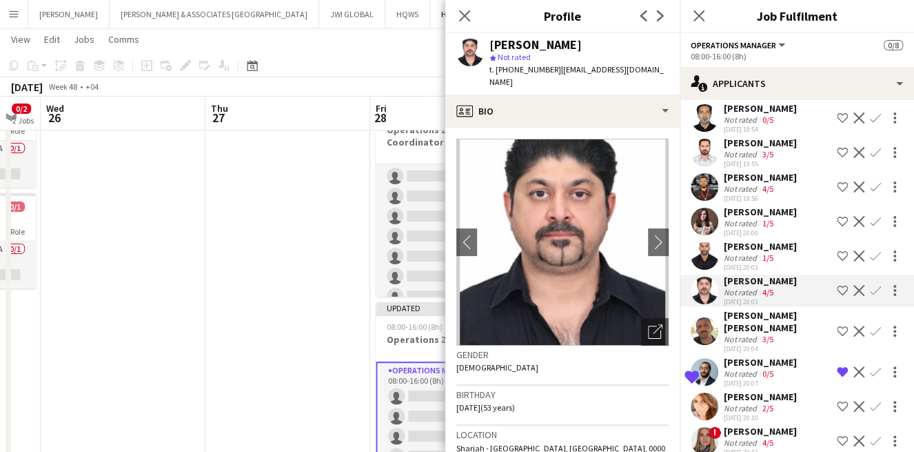
click at [768, 334] on div "Mohammad alayyan Ismail" at bounding box center [778, 321] width 108 height 25
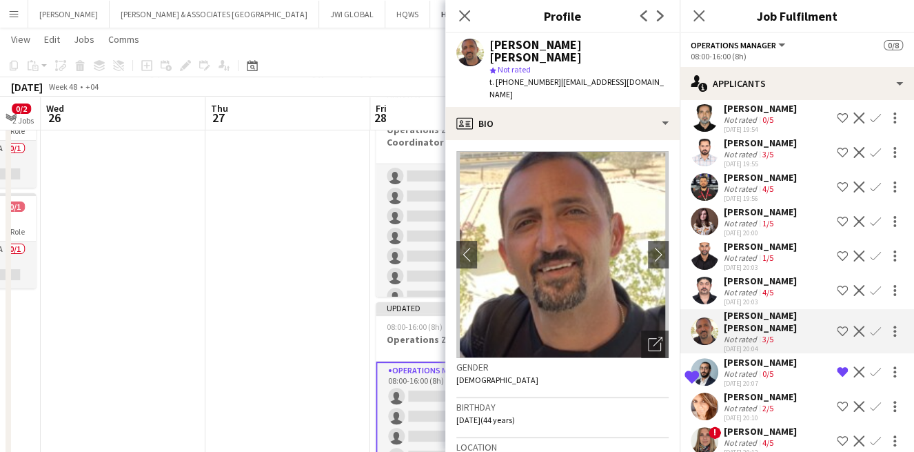
click at [759, 353] on div "02-10-2025 20:04" at bounding box center [778, 348] width 108 height 9
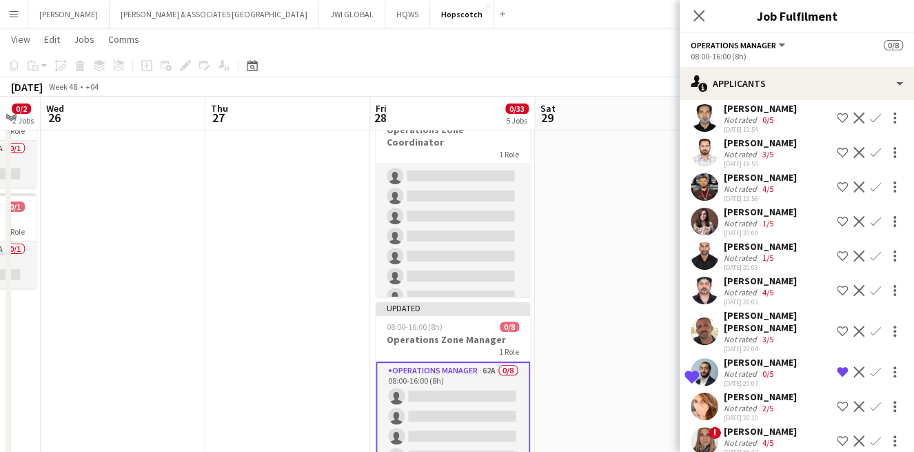
click at [754, 379] on div "Not rated" at bounding box center [742, 373] width 36 height 10
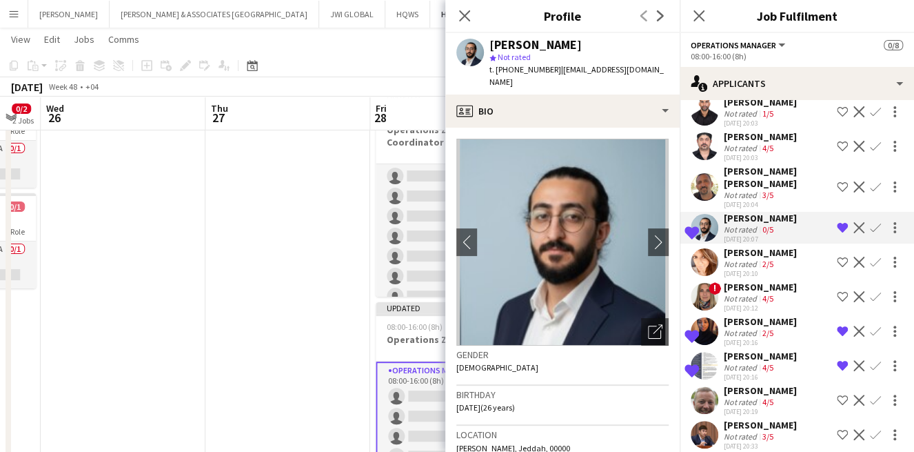
scroll to position [894, 0]
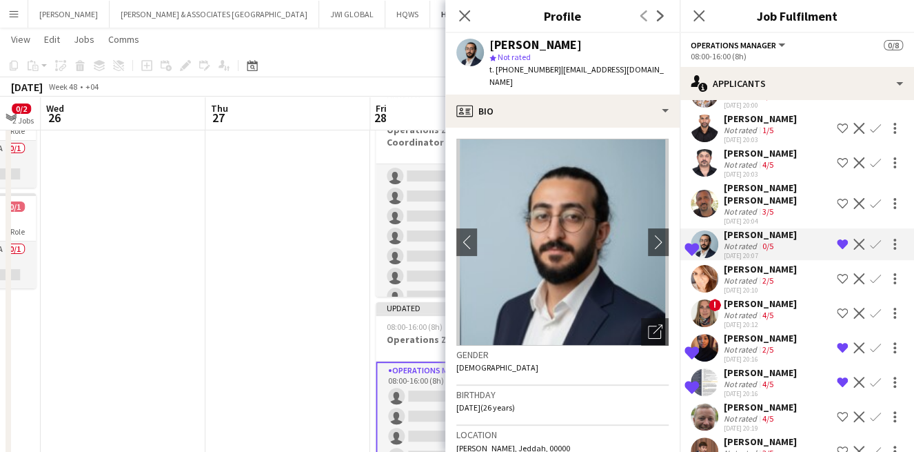
click at [749, 275] on div "Sabrina Yusuf" at bounding box center [760, 269] width 73 height 12
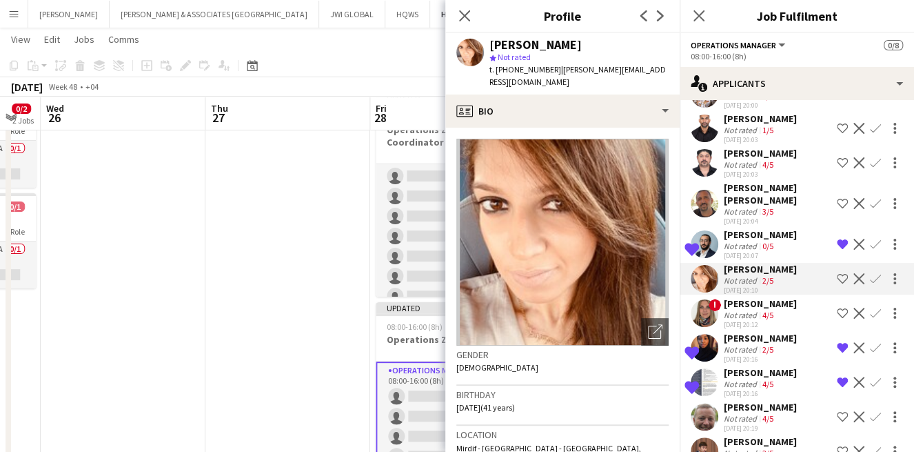
click at [737, 320] on div "Not rated" at bounding box center [742, 315] width 36 height 10
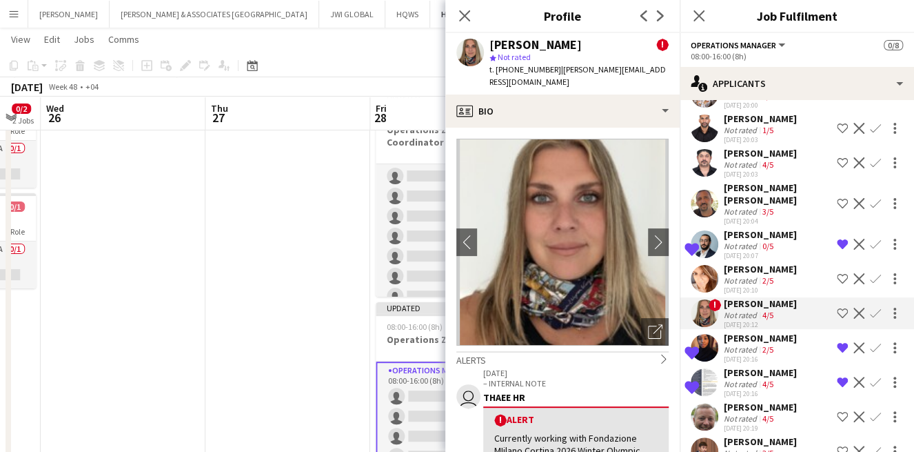
click at [734, 344] on div "Zainab Abdulhameed" at bounding box center [760, 338] width 73 height 12
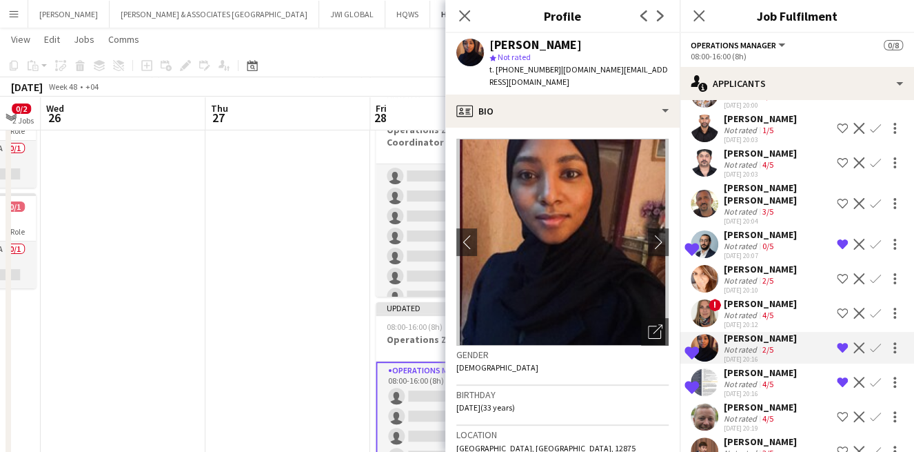
click at [754, 344] on div "Zainab Abdulhameed" at bounding box center [760, 338] width 73 height 12
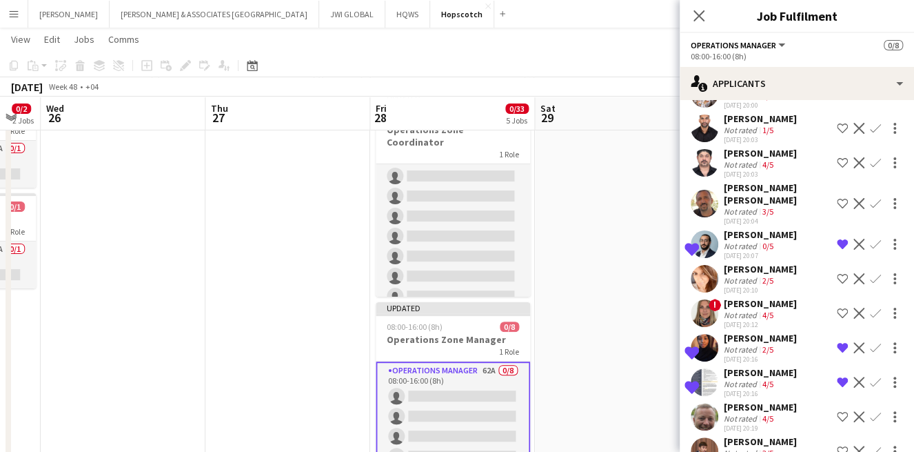
click at [754, 344] on div "Zainab Abdulhameed" at bounding box center [760, 338] width 73 height 12
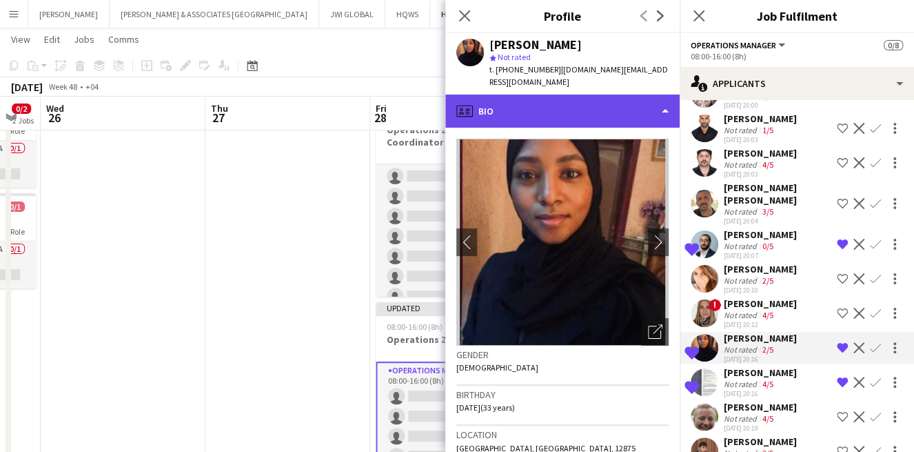
click at [588, 94] on div "profile Bio" at bounding box center [562, 110] width 234 height 33
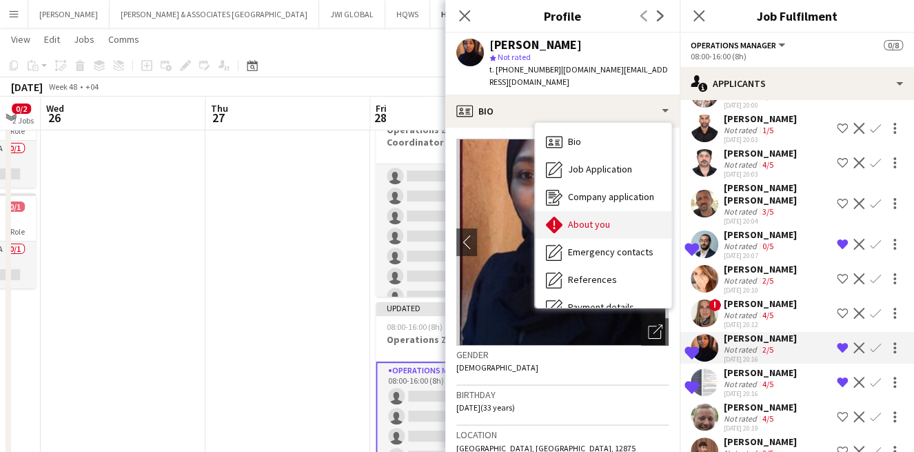
drag, startPoint x: 588, startPoint y: 86, endPoint x: 569, endPoint y: 218, distance: 133.8
click at [569, 218] on div "About you About you" at bounding box center [603, 225] width 137 height 28
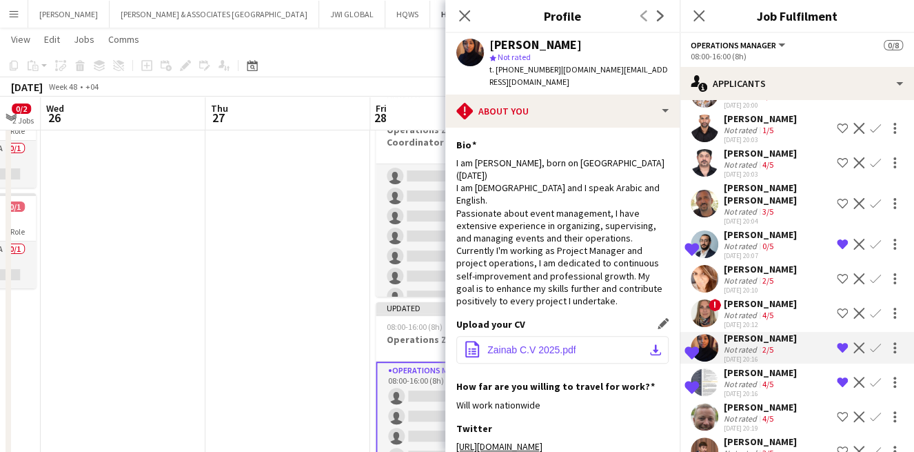
click at [583, 336] on button "office-file-sheet Zainab C.V 2025.pdf download-bottom" at bounding box center [563, 350] width 212 height 28
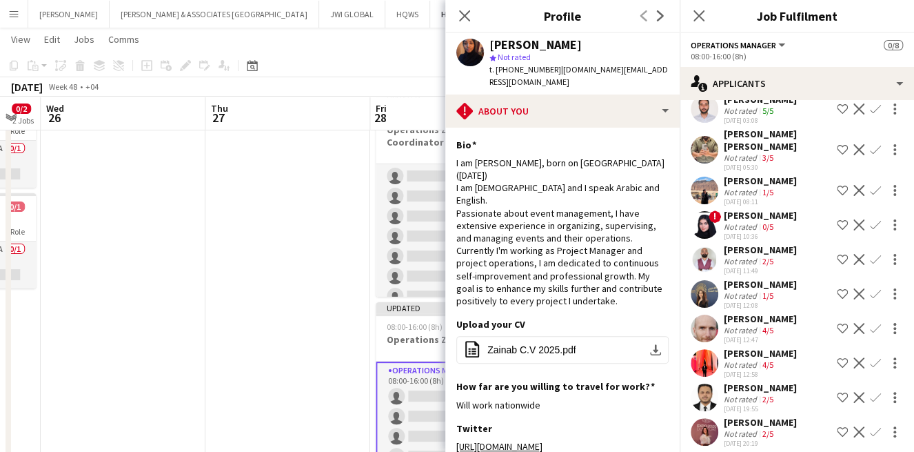
scroll to position [1660, 0]
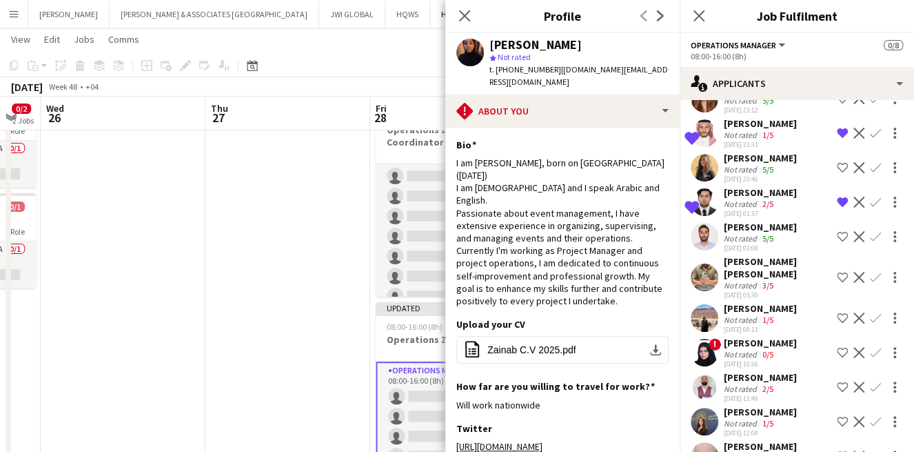
click at [765, 243] on app-skills-label "5/5" at bounding box center [768, 238] width 11 height 10
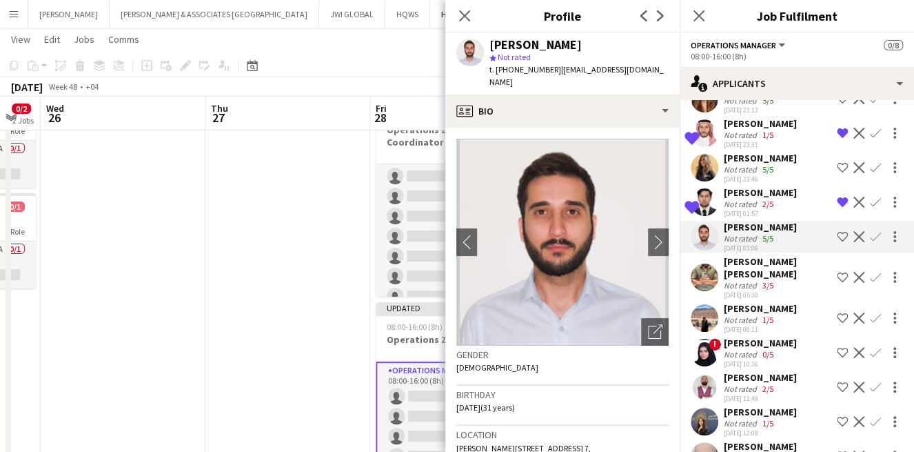
click at [772, 280] on div "Mohammed Abdullah Nizar" at bounding box center [778, 267] width 108 height 25
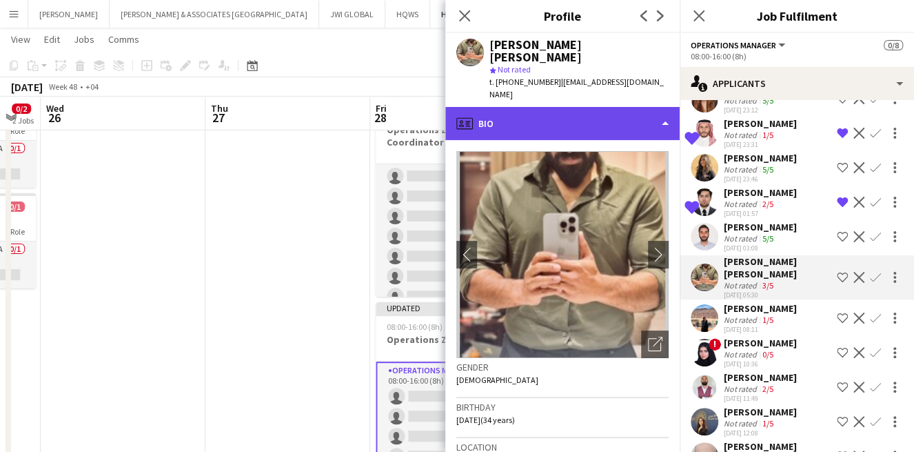
click at [592, 107] on div "profile Bio" at bounding box center [562, 123] width 234 height 33
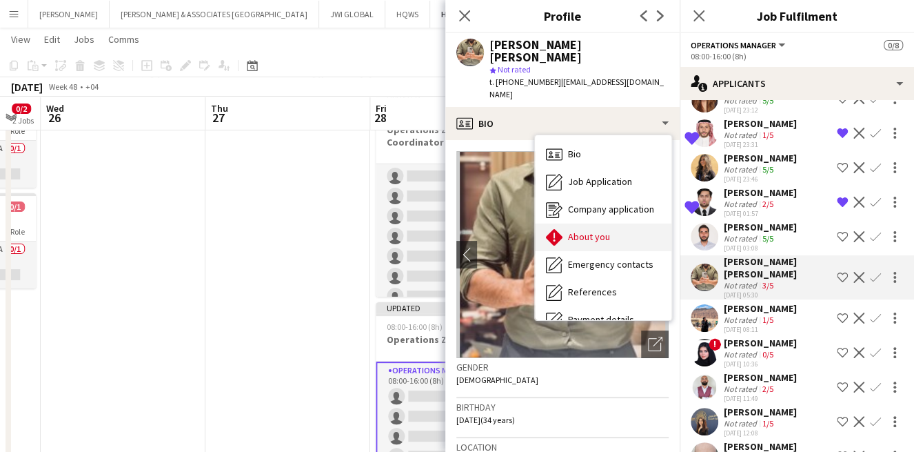
click at [599, 230] on span "About you" at bounding box center [589, 236] width 42 height 12
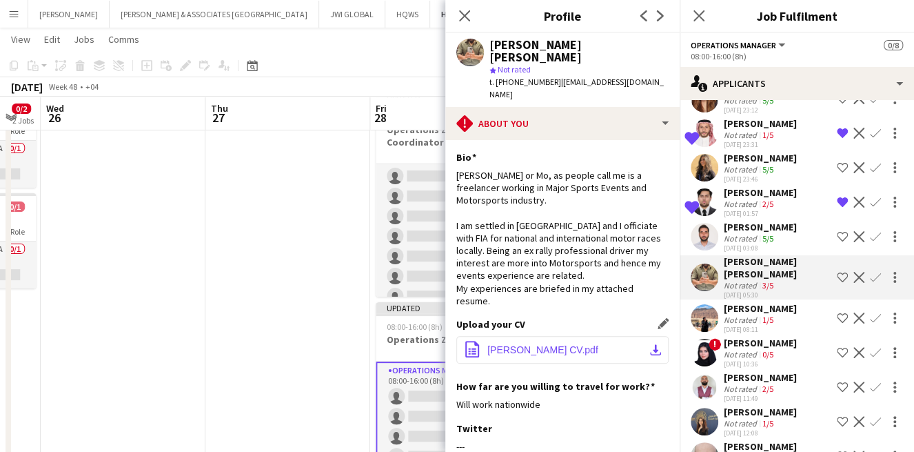
click at [534, 336] on button "office-file-sheet MOHAMMED NIZAR CV.pdf download-bottom" at bounding box center [563, 350] width 212 height 28
click at [837, 283] on app-icon "Shortlist crew" at bounding box center [842, 277] width 11 height 11
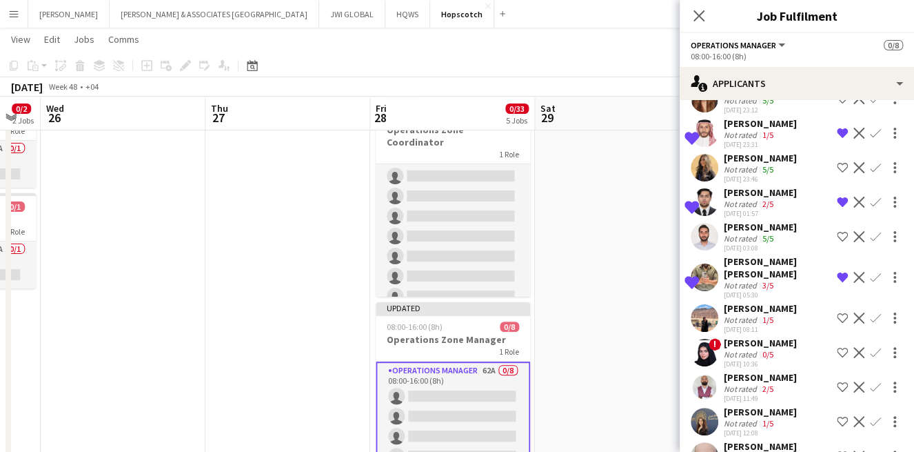
click at [761, 314] on div "Osama Alhadi" at bounding box center [760, 308] width 73 height 12
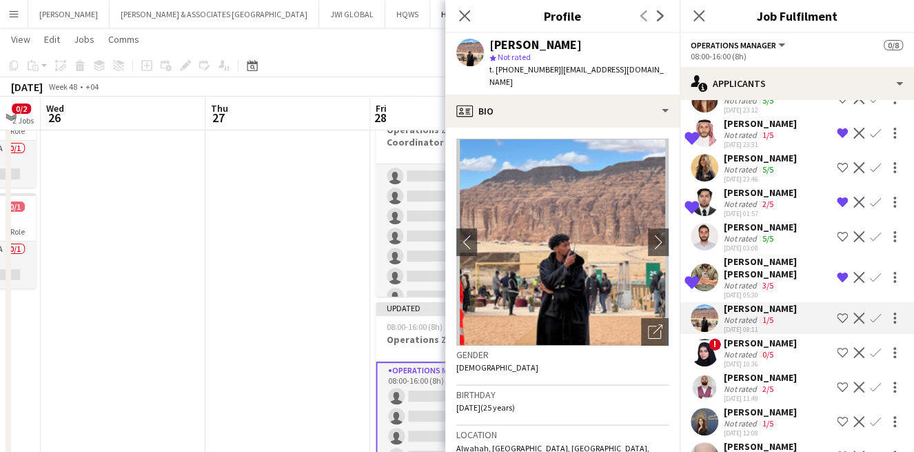
click at [730, 359] on div "Not rated" at bounding box center [742, 354] width 36 height 10
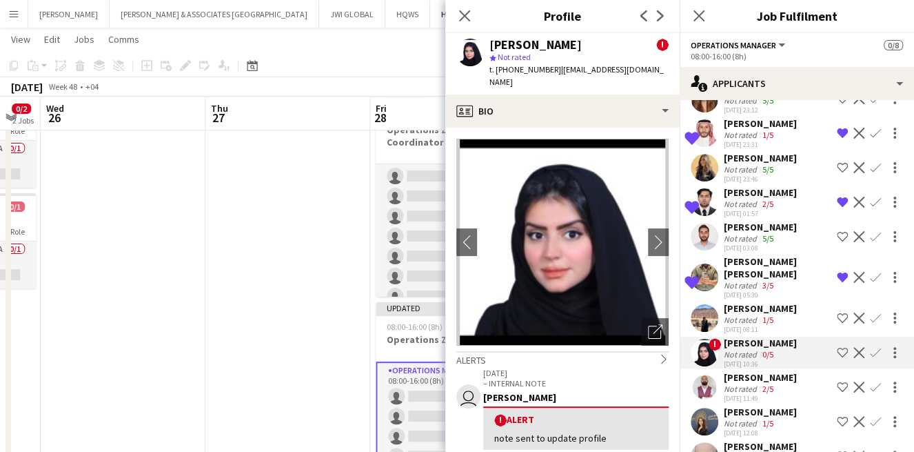
click at [742, 314] on div "Osama Alhadi" at bounding box center [760, 308] width 73 height 12
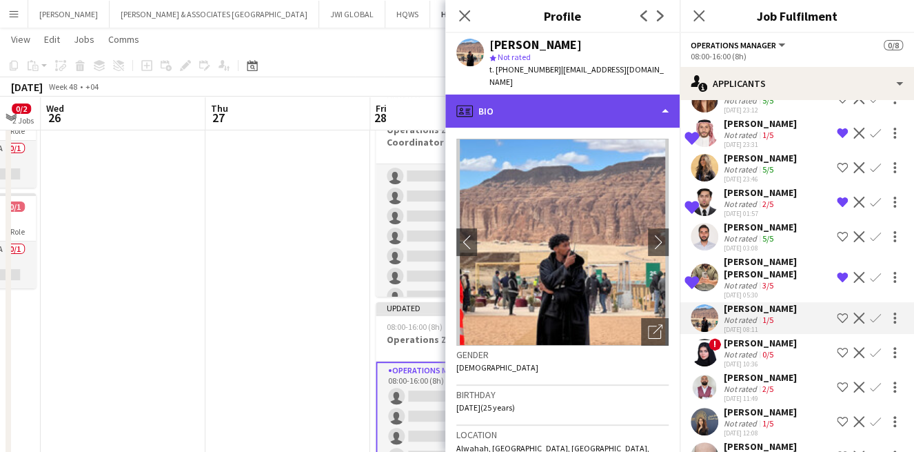
click at [603, 105] on div "profile Bio" at bounding box center [562, 110] width 234 height 33
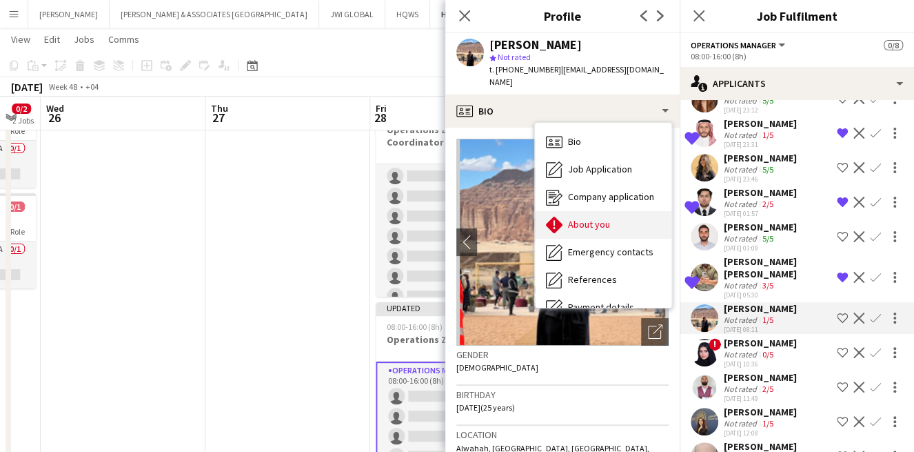
click at [642, 211] on div "About you About you" at bounding box center [603, 225] width 137 height 28
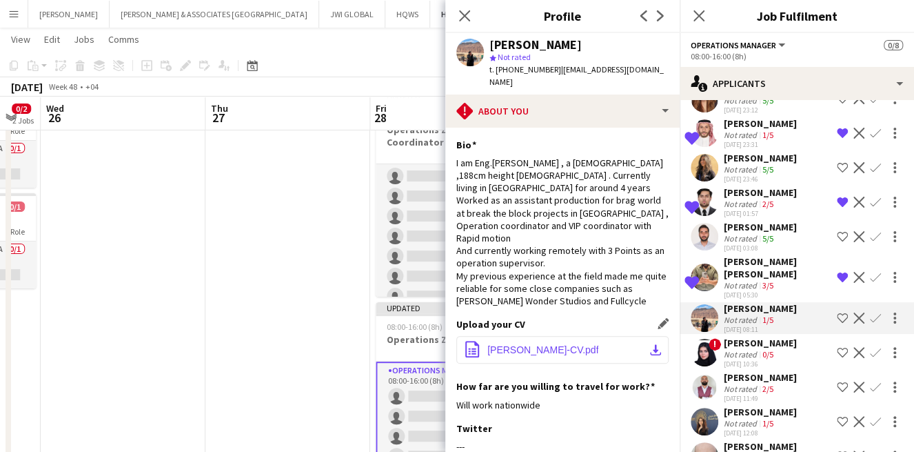
click at [607, 342] on button "office-file-sheet Osama-Elhadi-CV.pdf download-bottom" at bounding box center [563, 350] width 212 height 28
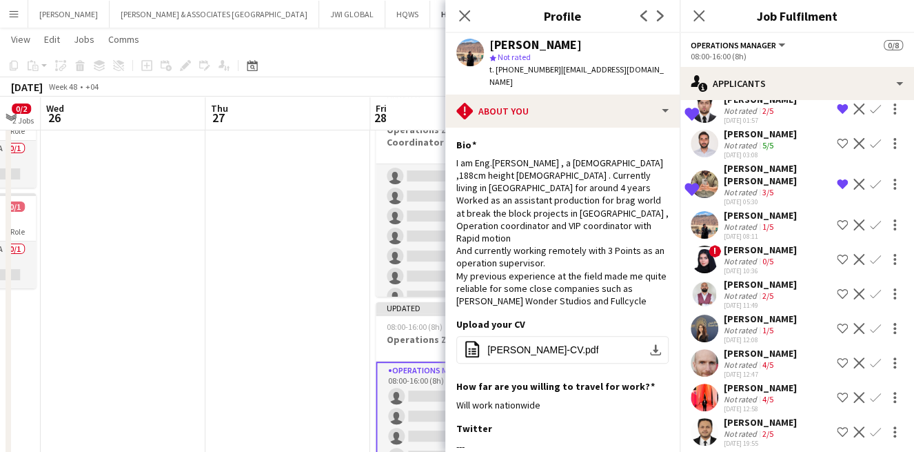
scroll to position [1787, 0]
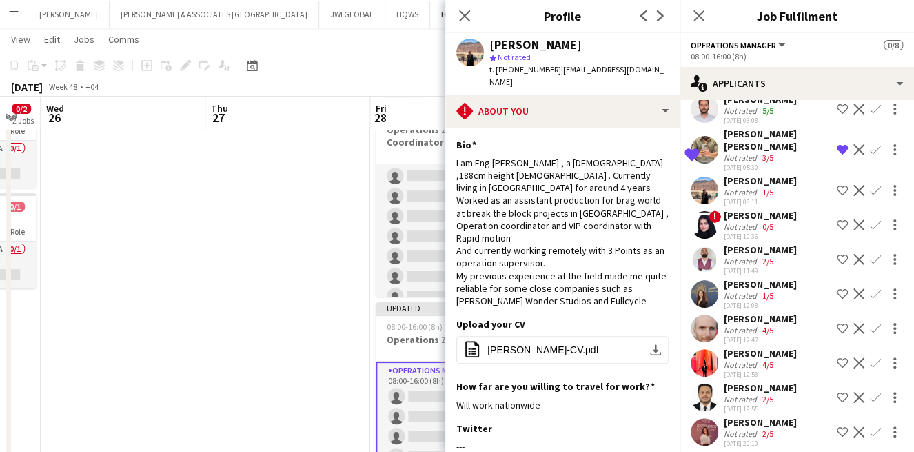
click at [730, 301] on div "Not rated" at bounding box center [742, 295] width 36 height 10
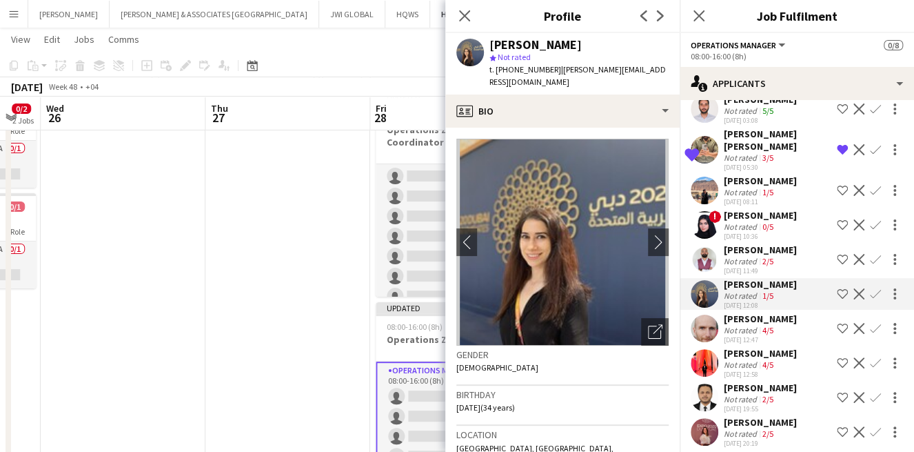
click at [736, 335] on div "Not rated" at bounding box center [742, 330] width 36 height 10
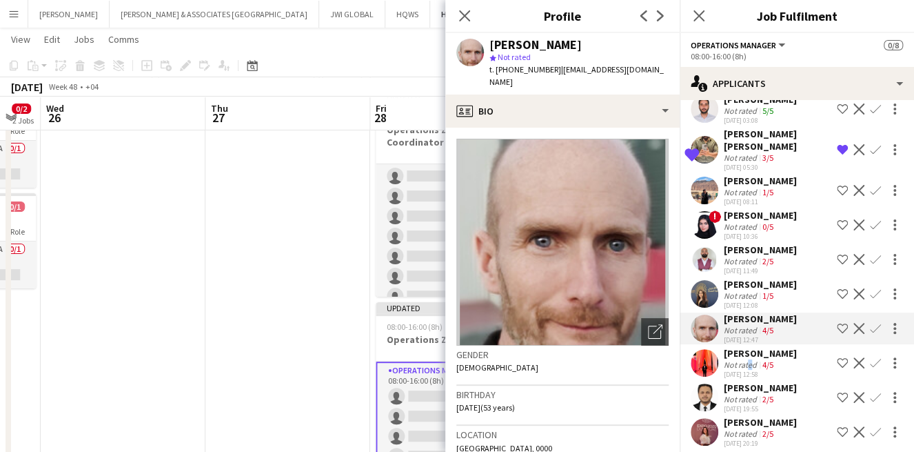
click at [747, 370] on div "Not rated" at bounding box center [742, 364] width 36 height 10
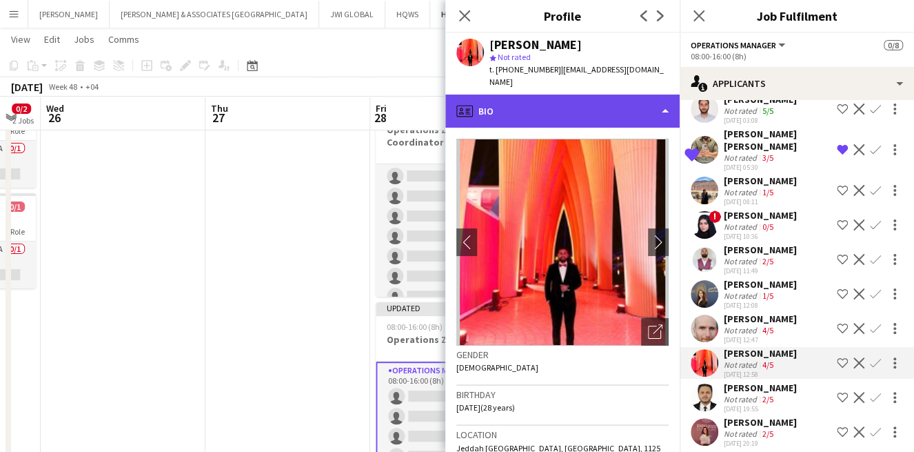
click at [566, 110] on div "profile Bio" at bounding box center [562, 110] width 234 height 33
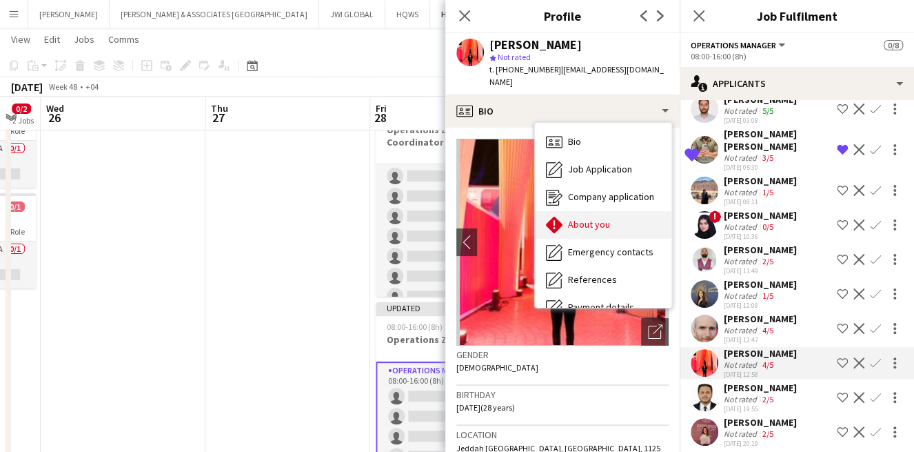
click at [584, 211] on div "About you About you" at bounding box center [603, 225] width 137 height 28
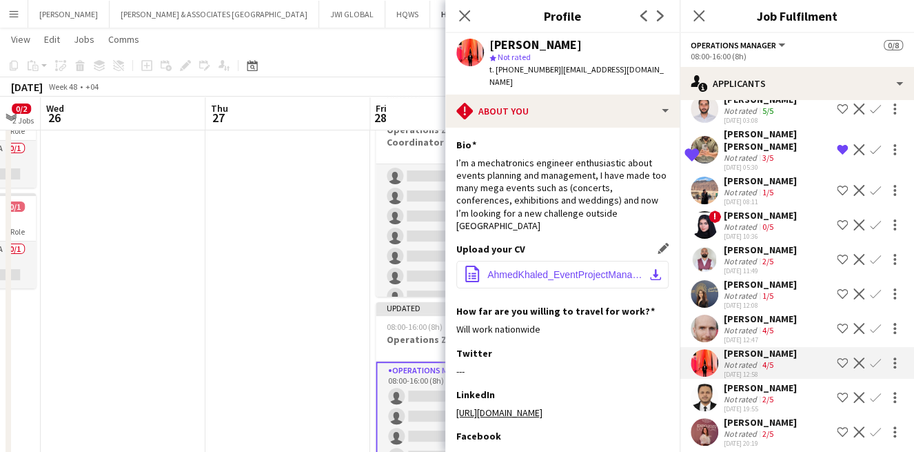
click at [538, 269] on span "AhmedKhaled_EventProjectManager.pdf" at bounding box center [566, 274] width 156 height 11
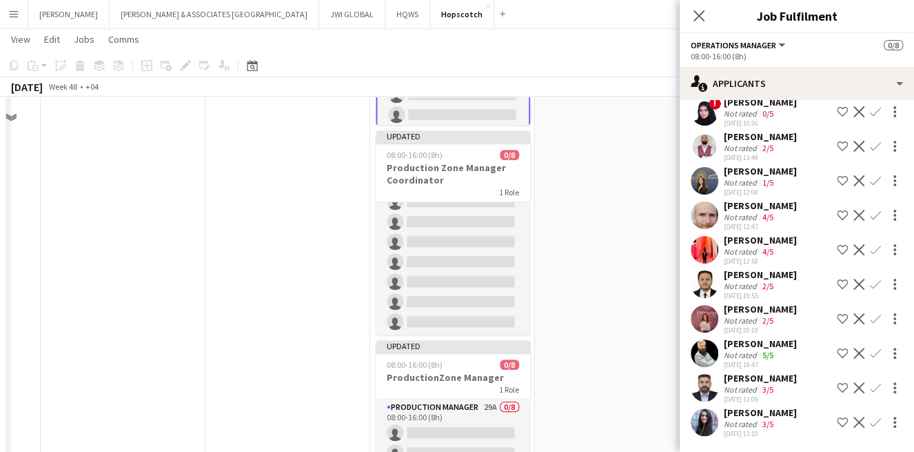
scroll to position [451, 0]
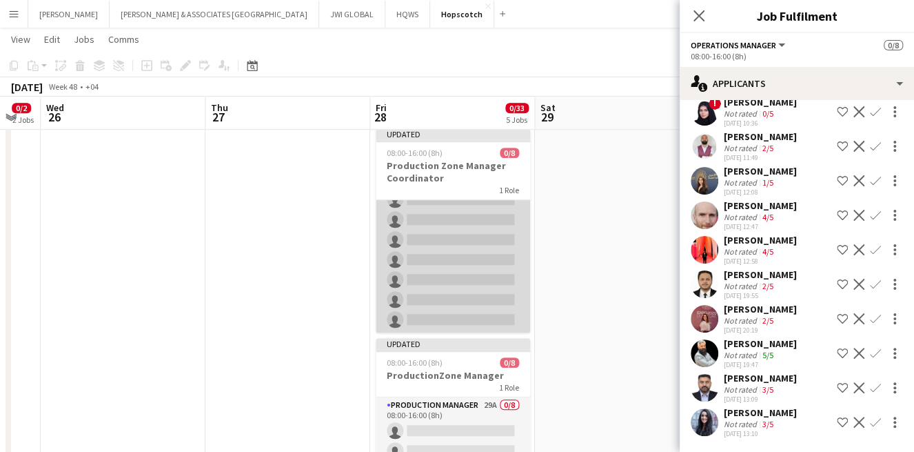
click at [465, 274] on app-card-role "Production Manager 89A 0/8 08:00-16:00 (8h) single-neutral-actions single-neutr…" at bounding box center [453, 239] width 154 height 187
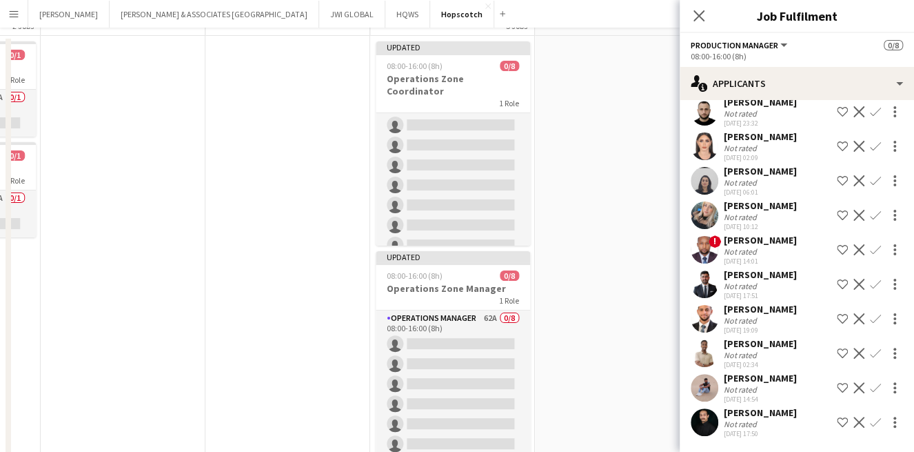
scroll to position [0, 0]
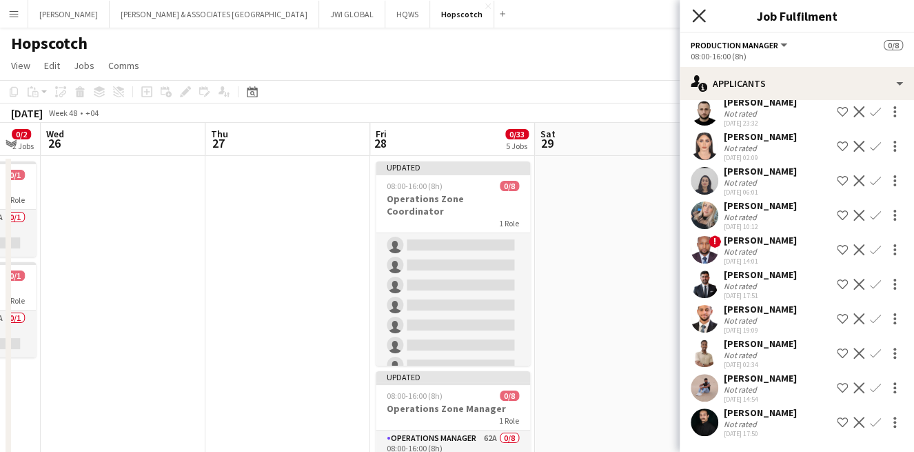
click at [701, 19] on icon "Close pop-in" at bounding box center [698, 15] width 13 height 13
